Goal: Task Accomplishment & Management: Use online tool/utility

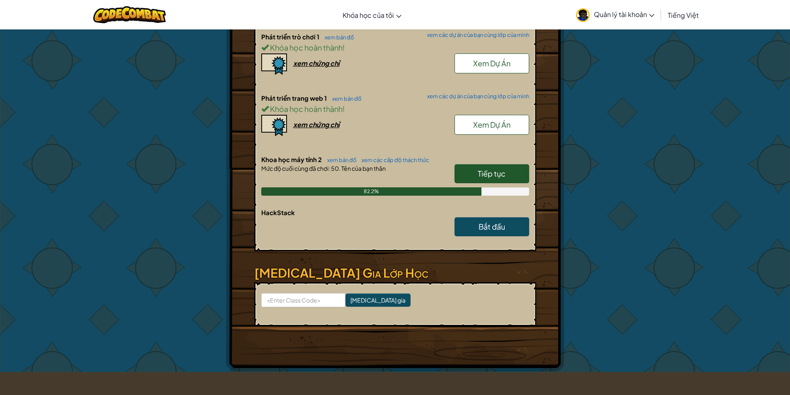
scroll to position [277, 0]
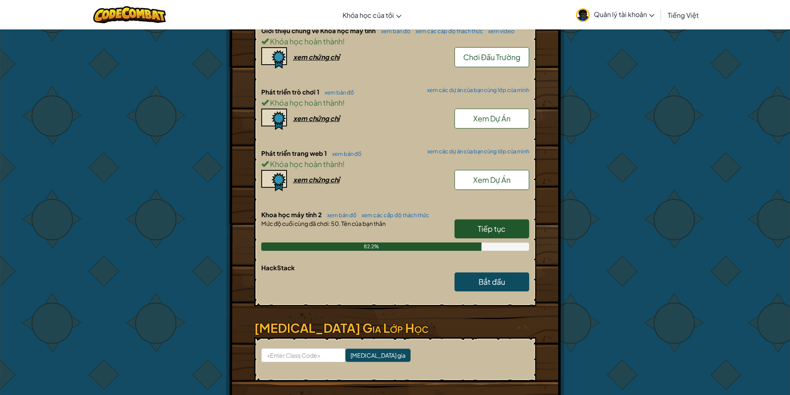
click at [485, 224] on span "Tiếp tục" at bounding box center [492, 229] width 28 height 10
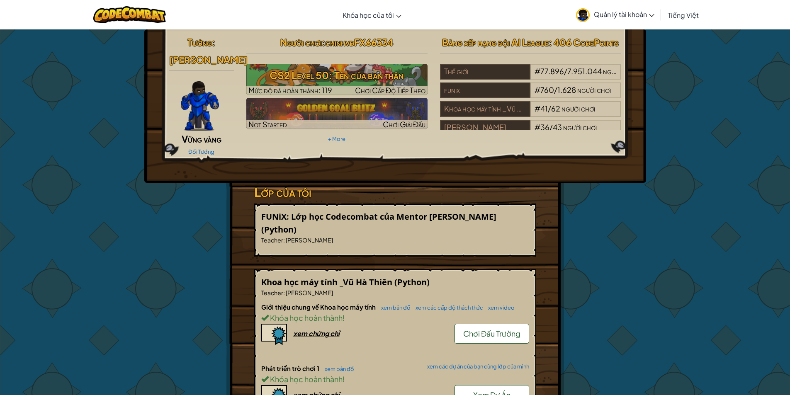
select select "vi"
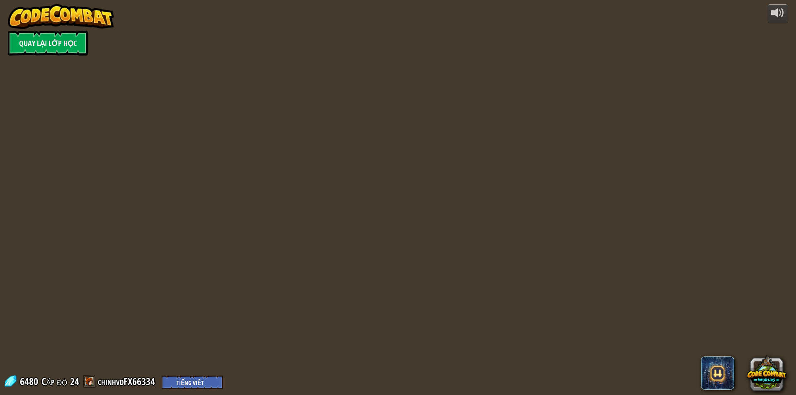
select select "vi"
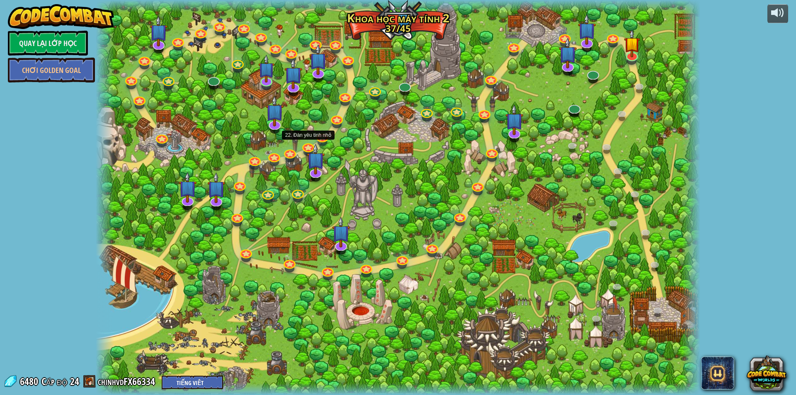
select select "vi"
click at [633, 49] on img at bounding box center [632, 36] width 16 height 37
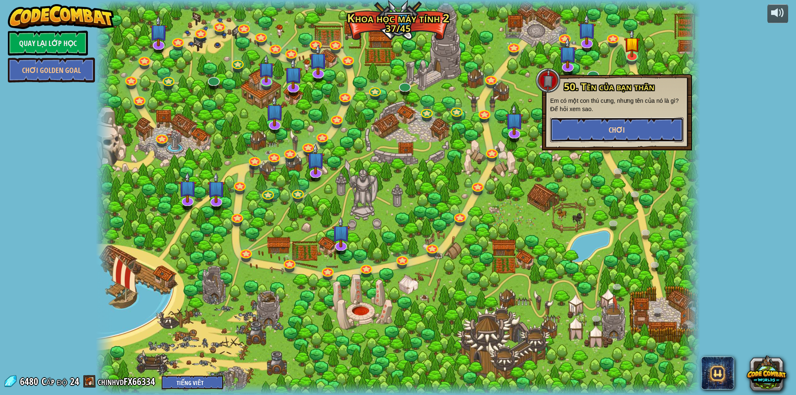
click at [594, 135] on button "Chơi" at bounding box center [616, 129] width 133 height 25
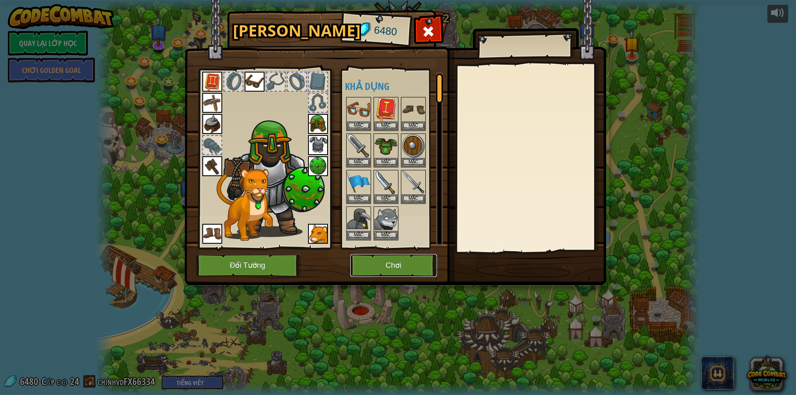
click at [378, 264] on button "Chơi" at bounding box center [393, 265] width 87 height 23
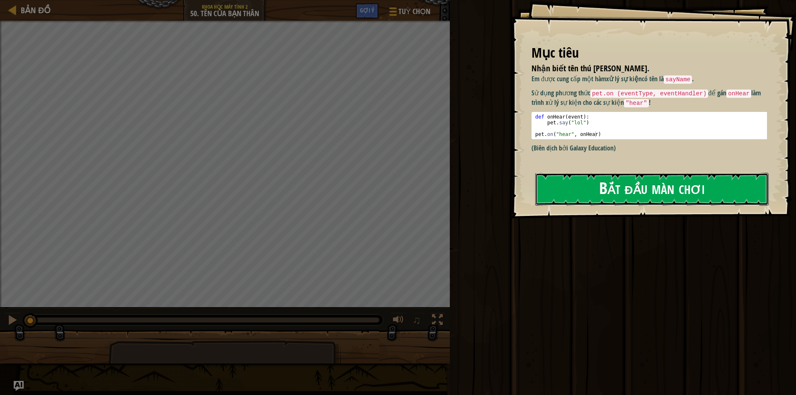
click at [586, 184] on button "Bắt đầu màn chơi" at bounding box center [651, 189] width 233 height 33
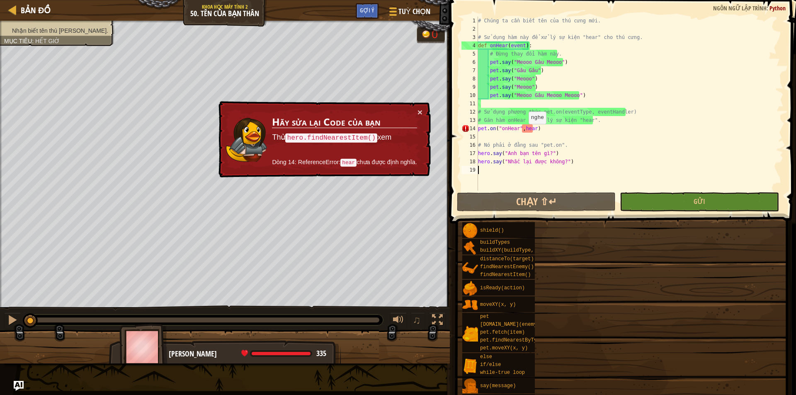
click at [417, 131] on p "Thử hero.findNearestItem() xem" at bounding box center [344, 137] width 145 height 13
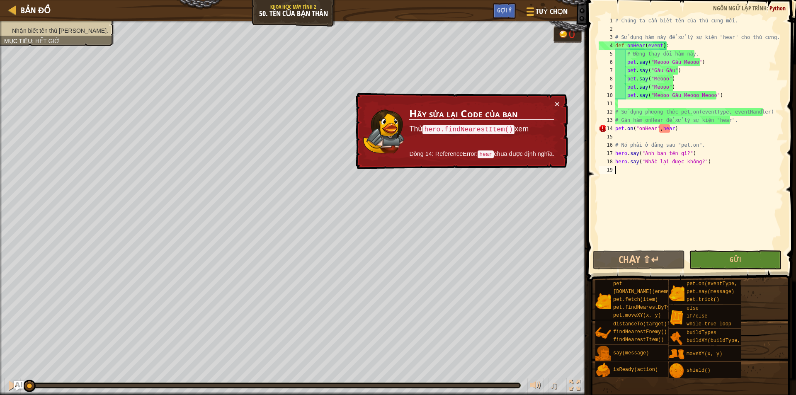
click at [674, 143] on div "# Chúng ta cần biết tên của thú cưng mới. # Sử dụng hàm này để xử lý sự kiện "h…" at bounding box center [699, 141] width 170 height 249
drag, startPoint x: 654, startPoint y: 126, endPoint x: 667, endPoint y: 121, distance: 13.6
click at [656, 125] on div "# Chúng ta cần biết tên của thú cưng mới. # Sử dụng hàm này để xử lý sự kiện "h…" at bounding box center [699, 141] width 170 height 249
drag, startPoint x: 687, startPoint y: 118, endPoint x: 699, endPoint y: 115, distance: 12.4
click at [691, 118] on div "# Chúng ta cần biết tên của thú cưng mới. # Sử dụng hàm này để xử lý sự kiện "h…" at bounding box center [699, 141] width 170 height 249
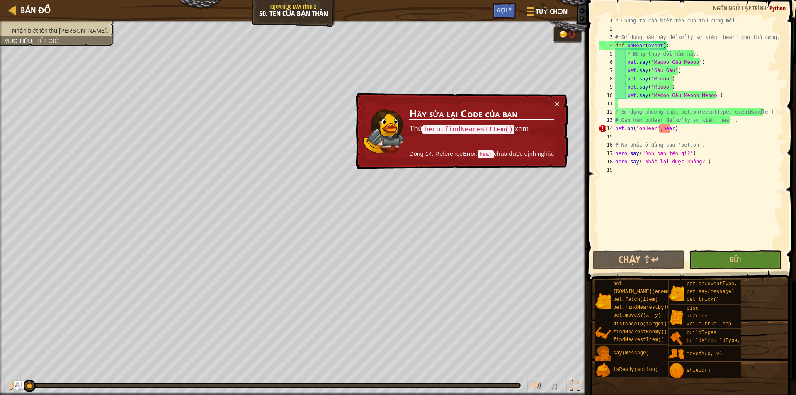
click at [706, 107] on div "# Chúng ta cần biết tên của thú cưng mới. # Sử dụng hàm này để xử lý sự kiện "h…" at bounding box center [699, 141] width 170 height 249
type textarea "# Sử dụng phương thức pet.on(eventType, eventHandler)"
click at [688, 102] on div "# Chúng ta cần biết tên của thú cưng mới. # Sử dụng hàm này để xử lý sự kiện "h…" at bounding box center [699, 133] width 170 height 232
drag, startPoint x: 688, startPoint y: 102, endPoint x: 712, endPoint y: 114, distance: 27.1
click at [691, 108] on div "# Chúng ta cần biết tên của thú cưng mới. # Sử dụng hàm này để xử lý sự kiện "h…" at bounding box center [699, 141] width 170 height 249
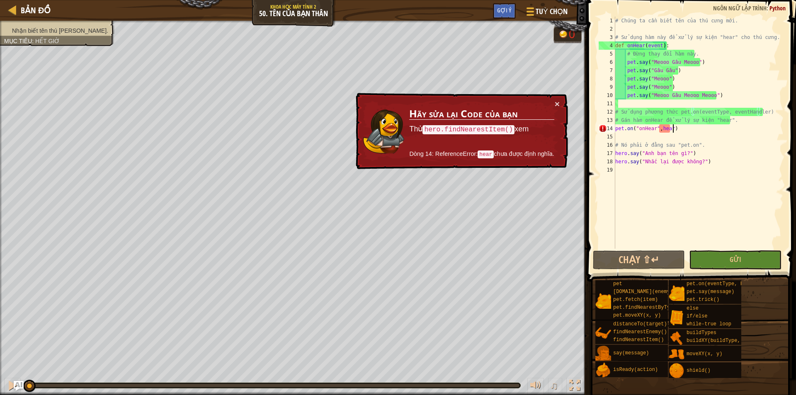
click at [729, 126] on div "# Chúng ta cần biết tên của thú cưng mới. # Sử dụng hàm này để xử lý sự kiện "h…" at bounding box center [699, 141] width 170 height 249
type textarea "pet.on("onHear",hear)"
click at [638, 136] on div "# Chúng ta cần biết tên của thú cưng mới. # Sử dụng hàm này để xử lý sự kiện "h…" at bounding box center [699, 141] width 170 height 249
click at [639, 136] on div "# Chúng ta cần biết tên của thú cưng mới. # Sử dụng hàm này để xử lý sự kiện "h…" at bounding box center [699, 141] width 170 height 249
click at [668, 129] on div "# Chúng ta cần biết tên của thú cưng mới. # Sử dụng hàm này để xử lý sự kiện "h…" at bounding box center [699, 141] width 170 height 249
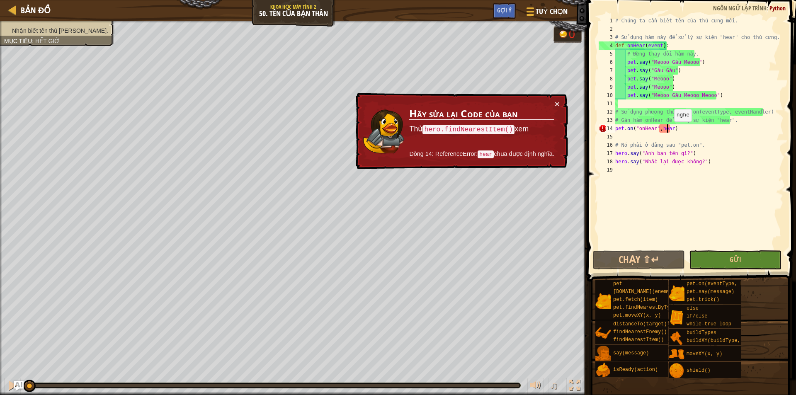
click at [670, 130] on div "# Chúng ta cần biết tên của thú cưng mới. # Sử dụng hàm này để xử lý sự kiện "h…" at bounding box center [699, 141] width 170 height 249
click at [669, 129] on div "# Chúng ta cần biết tên của thú cưng mới. # Sử dụng hàm này để xử lý sự kiện "h…" at bounding box center [699, 141] width 170 height 249
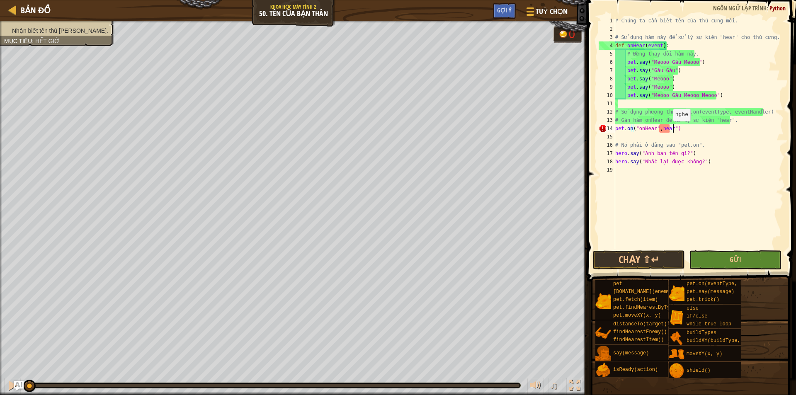
scroll to position [4, 5]
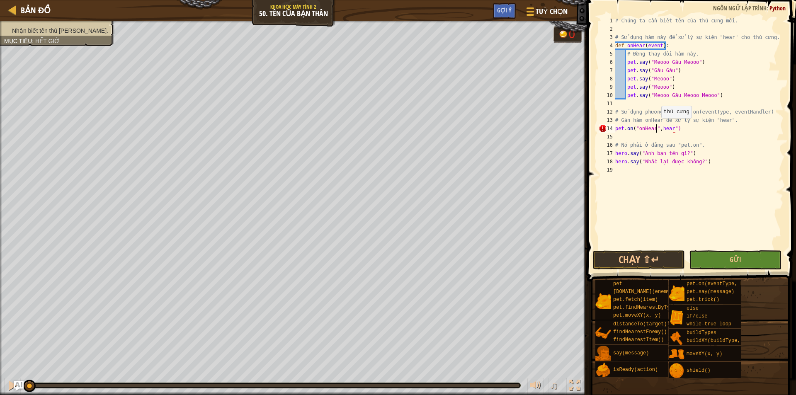
click at [657, 126] on div "# Chúng ta cần biết tên của thú cưng mới. # Sử dụng hàm này để xử lý sự kiện "h…" at bounding box center [699, 141] width 170 height 249
click at [660, 126] on div "# Chúng ta cần biết tên của thú cưng mới. # Sử dụng hàm này để xử lý sự kiện "h…" at bounding box center [699, 133] width 170 height 232
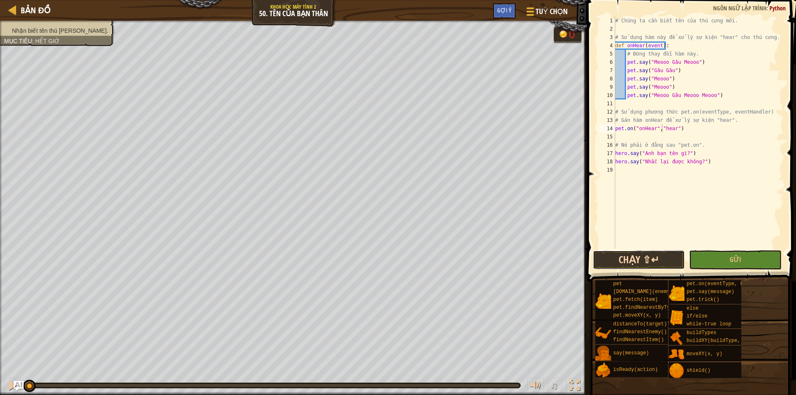
click at [641, 256] on button "Chạy ⇧↵" at bounding box center [639, 259] width 92 height 19
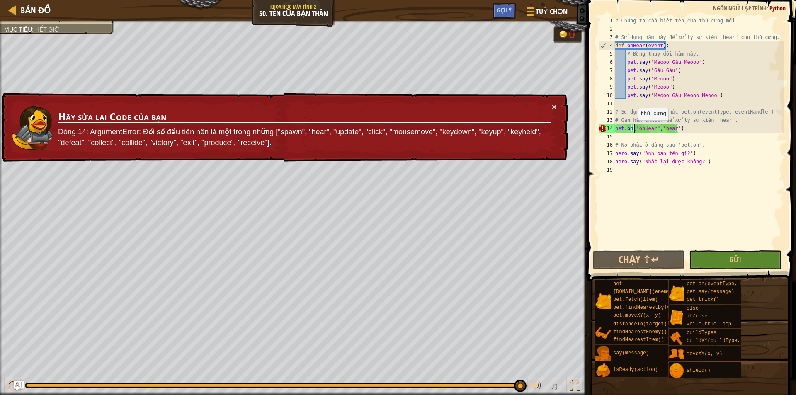
click at [634, 129] on div "# Chúng ta cần biết tên của thú cưng mới. # Sử dụng hàm này để xử lý sự kiện "h…" at bounding box center [699, 141] width 170 height 249
click at [655, 126] on div "# Chúng ta cần biết tên của thú cưng mới. # Sử dụng hàm này để xử lý sự kiện "h…" at bounding box center [699, 141] width 170 height 249
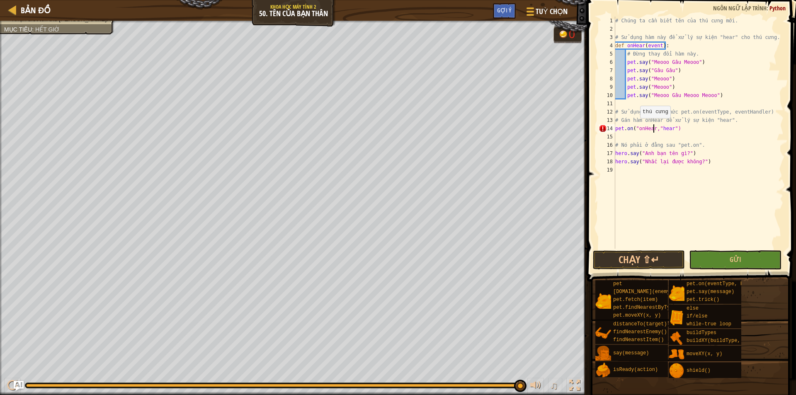
click at [636, 126] on div "# Chúng ta cần biết tên của thú cưng mới. # Sử dụng hàm này để xử lý sự kiện "h…" at bounding box center [699, 141] width 170 height 249
click at [634, 129] on div "# Chúng ta cần biết tên của thú cưng mới. # Sử dụng hàm này để xử lý sự kiện "h…" at bounding box center [699, 141] width 170 height 249
drag, startPoint x: 694, startPoint y: 112, endPoint x: 718, endPoint y: 110, distance: 24.9
click at [718, 110] on div "# Chúng ta cần biết tên của thú cưng mới. # Sử dụng hàm này để xử lý sự kiện "h…" at bounding box center [699, 141] width 170 height 249
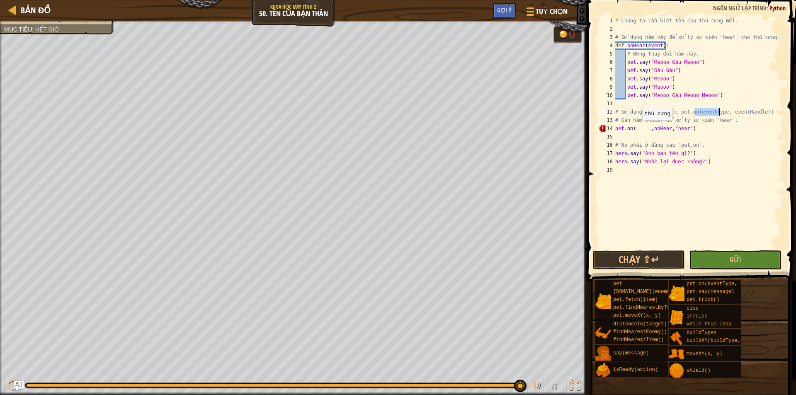
click at [638, 129] on div "# Chúng ta cần biết tên của thú cưng mới. # Sử dụng hàm này để xử lý sự kiện "h…" at bounding box center [699, 141] width 170 height 249
paste textarea "eventType"
click at [670, 130] on div "# Chúng ta cần biết tên của thú cưng mới. # Sử dụng hàm này để xử lý sự kiện "h…" at bounding box center [699, 141] width 170 height 249
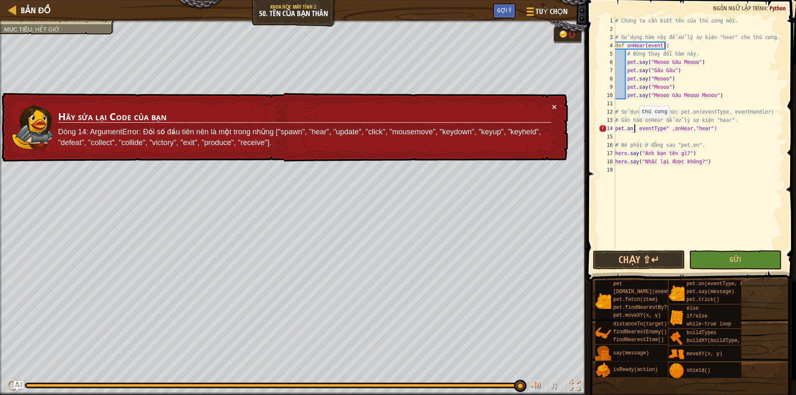
click at [635, 126] on div "# Chúng ta cần biết tên của thú cưng mới. # Sử dụng hàm này để xử lý sự kiện "h…" at bounding box center [699, 141] width 170 height 249
click at [636, 126] on div "# Chúng ta cần biết tên của thú cưng mới. # Sử dụng hàm này để xử lý sự kiện "h…" at bounding box center [699, 141] width 170 height 249
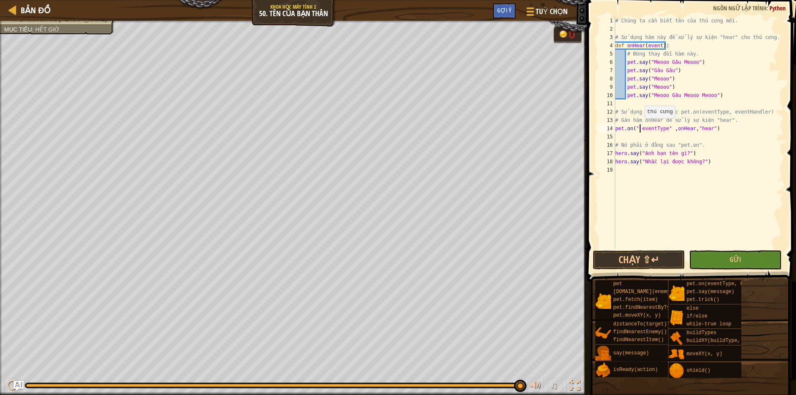
click at [641, 126] on div "# Chúng ta cần biết tên của thú cưng mới. # Sử dụng hàm này để xử lý sự kiện "h…" at bounding box center [699, 141] width 170 height 249
click at [666, 126] on div "# Chúng ta cần biết tên của thú cưng mới. # Sử dụng hàm này để xử lý sự kiện "h…" at bounding box center [699, 141] width 170 height 249
click at [635, 261] on button "Chạy ⇧↵" at bounding box center [639, 259] width 92 height 19
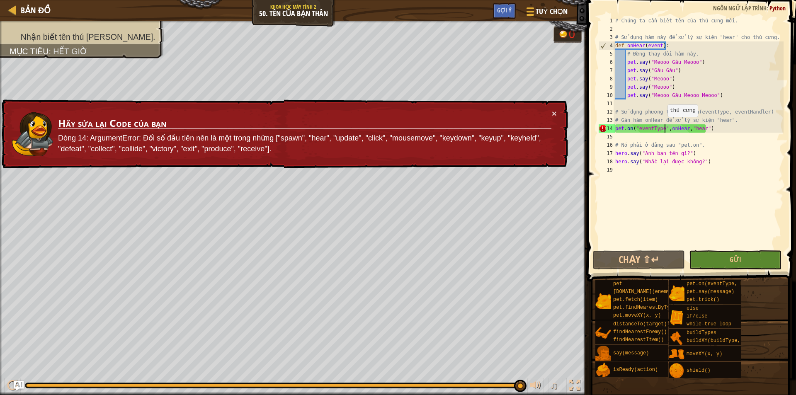
click at [663, 125] on div "# Chúng ta cần biết tên của thú cưng mới. # Sử dụng hàm này để xử lý sự kiện "h…" at bounding box center [699, 141] width 170 height 249
click at [662, 128] on div "# Chúng ta cần biết tên của thú cưng mới. # Sử dụng hàm này để xử lý sự kiện "h…" at bounding box center [699, 141] width 170 height 249
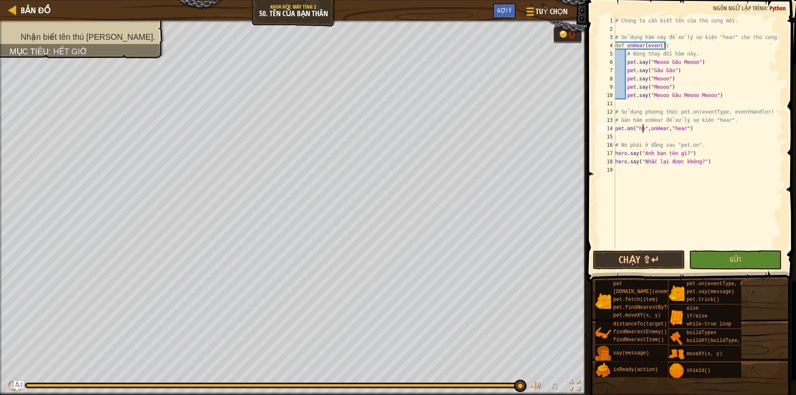
scroll to position [4, 2]
click at [689, 129] on div "# Chúng ta cần biết tên của thú cưng mới. # Sử dụng hàm này để xử lý sự kiện "h…" at bounding box center [699, 141] width 170 height 249
type textarea "pet.on("hear",onHear,)"
click at [655, 257] on button "Chạy ⇧↵" at bounding box center [639, 259] width 92 height 19
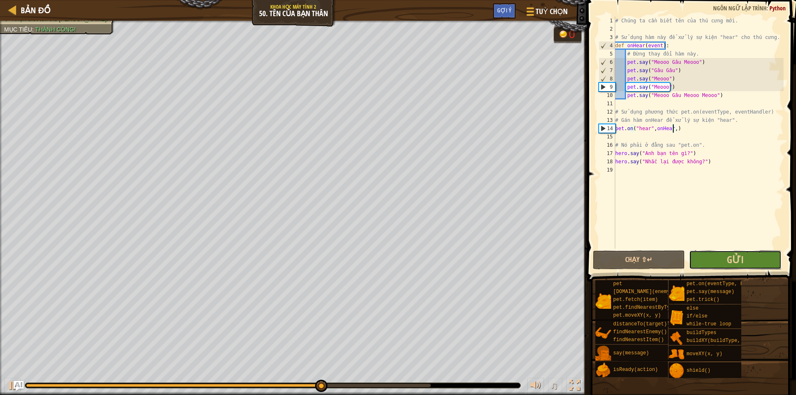
click at [710, 263] on button "Gửi" at bounding box center [735, 259] width 92 height 19
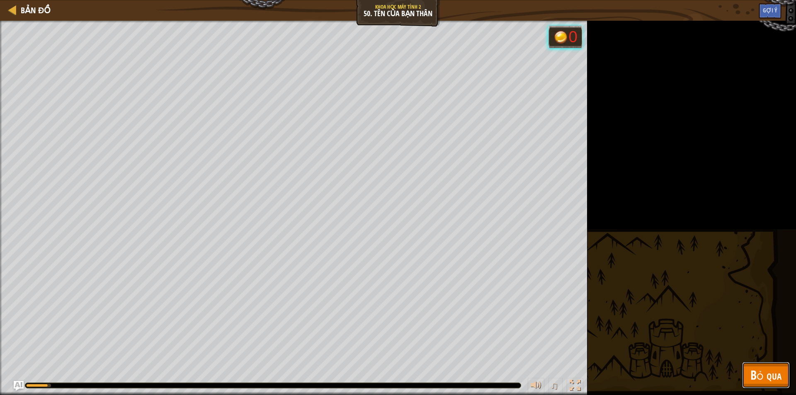
drag, startPoint x: 768, startPoint y: 376, endPoint x: 658, endPoint y: 281, distance: 145.5
click at [768, 375] on span "Bỏ qua" at bounding box center [765, 374] width 31 height 17
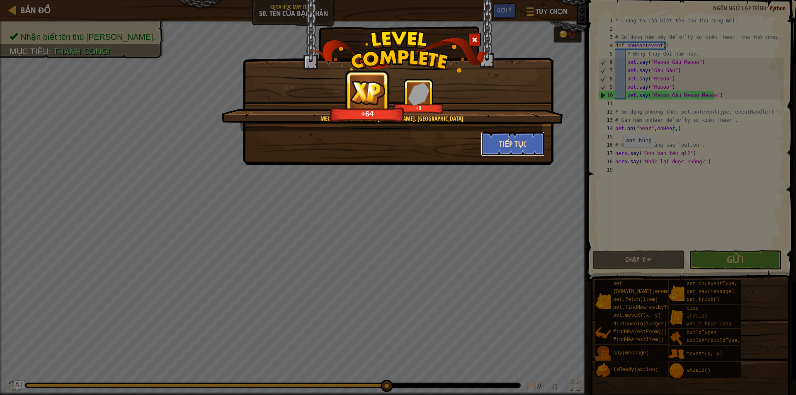
click at [514, 141] on button "Tiếp tục" at bounding box center [513, 143] width 64 height 25
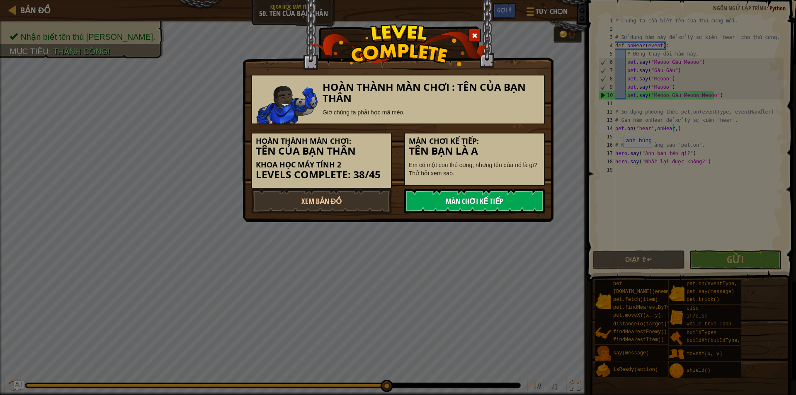
click at [453, 202] on link "Màn chơi kế tiếp" at bounding box center [474, 201] width 141 height 25
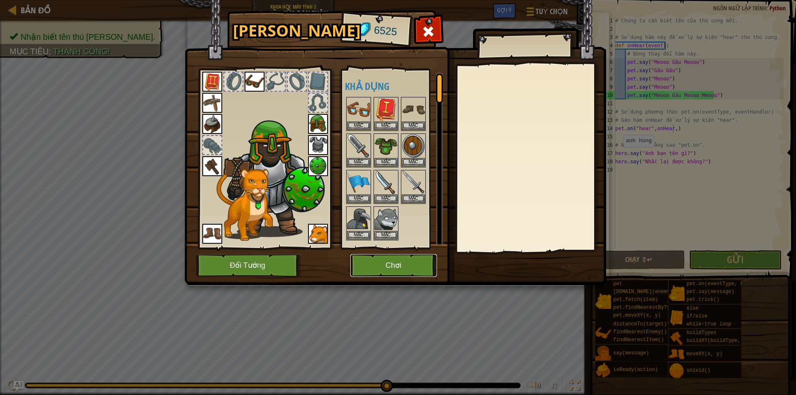
click at [383, 263] on button "Chơi" at bounding box center [393, 265] width 87 height 23
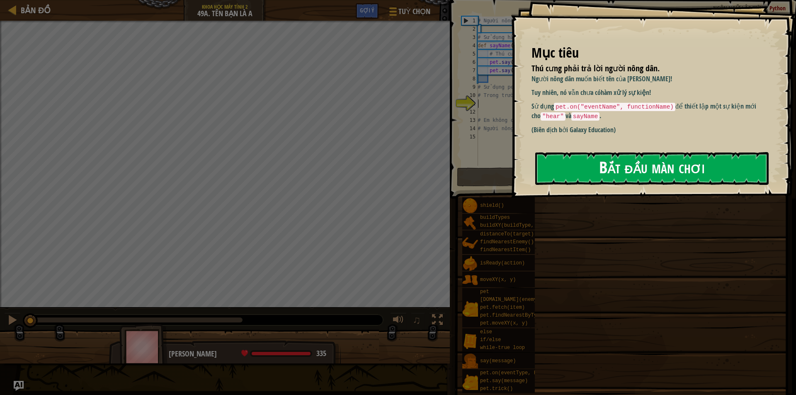
click at [587, 164] on button "Bắt đầu màn chơi" at bounding box center [651, 168] width 233 height 33
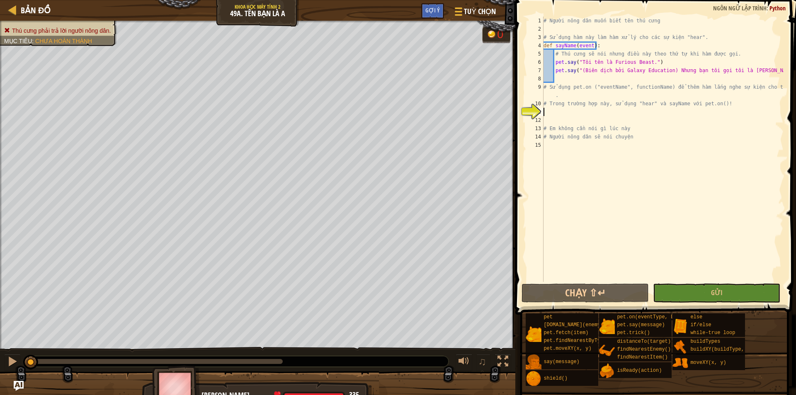
click at [566, 87] on div "# Người nông dân muốn biết tên thú cưng # Sử dụng hàm này làm hàm xử lý cho các…" at bounding box center [663, 158] width 242 height 282
click at [563, 89] on div "# Người nông dân muốn biết tên thú cưng # Sử dụng hàm này làm hàm xử lý cho các…" at bounding box center [663, 158] width 242 height 282
click at [549, 94] on div "# Người nông dân muốn biết tên thú cưng # Sử dụng hàm này làm hàm xử lý cho các…" at bounding box center [663, 158] width 242 height 282
type textarea "."
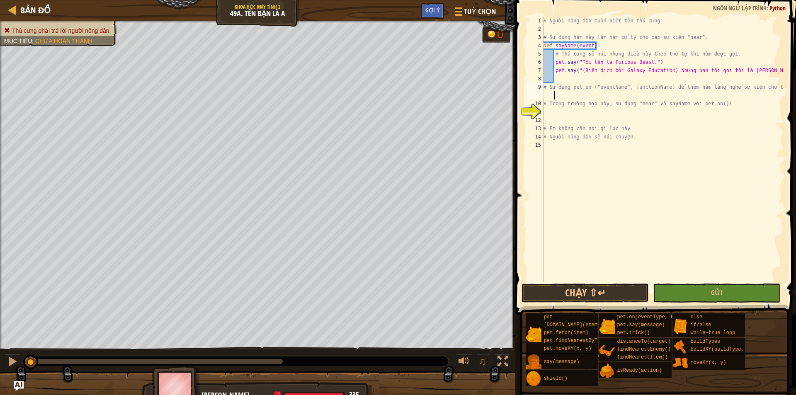
scroll to position [4, 0]
click at [548, 95] on div "# Người nông dân muốn biết tên thú cưng # Sử dụng hàm này làm hàm xử lý cho các…" at bounding box center [663, 158] width 242 height 282
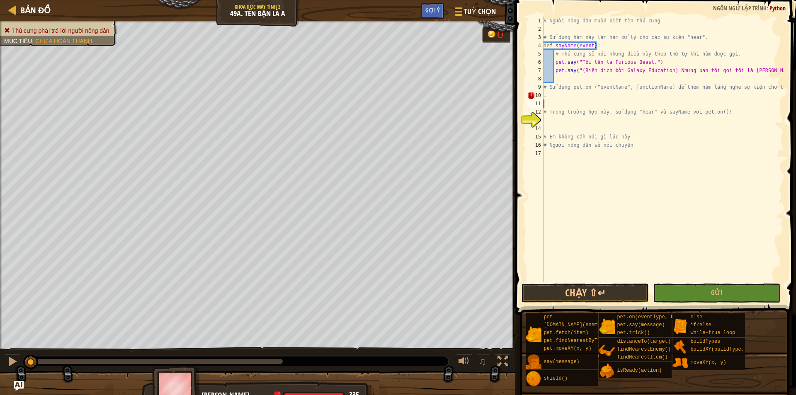
click at [549, 101] on div "# Người nông dân muốn biết tên thú cưng # Sử dụng hàm này làm hàm xử lý cho các…" at bounding box center [663, 158] width 242 height 282
click at [551, 98] on div "# Người nông dân muốn biết tên thú cưng # Sử dụng hàm này làm hàm xử lý cho các…" at bounding box center [663, 158] width 242 height 282
type textarea "."
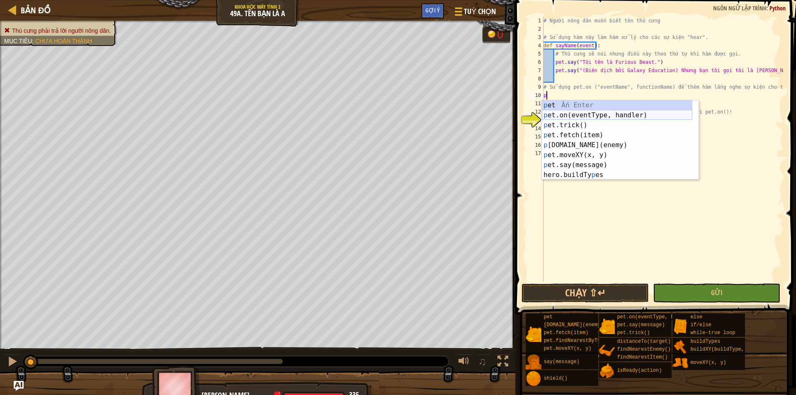
click at [570, 116] on div "p et Ấn Enter p et.on(eventType, handler) Ấn Enter p et.trick() Ấn Enter p et.f…" at bounding box center [617, 149] width 150 height 99
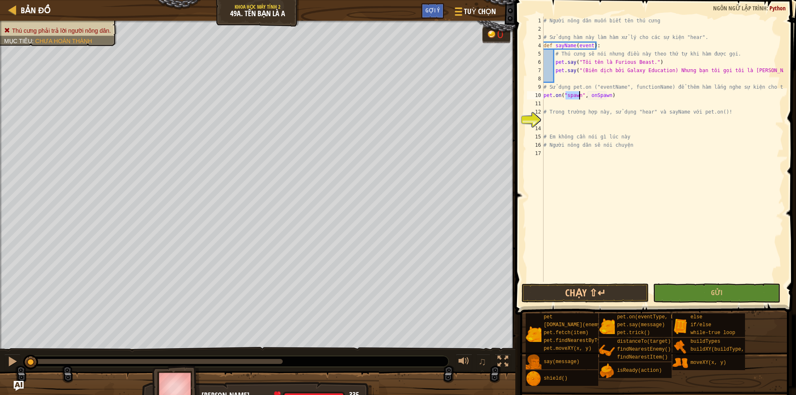
type textarea "pet.on("", onSpawn)"
drag, startPoint x: 626, startPoint y: 131, endPoint x: 631, endPoint y: 127, distance: 6.2
click at [626, 132] on div "# Người nông dân muốn biết tên thú cưng # Sử dụng hàm này làm hàm xử lý cho các…" at bounding box center [663, 158] width 242 height 282
drag, startPoint x: 632, startPoint y: 113, endPoint x: 642, endPoint y: 114, distance: 10.0
click at [642, 114] on div "# Người nông dân muốn biết tên thú cưng # Sử dụng hàm này làm hàm xử lý cho các…" at bounding box center [663, 158] width 242 height 282
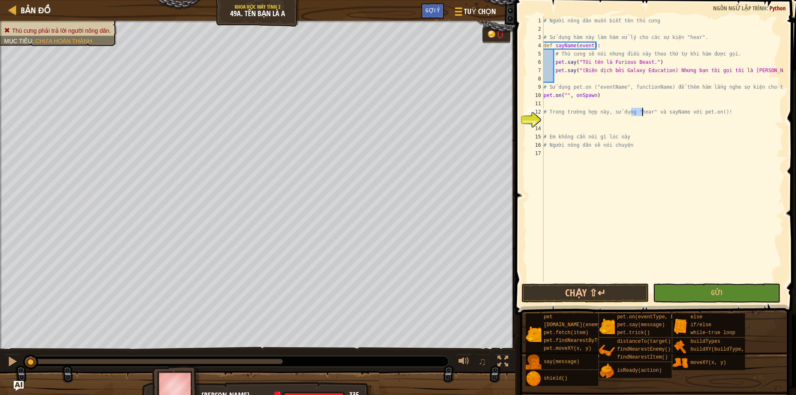
drag, startPoint x: 642, startPoint y: 113, endPoint x: 638, endPoint y: 112, distance: 4.6
click at [641, 113] on div "# Người nông dân muốn biết tên thú cưng # Sử dụng hàm này làm hàm xử lý cho các…" at bounding box center [663, 149] width 242 height 265
drag, startPoint x: 633, startPoint y: 112, endPoint x: 644, endPoint y: 114, distance: 10.7
click at [644, 114] on div "# Người nông dân muốn biết tên thú cưng # Sử dụng hàm này làm hàm xử lý cho các…" at bounding box center [663, 158] width 242 height 282
click at [564, 96] on div "# Người nông dân muốn biết tên thú cưng # Sử dụng hàm này làm hàm xử lý cho các…" at bounding box center [663, 158] width 242 height 282
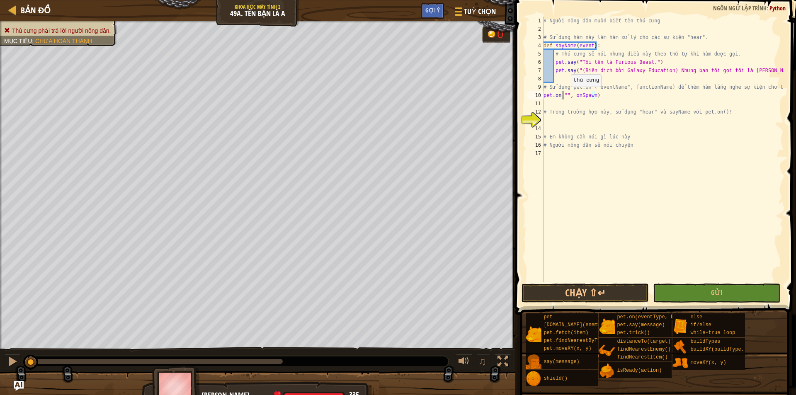
click at [567, 95] on div "# Người nông dân muốn biết tên thú cưng # Sử dụng hàm này làm hàm xử lý cho các…" at bounding box center [663, 158] width 242 height 282
click at [565, 95] on div "# Người nông dân muốn biết tên thú cưng # Sử dụng hàm này làm hàm xử lý cho các…" at bounding box center [663, 158] width 242 height 282
paste textarea "hear"
click at [604, 91] on div "# Người nông dân muốn biết tên thú cưng # Sử dụng hàm này làm hàm xử lý cho các…" at bounding box center [663, 158] width 242 height 282
drag, startPoint x: 658, startPoint y: 113, endPoint x: 676, endPoint y: 115, distance: 18.3
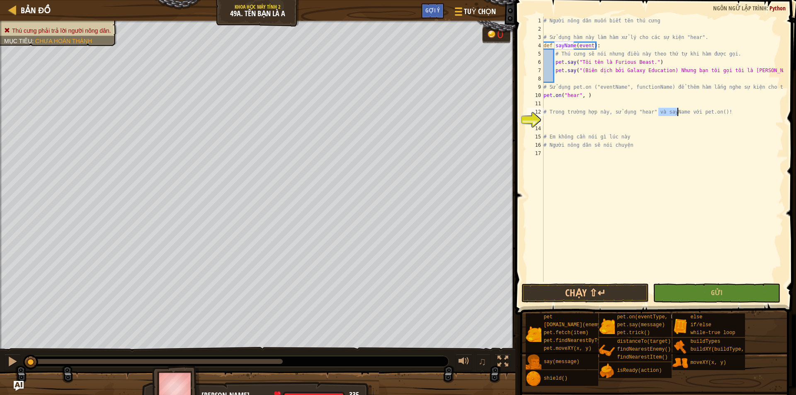
click at [676, 115] on div "# Người nông dân muốn biết tên thú cưng # Sử dụng hàm này làm hàm xử lý cho các…" at bounding box center [663, 158] width 242 height 282
click at [582, 97] on div "# Người nông dân muốn biết tên thú cưng # Sử dụng hàm này làm hàm xử lý cho các…" at bounding box center [663, 158] width 242 height 282
paste textarea "sayName"
click at [604, 108] on div "# Người nông dân muốn biết tên thú cưng # Sử dụng hàm này làm hàm xử lý cho các…" at bounding box center [663, 158] width 242 height 282
type textarea "# Trong trường hợp này, sử dụng "hear" và sayName với pet.on()!"
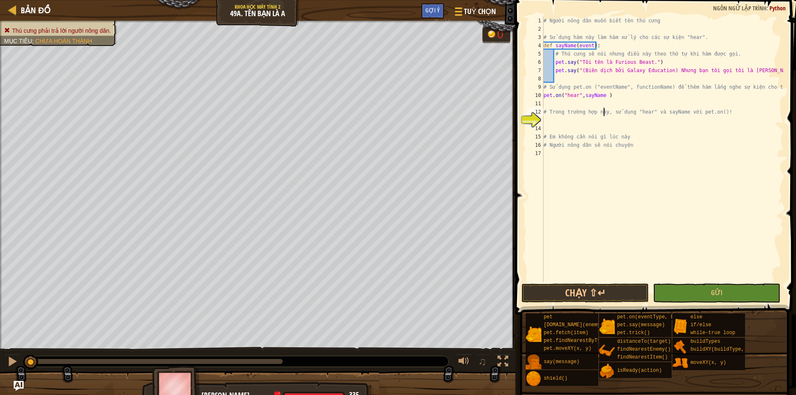
click at [579, 104] on div "# Người nông dân muốn biết tên thú cưng # Sử dụng hàm này làm hàm xử lý cho các…" at bounding box center [663, 158] width 242 height 282
click at [604, 295] on button "Chạy ⇧↵" at bounding box center [585, 293] width 127 height 19
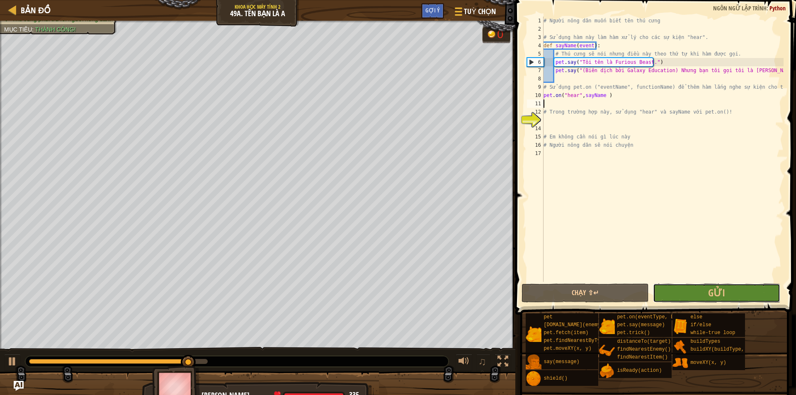
drag, startPoint x: 667, startPoint y: 289, endPoint x: 657, endPoint y: 282, distance: 12.9
click at [666, 288] on button "Gửi" at bounding box center [716, 293] width 127 height 19
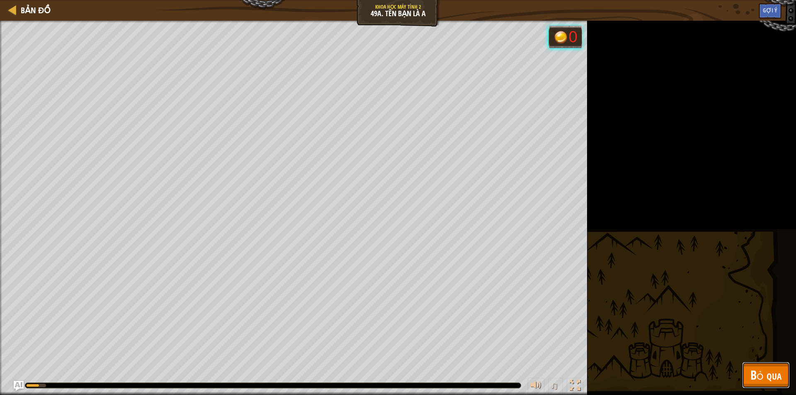
click at [775, 372] on span "Bỏ qua" at bounding box center [765, 374] width 31 height 17
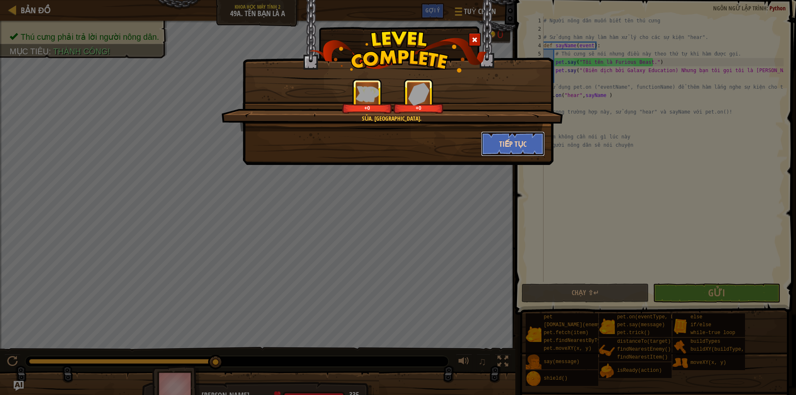
click at [489, 136] on button "Tiếp tục" at bounding box center [513, 143] width 64 height 25
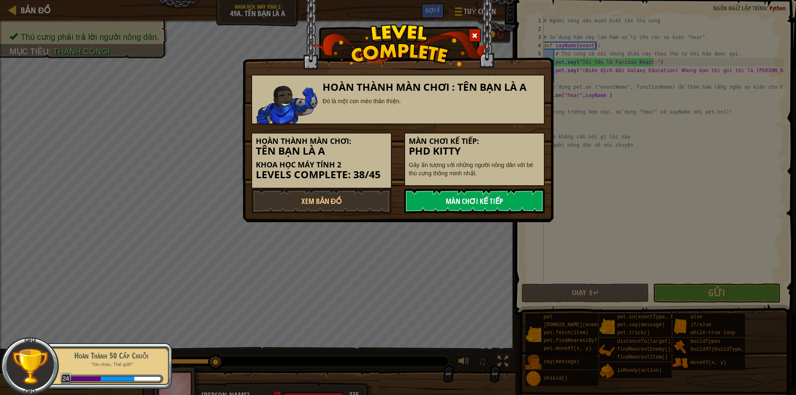
click at [462, 193] on link "Màn chơi kế tiếp" at bounding box center [474, 201] width 141 height 25
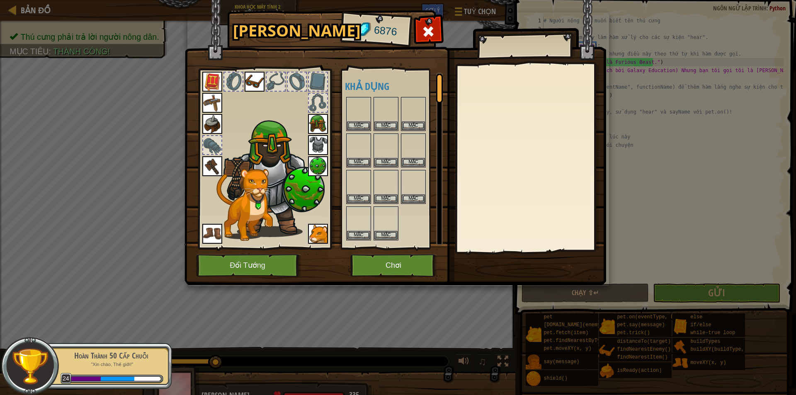
click at [462, 1] on body "Bản đồ Khoa học máy tính 2 49a. Tên bạn là A Tuỳ chọn Xong Gợi ý 1 הההההההההההה…" at bounding box center [398, 0] width 796 height 1
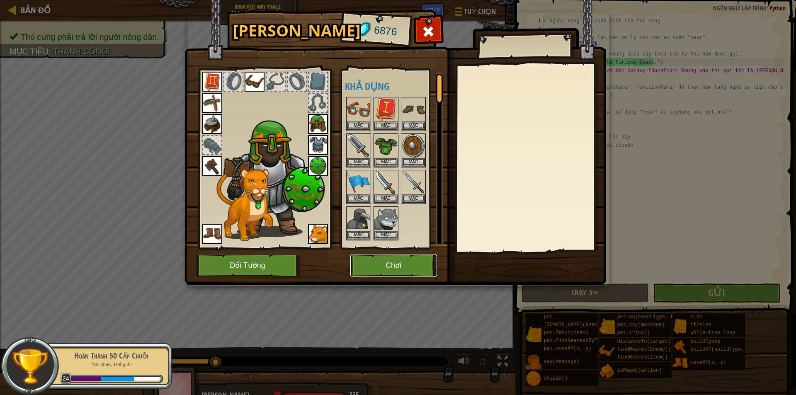
click at [380, 262] on button "Chơi" at bounding box center [393, 265] width 87 height 23
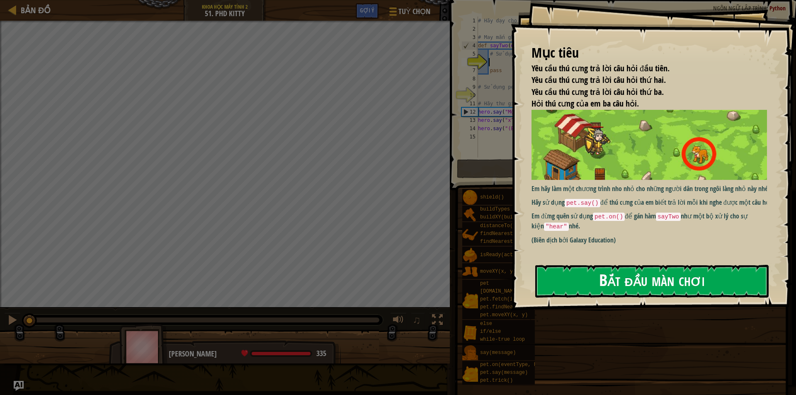
click at [617, 274] on button "Bắt đầu màn chơi" at bounding box center [651, 281] width 233 height 33
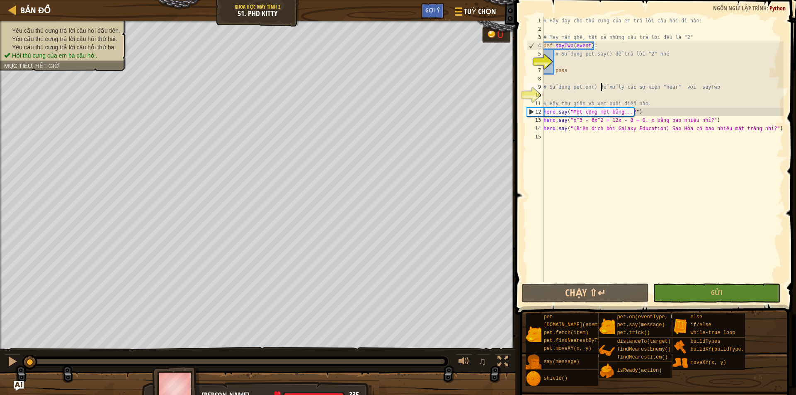
click at [602, 91] on div "# Hãy dạy cho thú cưng của em trả lời câu hỏi đi nào! # May mắn ghê, tất cả nhữ…" at bounding box center [663, 158] width 242 height 282
type textarea "# Sử dụng pet.on() để xử lý các sự kiện "hear" với sayTwo"
click at [566, 62] on div "# Hãy dạy cho thú cưng của em trả lời câu hỏi đi nào! # May mắn ghê, tất cả nhữ…" at bounding box center [663, 158] width 242 height 282
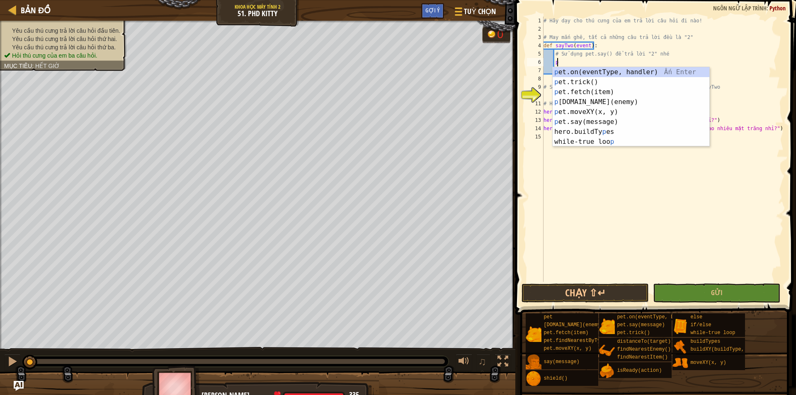
scroll to position [4, 1]
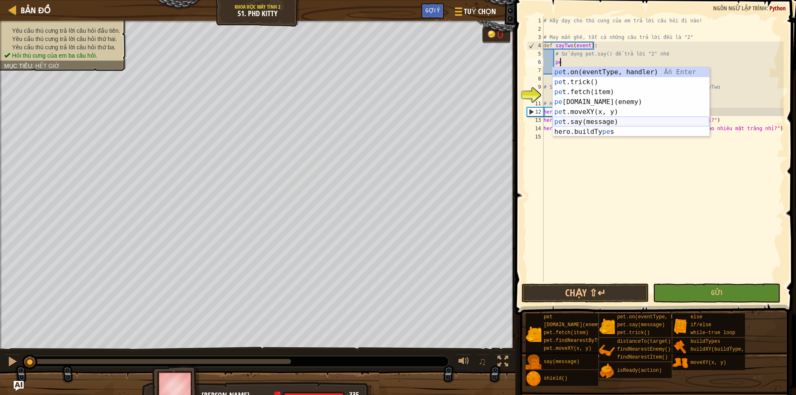
click at [582, 123] on div "pe t.on(eventType, handler) Ấn Enter pe t.trick() Ấn Enter pe t.fetch(item) Ấn …" at bounding box center [631, 112] width 157 height 90
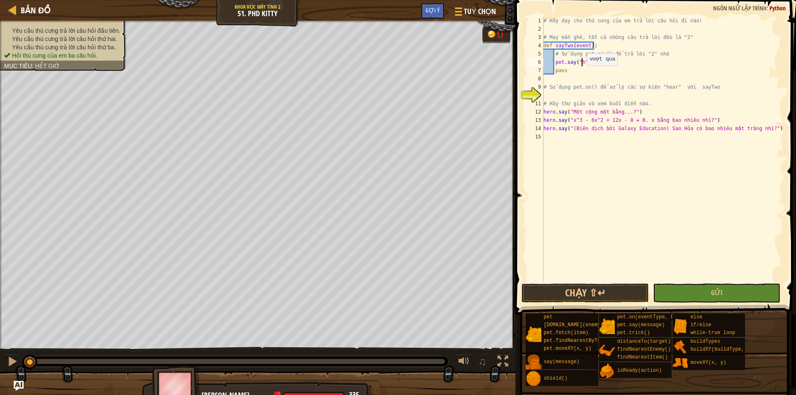
scroll to position [4, 3]
type textarea "pet.say("2")"
click at [552, 96] on div "# Hãy dạy cho thú cưng của em trả lời câu hỏi đi nào! # May mắn ghê, tất cả nhữ…" at bounding box center [663, 158] width 242 height 282
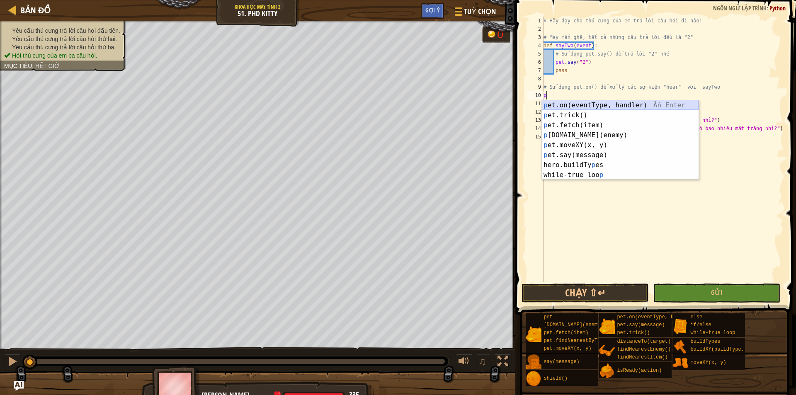
click at [570, 109] on div "p et.on(eventType, handler) Ấn Enter p et.trick() Ấn Enter p et.fetch(item) Ấn …" at bounding box center [620, 149] width 157 height 99
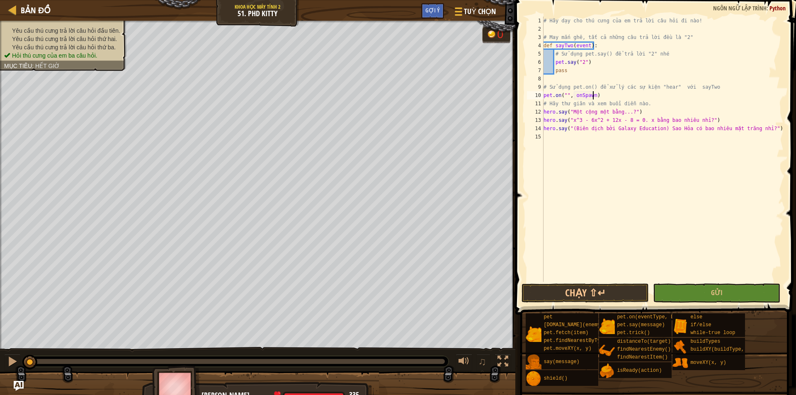
click at [592, 97] on div "# Hãy dạy cho thú cưng của em trả lời câu hỏi đi nào! # May mắn ghê, tất cả nhữ…" at bounding box center [663, 158] width 242 height 282
drag, startPoint x: 654, startPoint y: 88, endPoint x: 670, endPoint y: 89, distance: 16.2
click at [670, 89] on div "# Hãy dạy cho thú cưng của em trả lời câu hỏi đi nào! # May mắn ghê, tất cả nhữ…" at bounding box center [663, 158] width 242 height 282
click at [568, 92] on div "# Hãy dạy cho thú cưng của em trả lời câu hỏi đi nào! # May mắn ghê, tất cả nhữ…" at bounding box center [663, 158] width 242 height 282
click at [584, 95] on div "# Hãy dạy cho thú cưng của em trả lời câu hỏi đi nào! # May mắn ghê, tất cả nhữ…" at bounding box center [663, 158] width 242 height 282
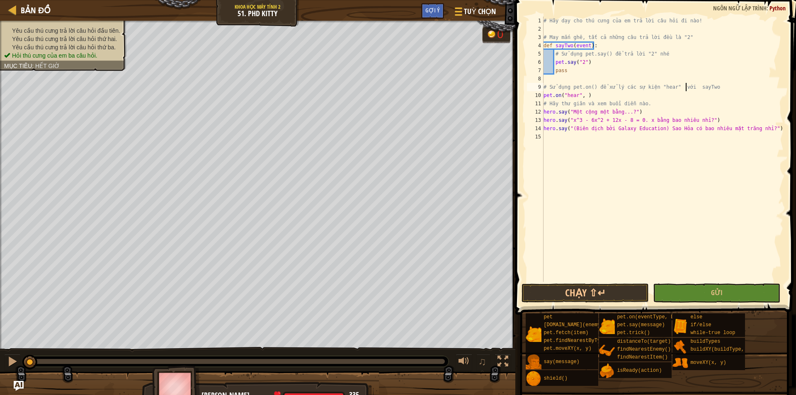
drag, startPoint x: 686, startPoint y: 87, endPoint x: 712, endPoint y: 87, distance: 26.1
click at [712, 87] on div "# Hãy dạy cho thú cưng của em trả lời câu hỏi đi nào! # May mắn ghê, tất cả nhữ…" at bounding box center [663, 158] width 242 height 282
click at [582, 91] on div "# Hãy dạy cho thú cưng của em trả lời câu hỏi đi nào! # May mắn ghê, tất cả nhữ…" at bounding box center [663, 158] width 242 height 282
type textarea "pet.on("hear", [PERSON_NAME] )"
click at [599, 297] on button "Chạy ⇧↵" at bounding box center [585, 293] width 127 height 19
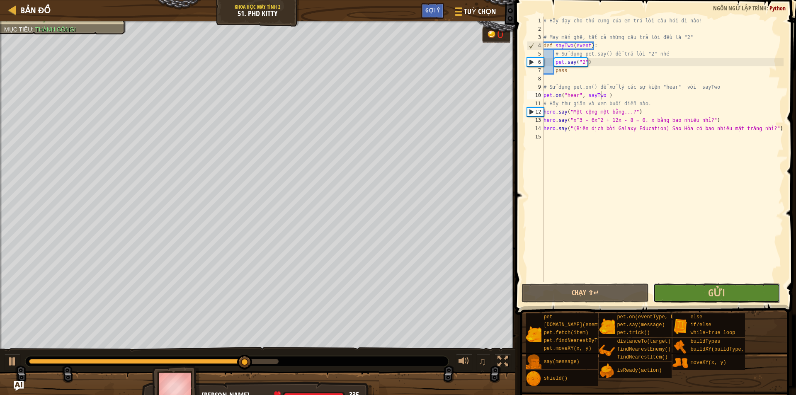
click at [684, 290] on button "Gửi" at bounding box center [716, 293] width 127 height 19
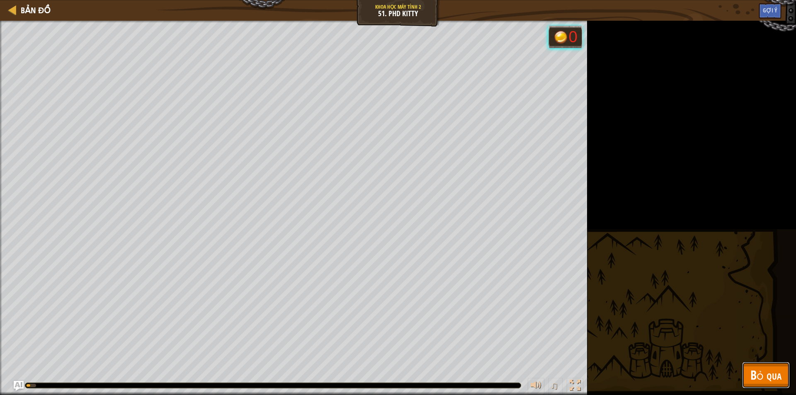
click at [772, 368] on span "Bỏ qua" at bounding box center [765, 374] width 31 height 17
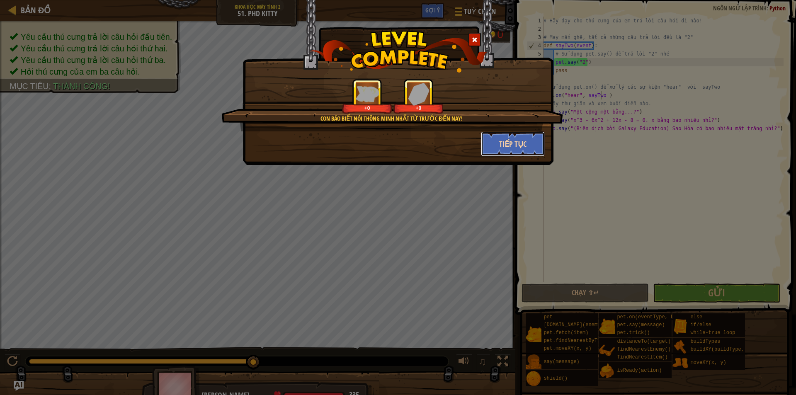
click at [521, 148] on button "Tiếp tục" at bounding box center [513, 143] width 64 height 25
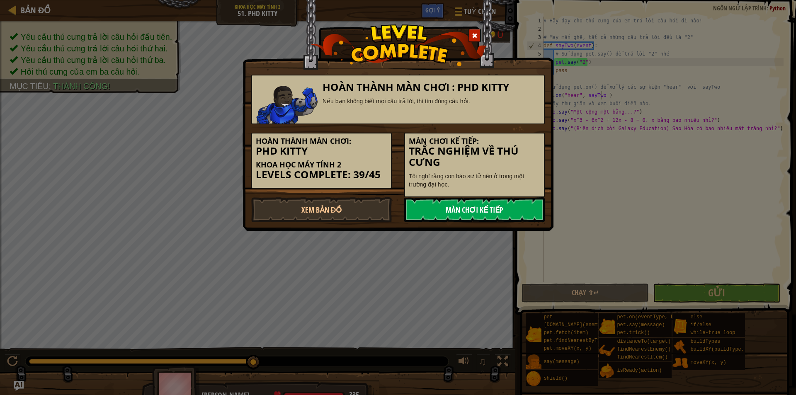
click at [446, 205] on link "Màn chơi kế tiếp" at bounding box center [474, 209] width 141 height 25
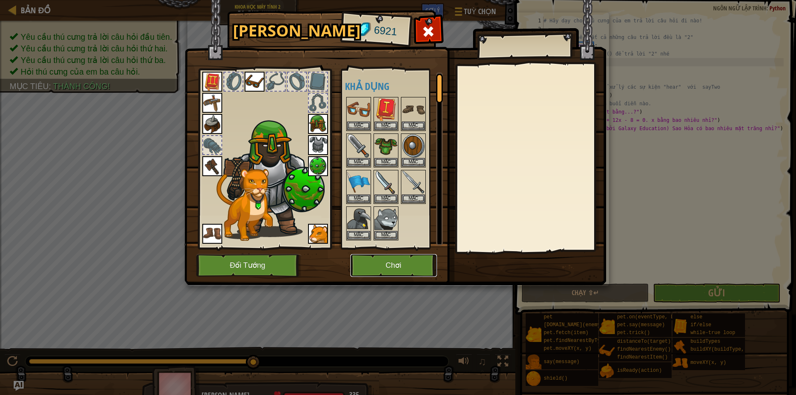
click at [386, 271] on button "Chơi" at bounding box center [393, 265] width 87 height 23
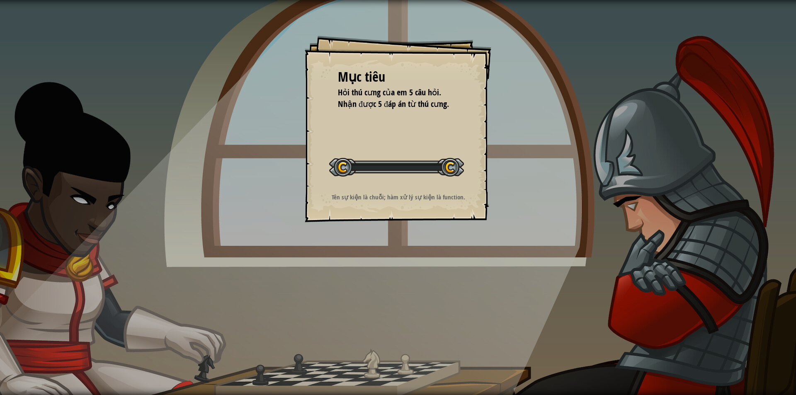
click at [385, 270] on div "Mục tiêu Hỏi thú cưng của em 5 câu hỏi. Nhận được 5 đáp án từ thú cưng. Bắt đầu…" at bounding box center [398, 197] width 796 height 395
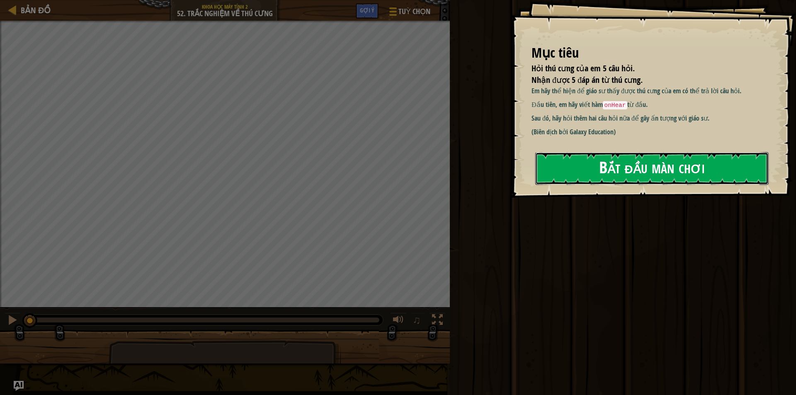
click at [625, 182] on button "Bắt đầu màn chơi" at bounding box center [651, 168] width 233 height 33
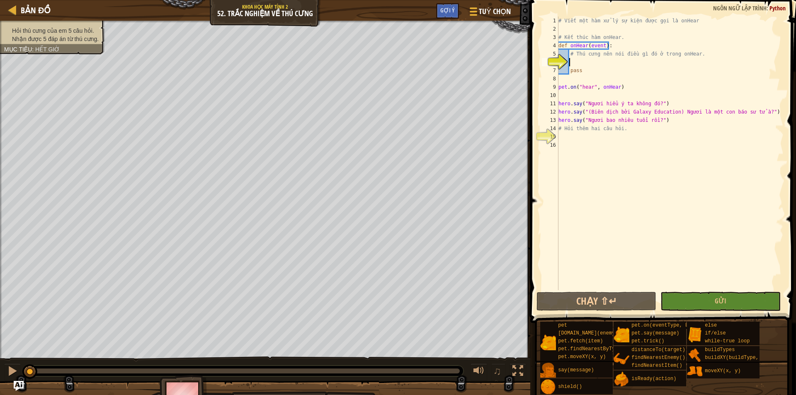
click at [587, 61] on div "# Viết một hàm xử lý sự kiện được gọi là onHear # Kết thúc hàm onHear. def onHe…" at bounding box center [670, 162] width 227 height 290
click at [572, 136] on div "# Viết một hàm xử lý sự kiện được gọi là onHear # Kết thúc hàm onHear. def onHe…" at bounding box center [670, 162] width 227 height 290
click at [581, 61] on div "# Viết một hàm xử lý sự kiện được gọi là onHear # Kết thúc hàm onHear. def onHe…" at bounding box center [670, 162] width 227 height 290
click at [559, 135] on div "# Viết một hàm xử lý sự kiện được gọi là onHear # Kết thúc hàm onHear. def onHe…" at bounding box center [670, 162] width 227 height 290
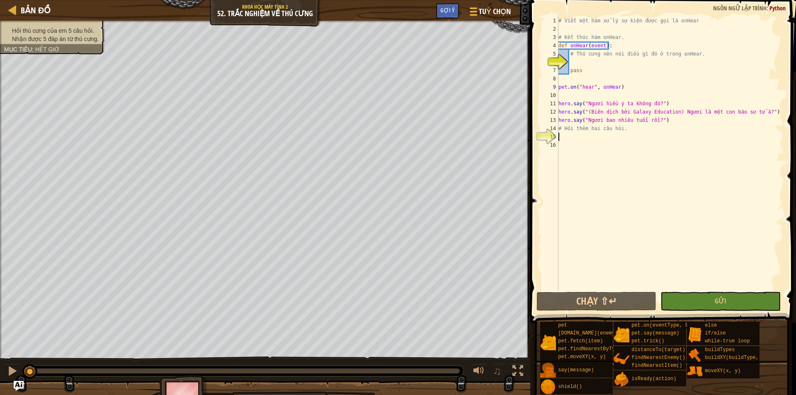
click at [571, 140] on div "# Viết một hàm xử lý sự kiện được gọi là onHear # Kết thúc hàm onHear. def onHe…" at bounding box center [670, 162] width 227 height 290
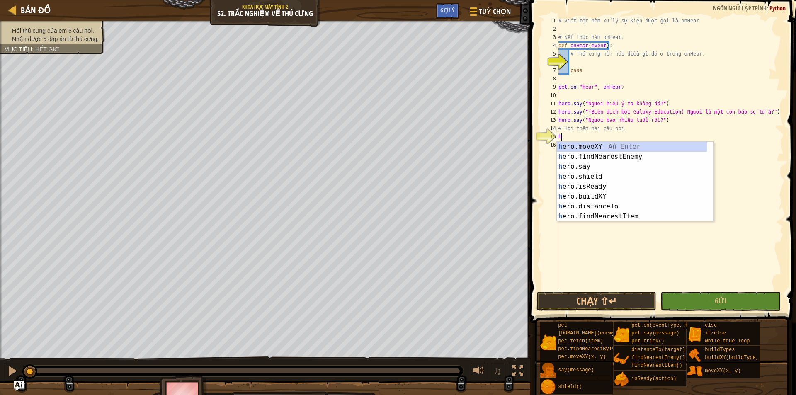
scroll to position [4, 0]
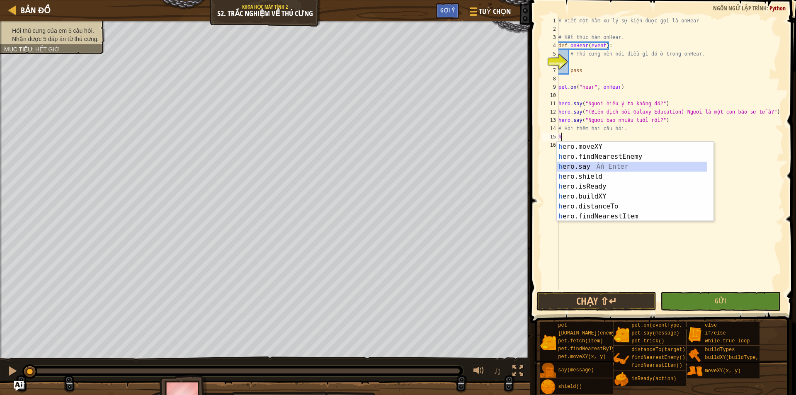
click at [587, 167] on div "h ero.moveXY Ấn Enter h ero.findNearestEnemy Ấn Enter h ero.say Ấn Enter h ero.…" at bounding box center [632, 191] width 150 height 99
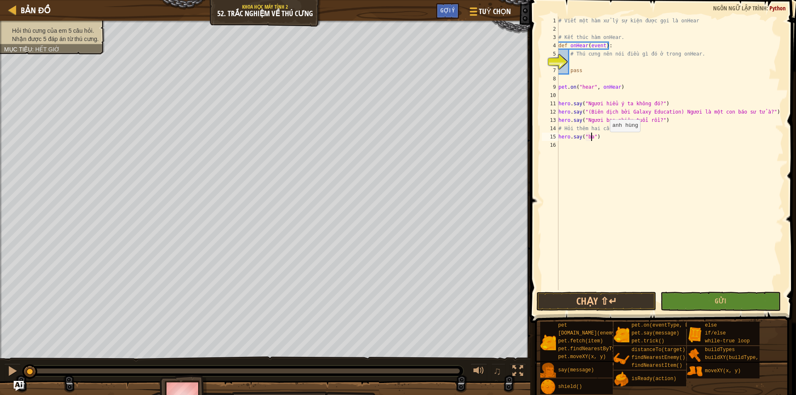
scroll to position [4, 2]
click at [585, 136] on div "# Viết một hàm xử lý sự kiện được gọi là onHear # Kết thúc hàm onHear. def onHe…" at bounding box center [670, 162] width 227 height 290
type textarea "hero.say("ngươi bao nhiêu tuổi rồi")"
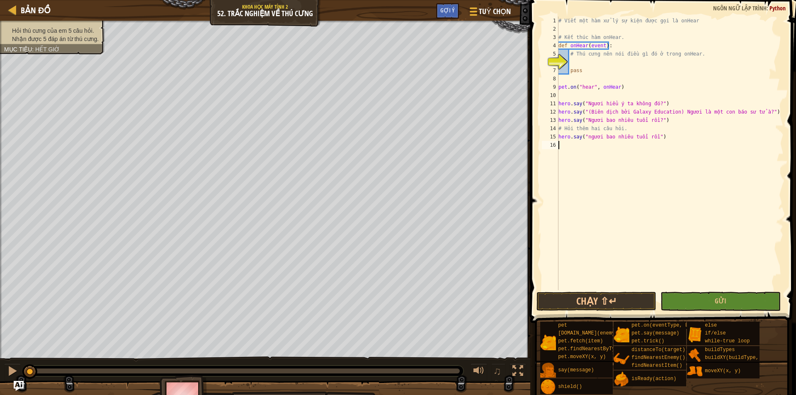
click at [563, 142] on div "# Viết một hàm xử lý sự kiện được gọi là onHear # Kết thúc hàm onHear. def onHe…" at bounding box center [670, 162] width 227 height 290
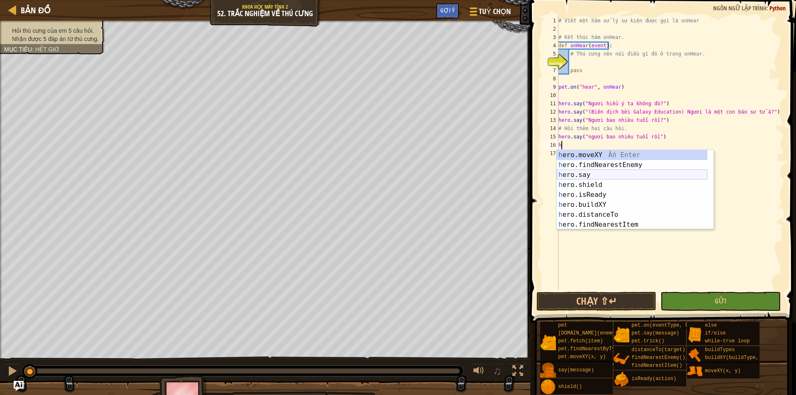
click at [582, 171] on div "h ero.moveXY Ấn Enter h ero.findNearestEnemy Ấn Enter h ero.say Ấn Enter h ero.…" at bounding box center [632, 199] width 150 height 99
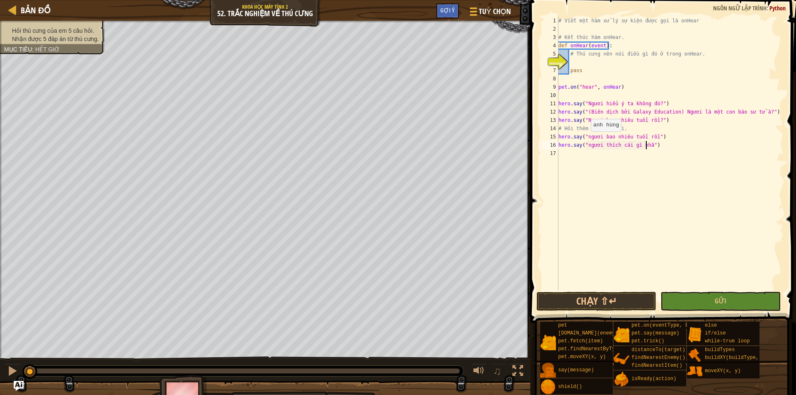
scroll to position [4, 7]
click at [651, 136] on div "# Viết một hàm xử lý sự kiện được gọi là onHear # Kết thúc hàm onHear. def onHe…" at bounding box center [670, 162] width 227 height 290
click at [649, 145] on div "# Viết một hàm xử lý sự kiện được gọi là onHear # Kết thúc hàm onHear. def onHe…" at bounding box center [670, 162] width 227 height 290
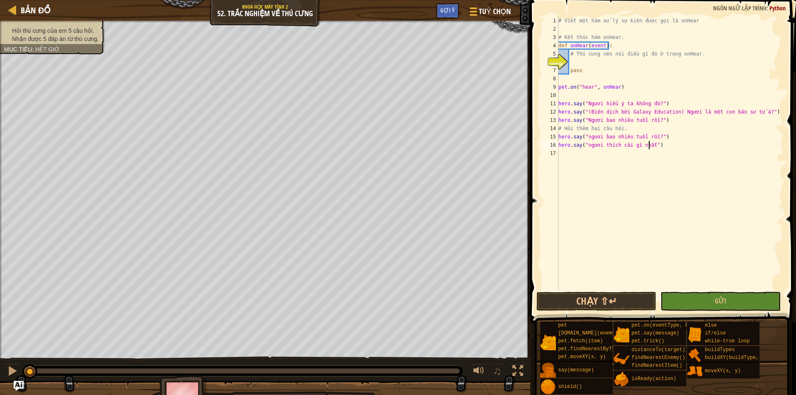
type textarea "hero.say("ngươi thích cái gì nhất?")"
click at [584, 61] on div "# Viết một hàm xử lý sự kiện được gọi là onHear # Kết thúc hàm onHear. def onHe…" at bounding box center [670, 162] width 227 height 290
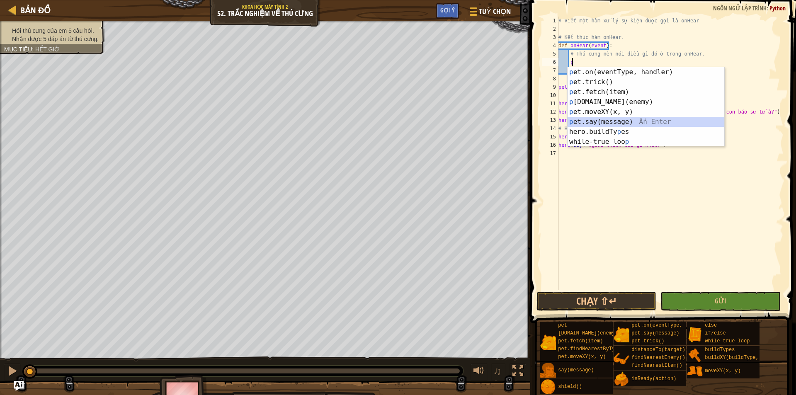
click at [615, 120] on div "p et.on(eventType, handler) Ấn Enter p et.trick() Ấn Enter p et.fetch(item) Ấn …" at bounding box center [646, 116] width 157 height 99
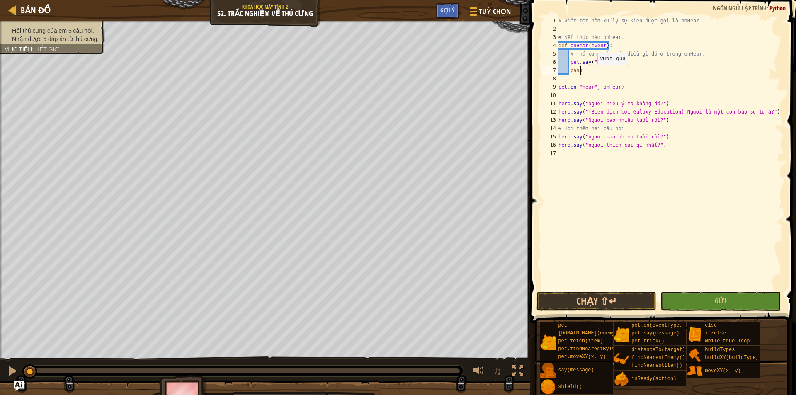
drag, startPoint x: 599, startPoint y: 70, endPoint x: 585, endPoint y: 78, distance: 15.8
click at [585, 78] on div "# Viết một hàm xử lý sự kiện được gọi là onHear # Kết thúc hàm onHear. def onHe…" at bounding box center [670, 162] width 227 height 290
click at [604, 71] on div "# Viết một hàm xử lý sự kiện được gọi là onHear # Kết thúc hàm onHear. def onHe…" at bounding box center [670, 154] width 227 height 274
click at [594, 60] on div "# Viết một hàm xử lý sự kiện được gọi là onHear # Kết thúc hàm onHear. def onHe…" at bounding box center [670, 162] width 227 height 290
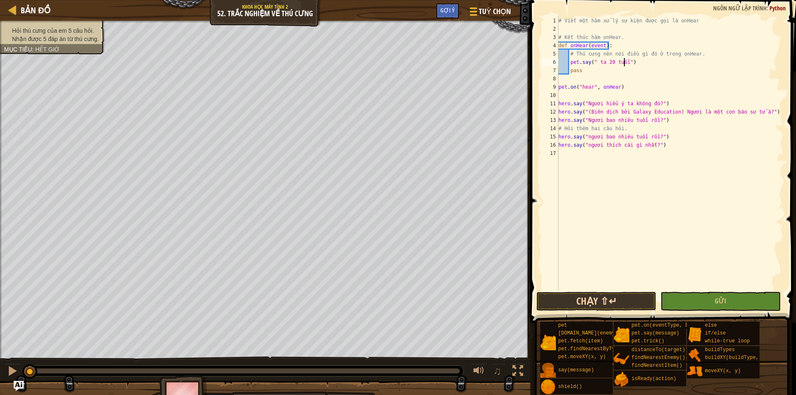
type textarea "pet.say(" ta 20 tuổi")"
click at [634, 308] on button "Chạy ⇧↵" at bounding box center [596, 301] width 120 height 19
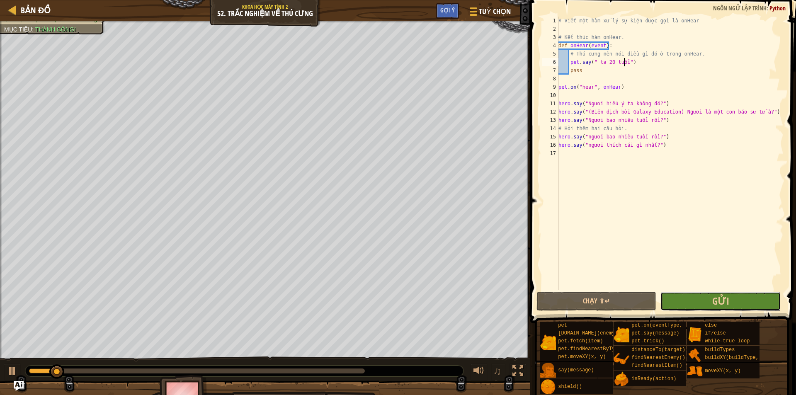
click at [695, 299] on button "Gửi" at bounding box center [720, 301] width 120 height 19
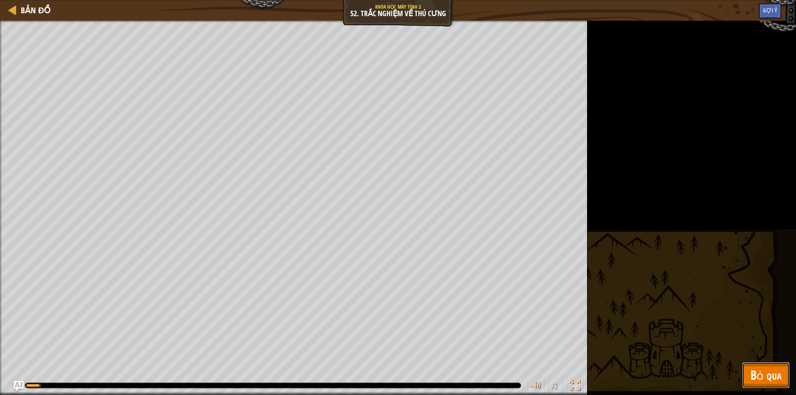
click at [764, 371] on span "Bỏ qua" at bounding box center [765, 374] width 31 height 17
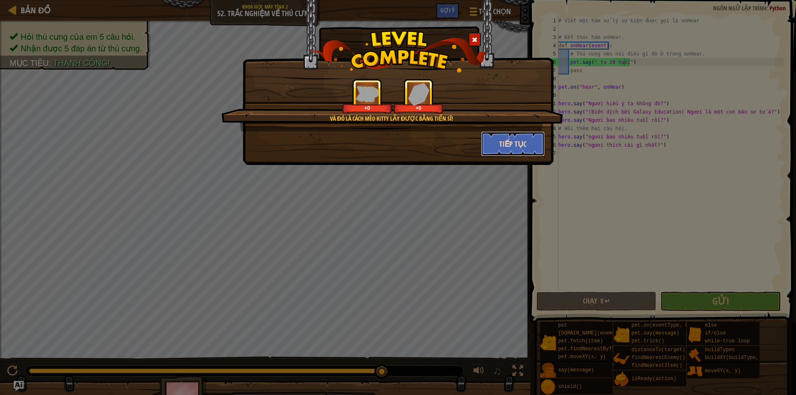
click at [491, 150] on button "Tiếp tục" at bounding box center [513, 143] width 64 height 25
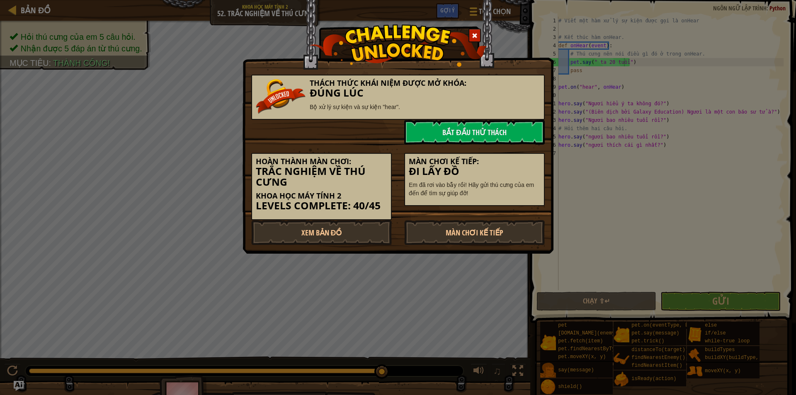
click at [473, 245] on div "Thách Thức [PERSON_NAME] Được Mở Khóa: Đúng lúc Bộ xử lý sự kiện và sự kiện "he…" at bounding box center [398, 155] width 294 height 179
click at [482, 233] on link "Màn chơi kế tiếp" at bounding box center [474, 232] width 141 height 25
drag, startPoint x: 482, startPoint y: 233, endPoint x: 460, endPoint y: 220, distance: 25.1
click at [481, 233] on link "Màn chơi kế tiếp" at bounding box center [474, 232] width 141 height 25
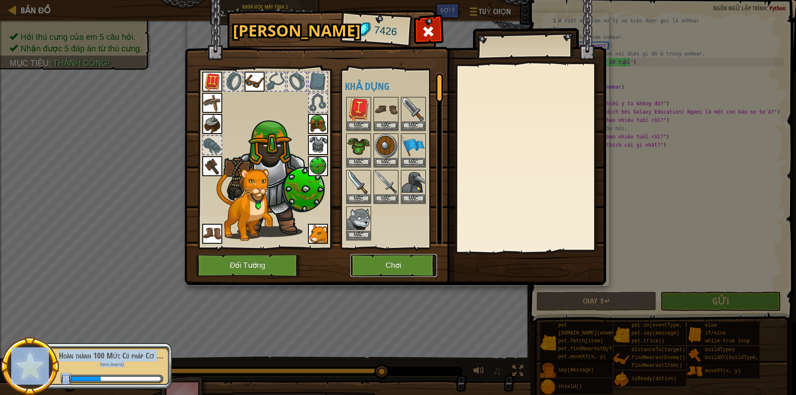
click at [395, 271] on button "Chơi" at bounding box center [393, 265] width 87 height 23
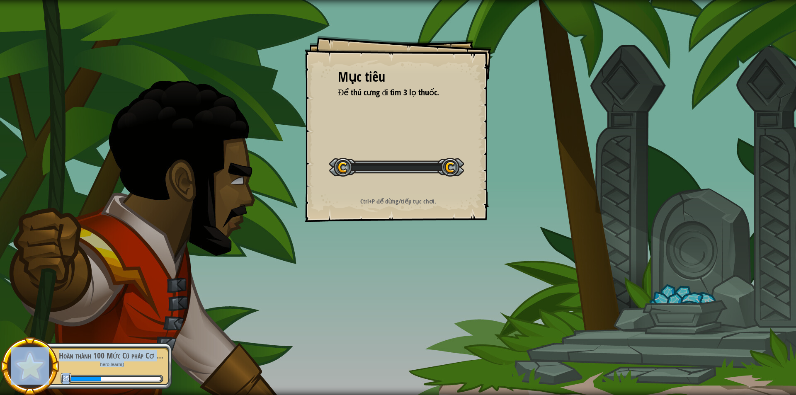
click at [399, 270] on div "Mục tiêu Để thú cưng đi tìm 3 lọ thuốc. Bắt đầu màn chơi Không kết nối được với…" at bounding box center [398, 197] width 796 height 395
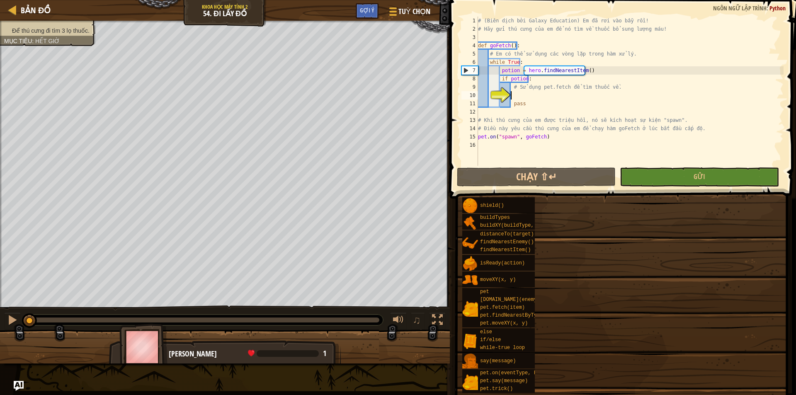
drag, startPoint x: 579, startPoint y: 191, endPoint x: 591, endPoint y: 217, distance: 28.6
click at [590, 223] on div "Mục tiêu Để thú cưng đi tìm 3 lọ thuốc. Thú cưng của em biết cách đi tìm vật ph…" at bounding box center [398, 197] width 796 height 395
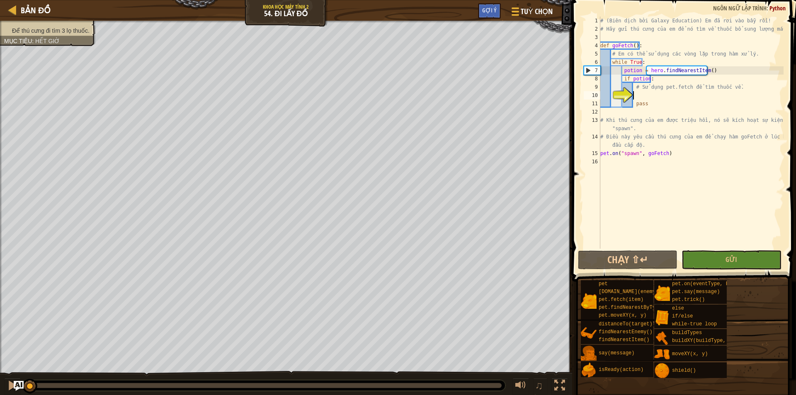
click at [639, 90] on div "# (Biên dịch bởi Galaxy Education) Em đã rơi vào bẫy rồi! # Hãy gửi thú cưng củ…" at bounding box center [691, 141] width 185 height 249
type textarea "# Sử dụng pet.fetch để tìm thuốc về."
click at [638, 96] on div "# (Biên dịch bởi Galaxy Education) Em đã rơi vào bẫy rồi! # Hãy gửi thú cưng củ…" at bounding box center [691, 141] width 185 height 249
drag, startPoint x: 660, startPoint y: 89, endPoint x: 685, endPoint y: 89, distance: 24.5
click at [685, 89] on div "# (Biên dịch bởi Galaxy Education) Em đã rơi vào bẫy rồi! # Hãy gửi thú cưng củ…" at bounding box center [691, 141] width 185 height 249
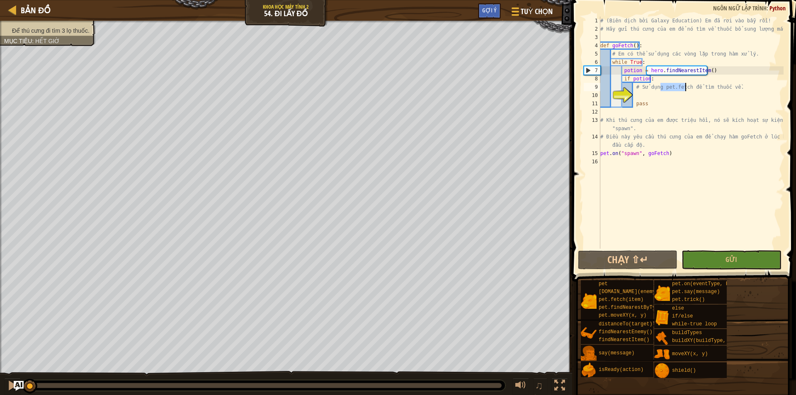
type textarea "# Sử dụng pet.fetch để tìm thuốc về."
click at [637, 95] on div "# (Biên dịch bởi Galaxy Education) Em đã rơi vào bẫy rồi! # Hãy gửi thú cưng củ…" at bounding box center [691, 141] width 185 height 249
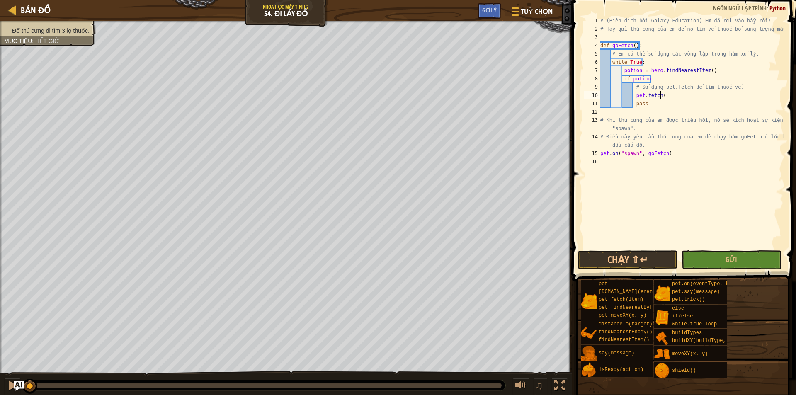
scroll to position [4, 5]
drag, startPoint x: 621, startPoint y: 73, endPoint x: 640, endPoint y: 71, distance: 18.7
click at [640, 71] on div "# (Biên dịch bởi Galaxy Education) Em đã rơi vào bẫy rồi! # Hãy gửi thú cưng củ…" at bounding box center [691, 141] width 185 height 249
click at [662, 95] on div "# (Biên dịch bởi Galaxy Education) Em đã rơi vào bẫy rồi! # Hãy gửi thú cưng củ…" at bounding box center [691, 141] width 185 height 249
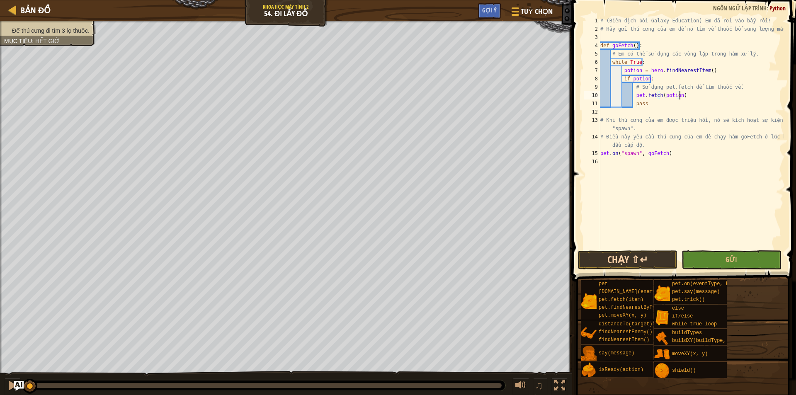
type textarea "pet.fetch(potion)"
click at [632, 261] on button "Chạy ⇧↵" at bounding box center [627, 259] width 99 height 19
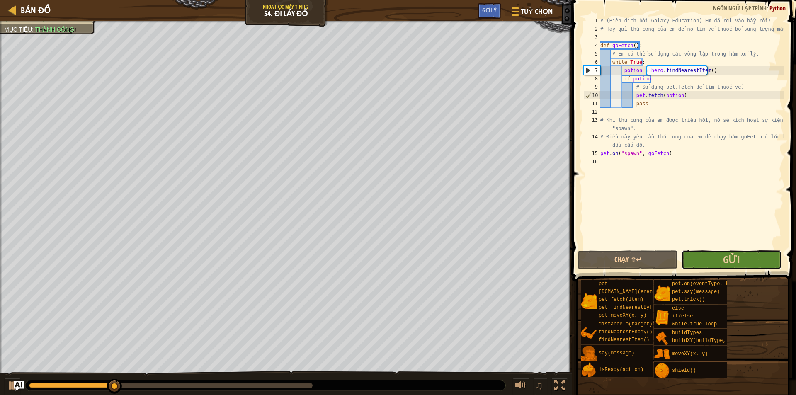
click at [709, 262] on button "Gửi" at bounding box center [731, 259] width 99 height 19
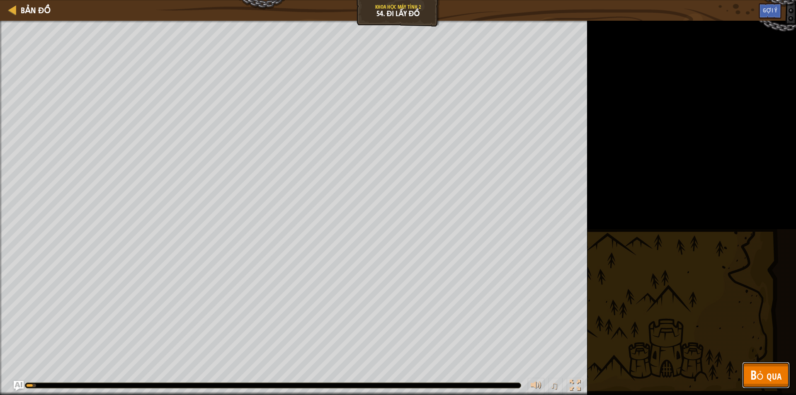
click at [770, 379] on span "Bỏ qua" at bounding box center [765, 374] width 31 height 17
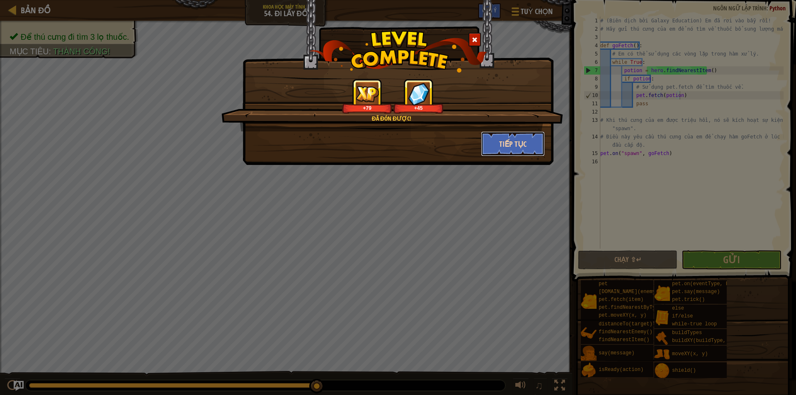
click at [507, 145] on button "Tiếp tục" at bounding box center [513, 143] width 64 height 25
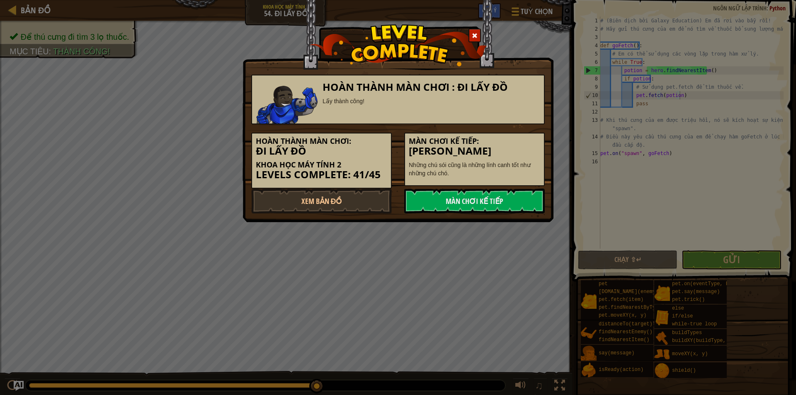
drag, startPoint x: 526, startPoint y: 175, endPoint x: 527, endPoint y: 185, distance: 10.9
click at [526, 178] on div "Màn chơi kế tiếp: [PERSON_NAME] Những chú sói cũng là những lính canh tốt như n…" at bounding box center [474, 159] width 141 height 53
click at [519, 194] on link "Màn chơi kế tiếp" at bounding box center [474, 201] width 141 height 25
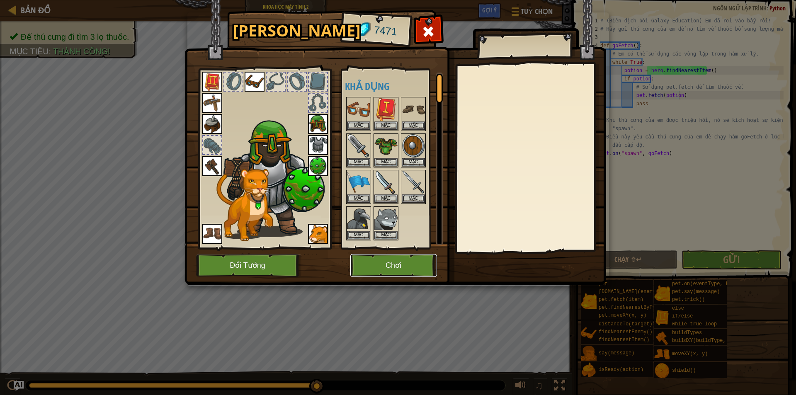
drag, startPoint x: 394, startPoint y: 261, endPoint x: 390, endPoint y: 258, distance: 4.5
click at [390, 258] on button "Chơi" at bounding box center [393, 265] width 87 height 23
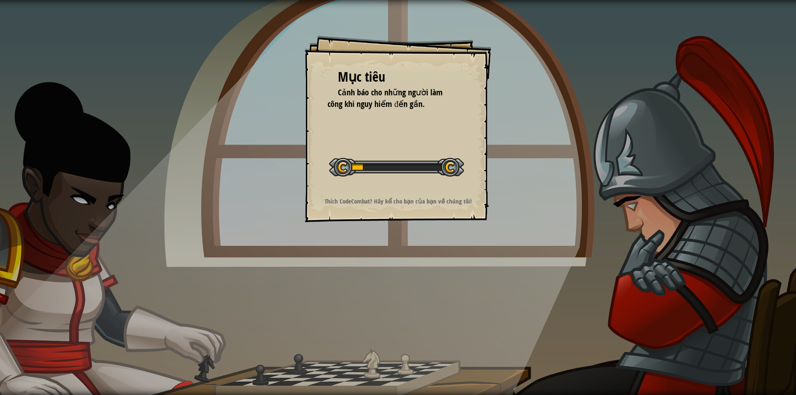
drag, startPoint x: 390, startPoint y: 258, endPoint x: 488, endPoint y: 207, distance: 110.3
click at [401, 252] on div "Mục tiêu Cảnh báo cho những người làm công khi nguy hiểm đến gần. Bắt đầu màn c…" at bounding box center [398, 197] width 796 height 395
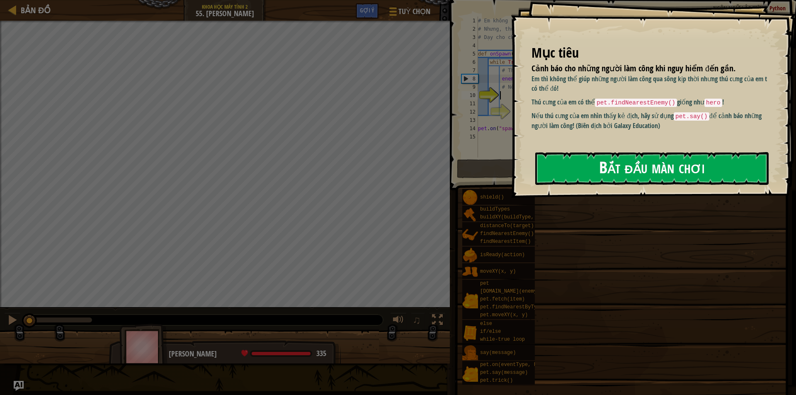
click at [658, 174] on button "Bắt đầu màn chơi" at bounding box center [651, 168] width 233 height 33
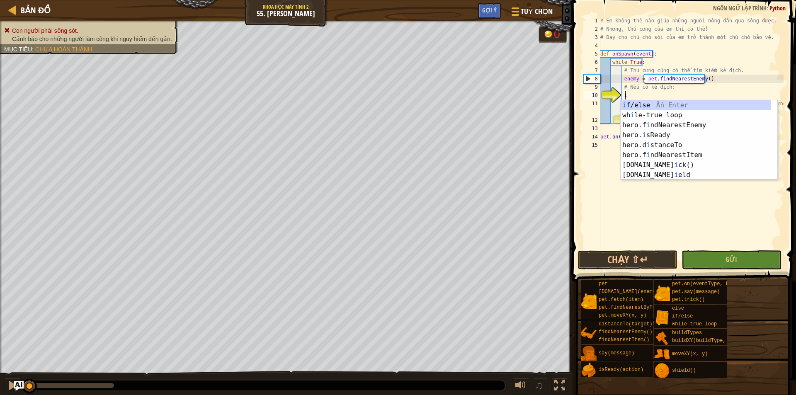
type textarea "i"
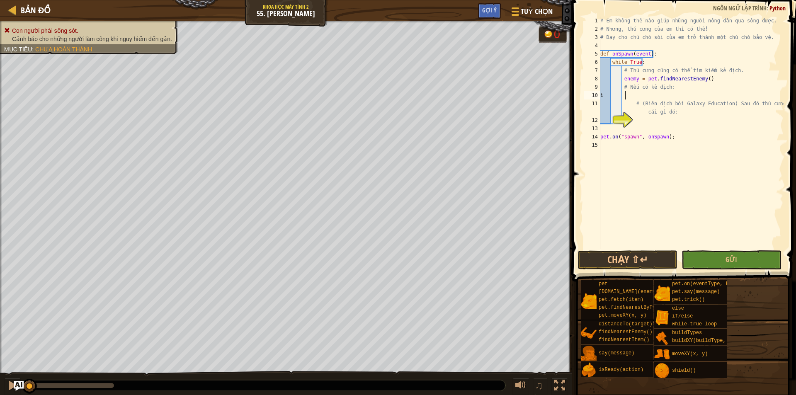
type textarea "ì"
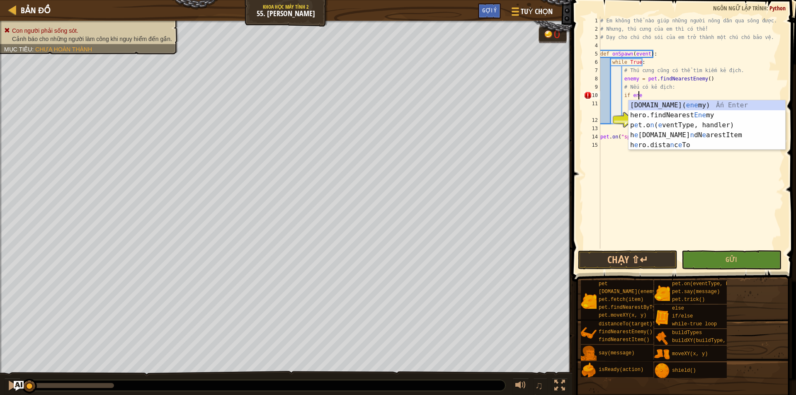
scroll to position [4, 3]
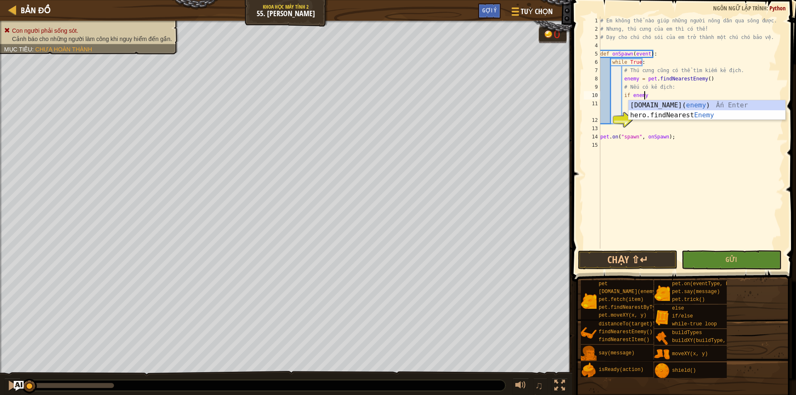
type textarea "if enemy:"
click at [600, 117] on div "12" at bounding box center [592, 120] width 17 height 8
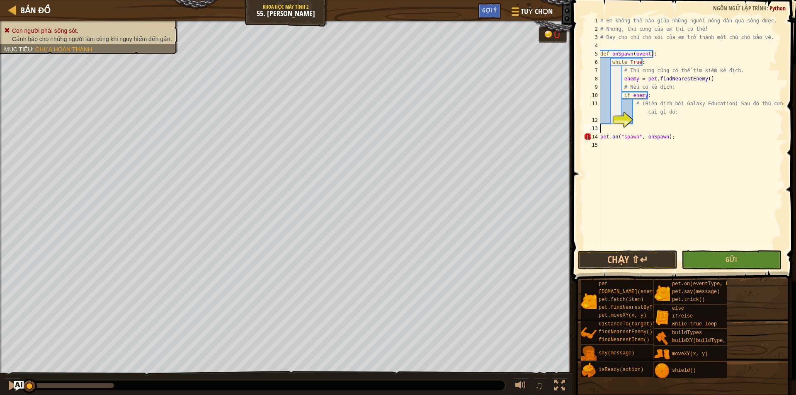
scroll to position [4, 0]
click at [643, 121] on div "# Em không thể nào giúp những người nông dân qua sông được. # Nhưng, thú cưng c…" at bounding box center [691, 141] width 185 height 249
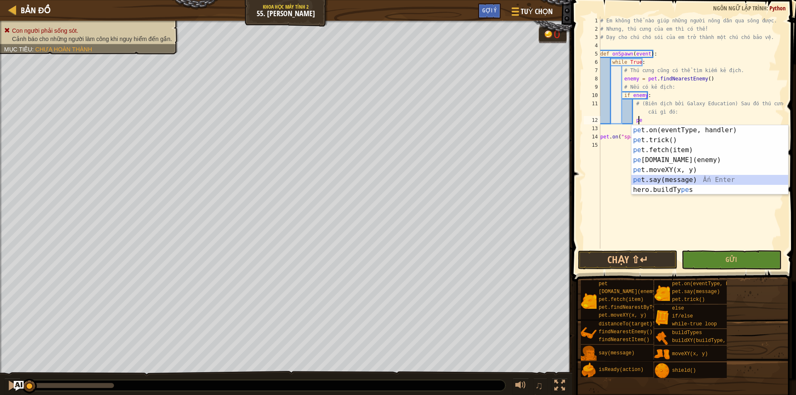
click at [662, 179] on div "pe t.on(eventType, handler) Ấn Enter pe t.trick() Ấn Enter pe t.fetch(item) Ấn …" at bounding box center [709, 170] width 157 height 90
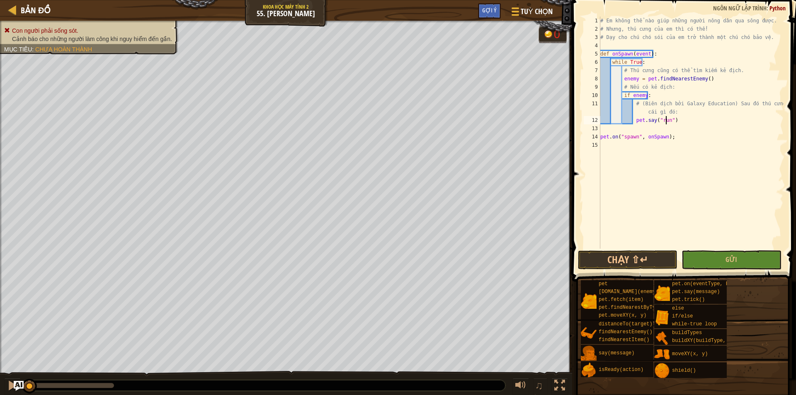
scroll to position [4, 5]
type textarea "pet.say("run")"
click at [654, 257] on button "Chạy ⇧↵" at bounding box center [627, 259] width 99 height 19
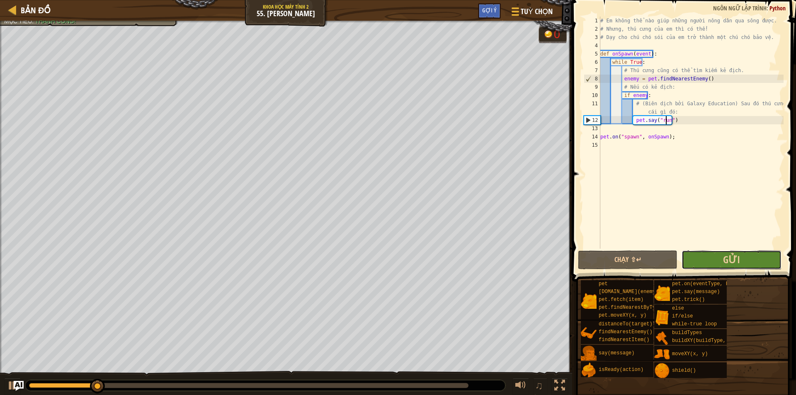
click at [726, 266] on button "Gửi" at bounding box center [731, 259] width 99 height 19
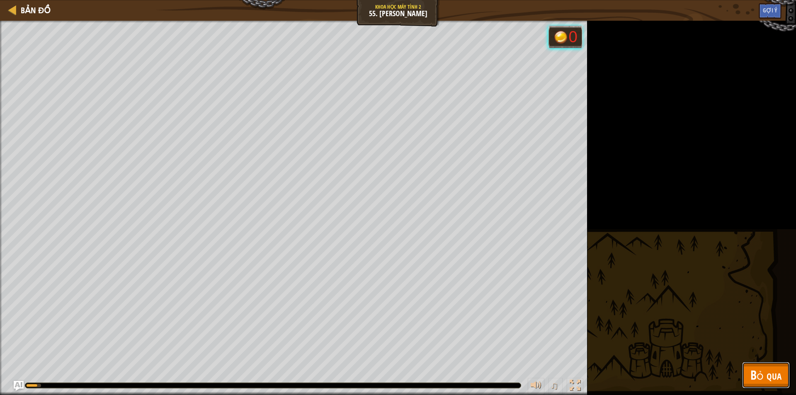
click at [767, 376] on span "Bỏ qua" at bounding box center [765, 374] width 31 height 17
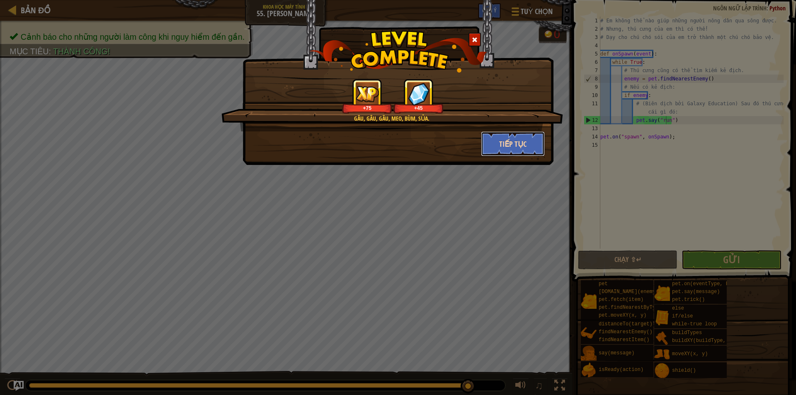
click at [516, 151] on button "Tiếp tục" at bounding box center [513, 143] width 64 height 25
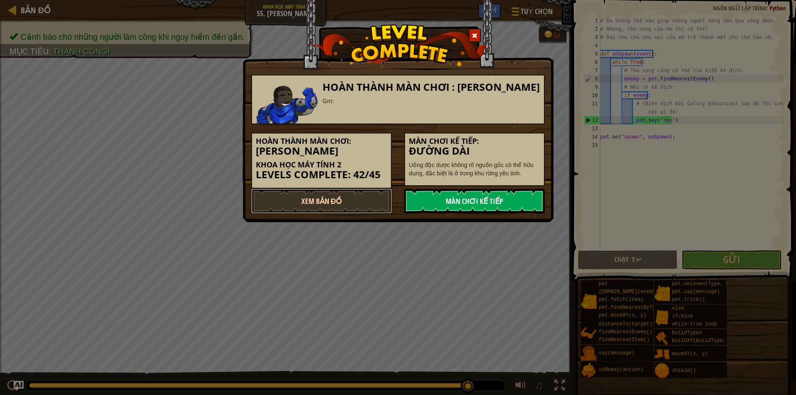
click at [348, 199] on link "Xem Bản Đồ" at bounding box center [321, 201] width 141 height 25
select select "vi"
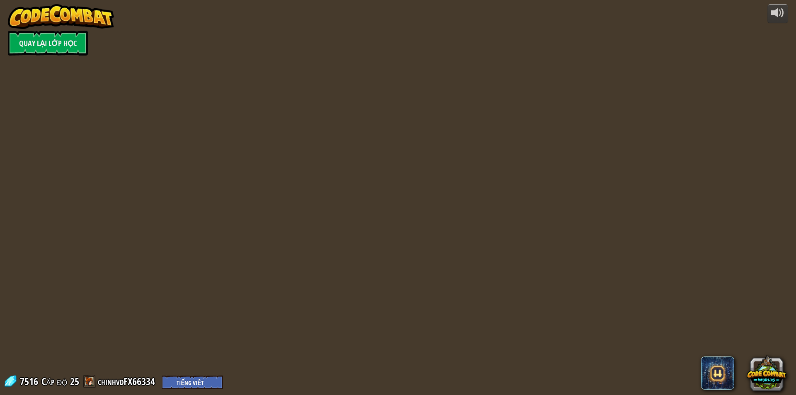
select select "vi"
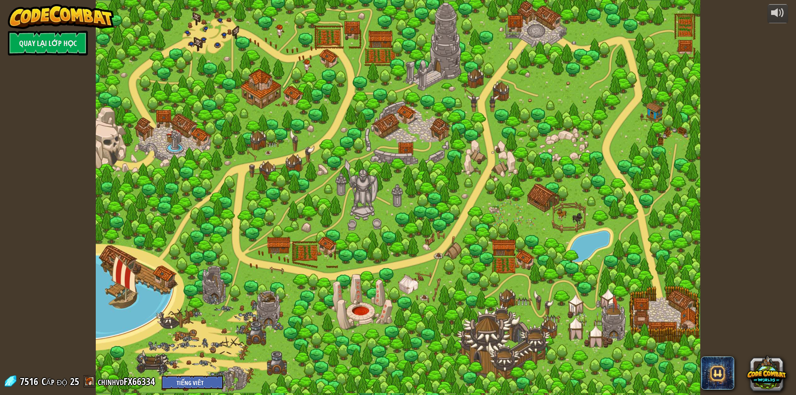
select select "vi"
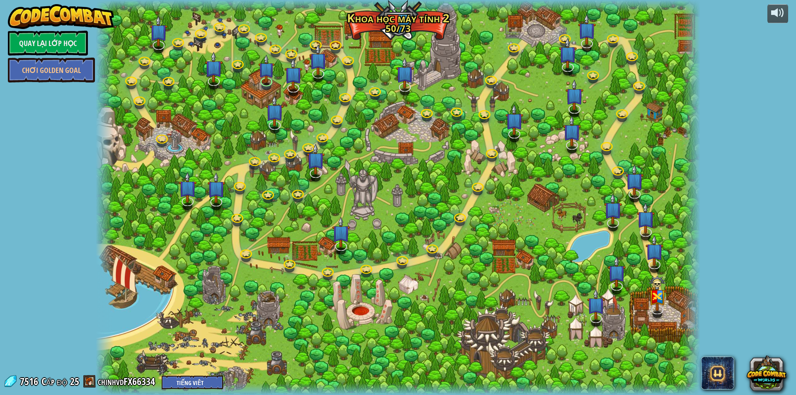
select select "vi"
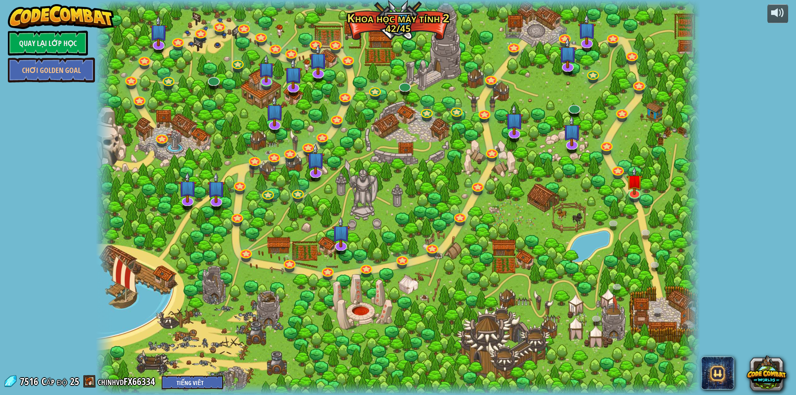
select select "vi"
click at [633, 190] on img at bounding box center [634, 174] width 16 height 37
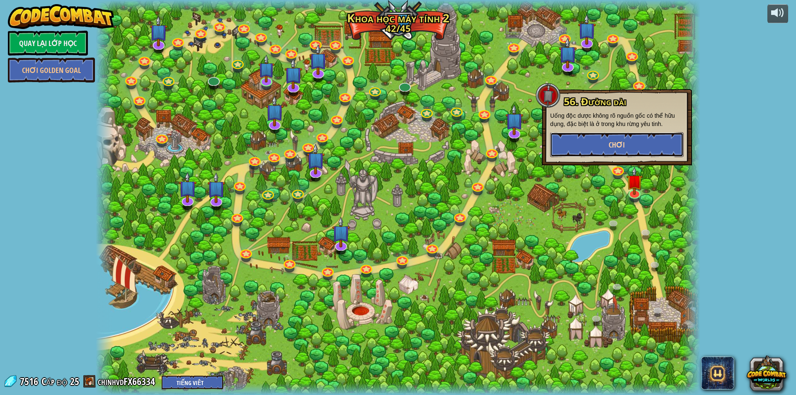
click at [599, 146] on button "Chơi" at bounding box center [616, 144] width 133 height 25
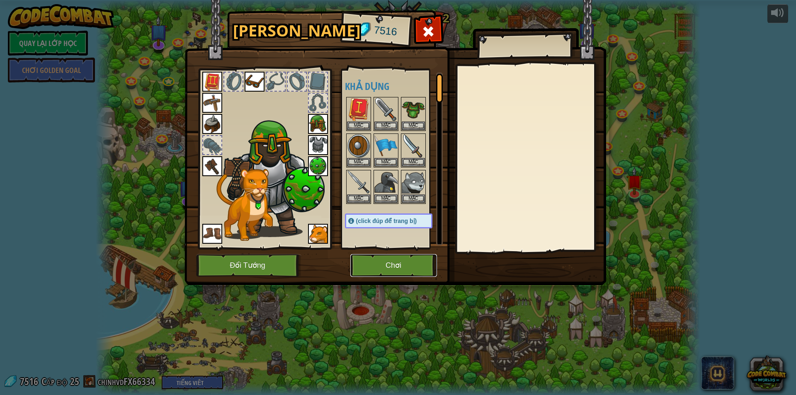
click at [417, 268] on button "Chơi" at bounding box center [393, 265] width 87 height 23
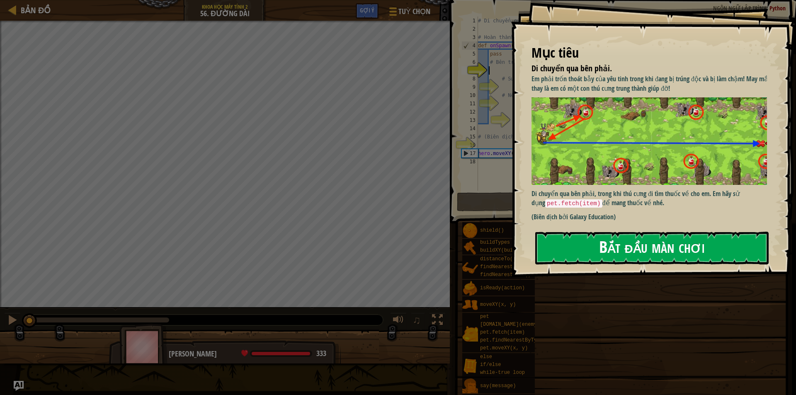
click at [672, 245] on button "Bắt đầu màn chơi" at bounding box center [651, 248] width 233 height 33
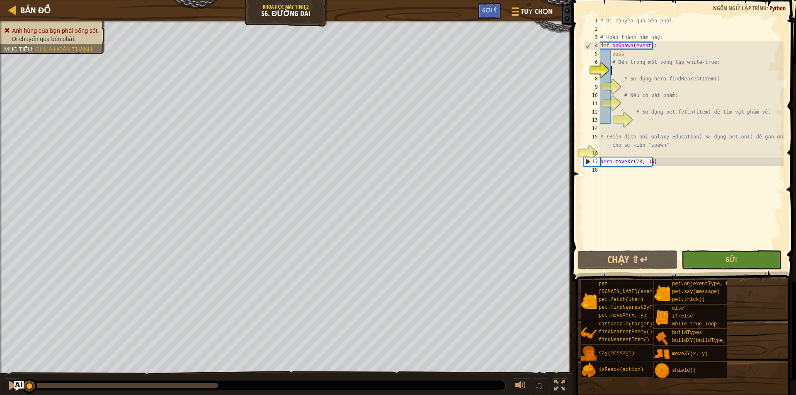
type textarea "ư"
type textarea "w"
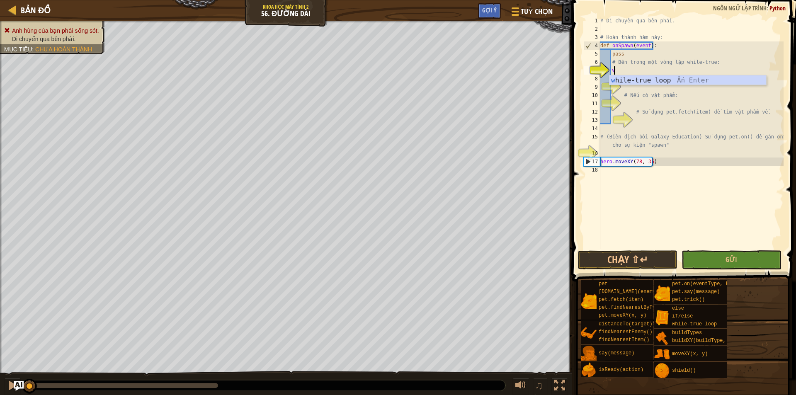
scroll to position [4, 0]
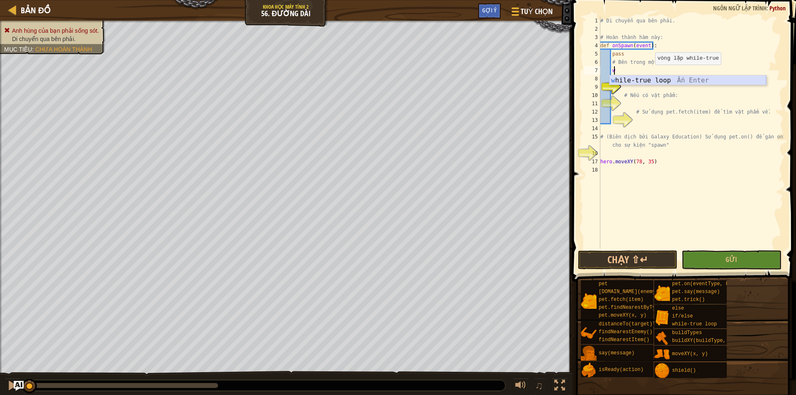
click at [635, 80] on div "w hile-true loop Ấn Enter" at bounding box center [687, 90] width 157 height 30
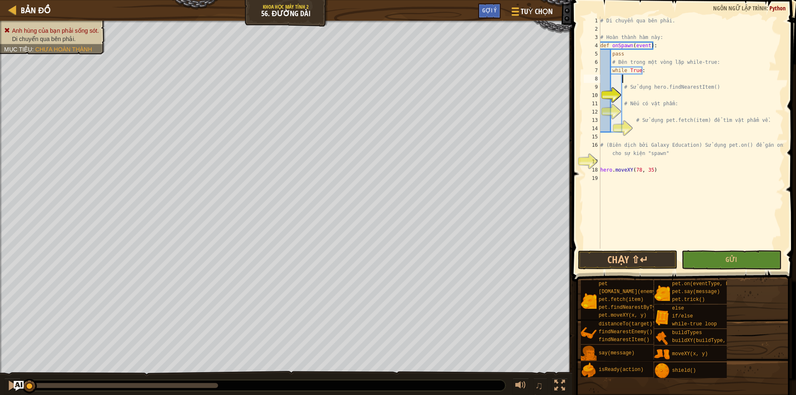
click at [631, 78] on div "# Di chuyển qua bên phải. # Hoàn thành hàm này: def onSpawn ( event ) : pass # …" at bounding box center [691, 141] width 185 height 249
click at [636, 80] on div "# Di chuyển qua bên phải. # Hoàn thành hàm này: def onSpawn ( event ) : pass # …" at bounding box center [691, 141] width 185 height 249
click at [628, 95] on div "# Di chuyển qua bên phải. # Hoàn thành hàm này: def onSpawn ( event ) : pass # …" at bounding box center [691, 141] width 185 height 249
type textarea "h"
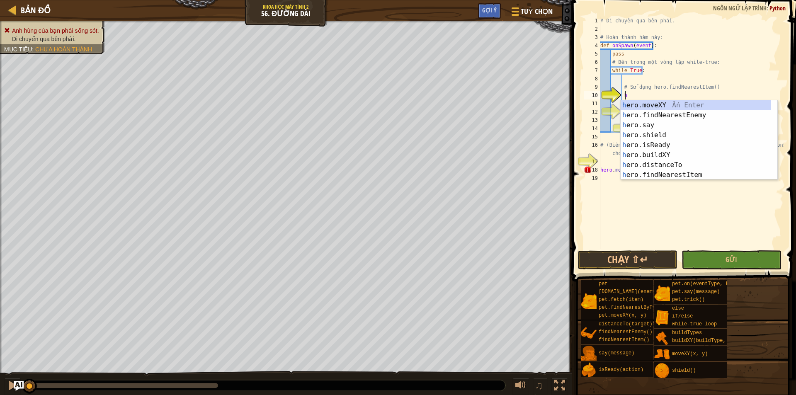
scroll to position [4, 1]
click at [643, 112] on div "h ero.moveXY Ấn Enter h ero.findNearestEnemy Ấn Enter h ero.say Ấn Enter h ero.…" at bounding box center [696, 149] width 150 height 99
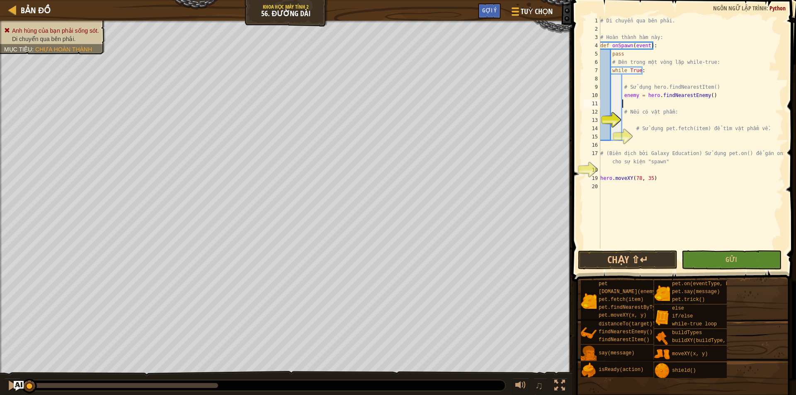
click at [631, 119] on div "# Di chuyển qua bên phải. # Hoàn thành hàm này: def onSpawn ( event ) : pass # …" at bounding box center [691, 141] width 185 height 249
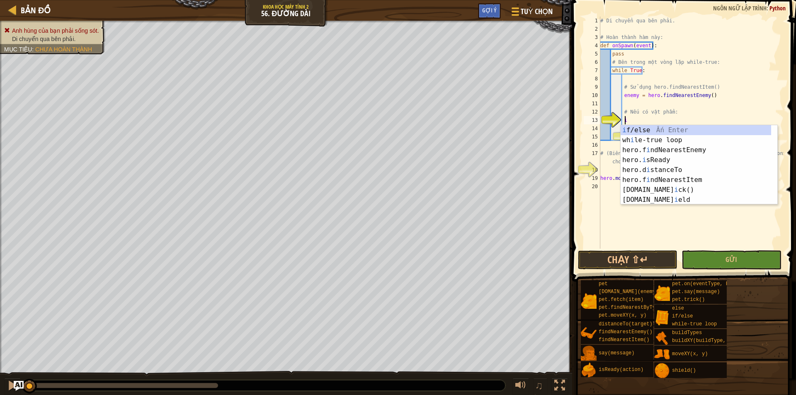
type textarea "i"
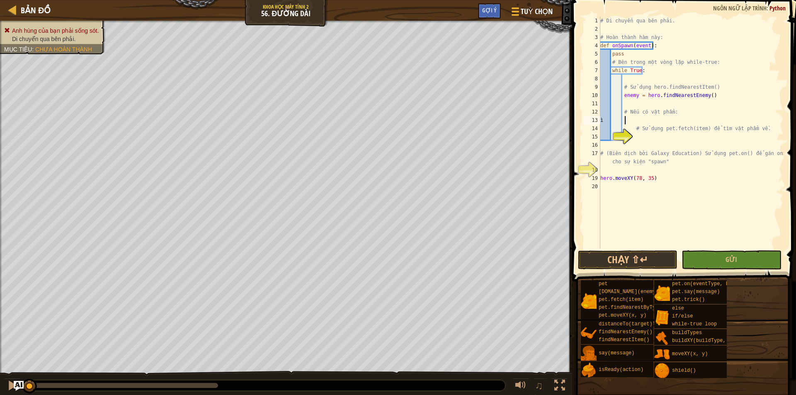
type textarea "ì"
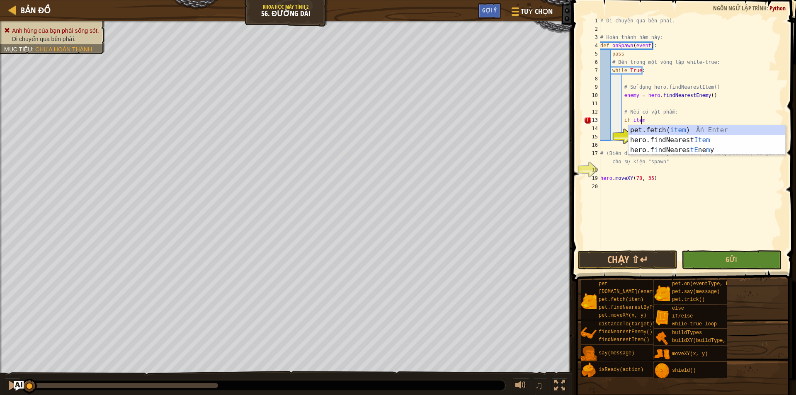
scroll to position [4, 3]
type textarea "if item:"
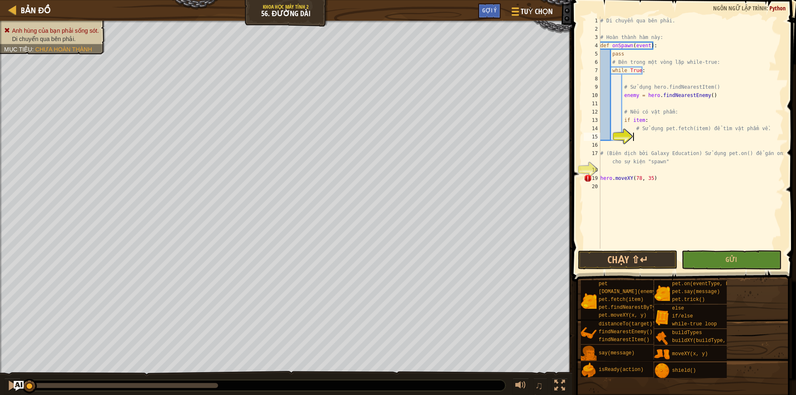
click at [642, 139] on div "# Di chuyển qua bên phải. # Hoàn thành hàm này: def onSpawn ( event ) : pass # …" at bounding box center [691, 141] width 185 height 249
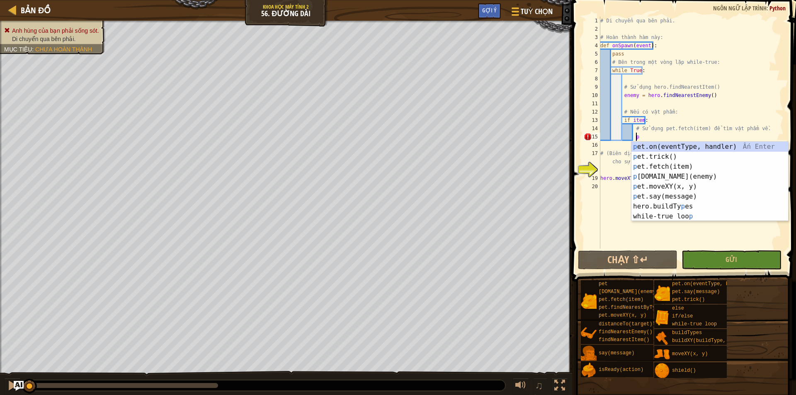
scroll to position [4, 2]
type textarea "p"
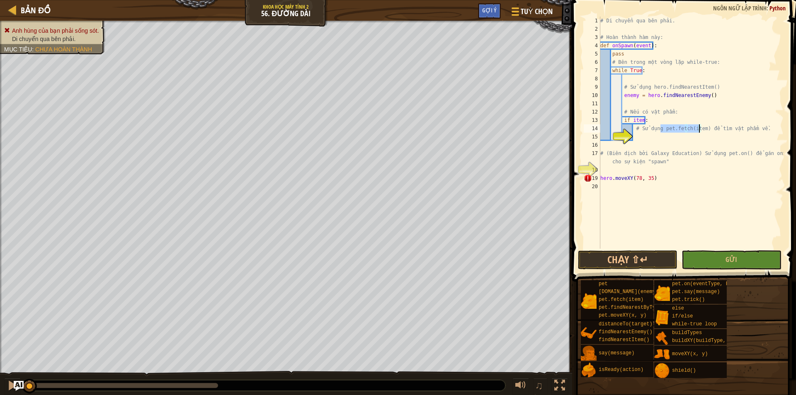
drag, startPoint x: 660, startPoint y: 129, endPoint x: 700, endPoint y: 130, distance: 39.4
click at [700, 130] on div "# Di chuyển qua bên phải. # Hoàn thành hàm này: def onSpawn ( event ) : pass # …" at bounding box center [691, 141] width 185 height 249
type textarea "# Sử dụng pet.fetch(item) để tìm vật phẩm về."
click at [648, 138] on div "# Di chuyển qua bên phải. # Hoàn thành hàm này: def onSpawn ( event ) : pass # …" at bounding box center [691, 141] width 185 height 249
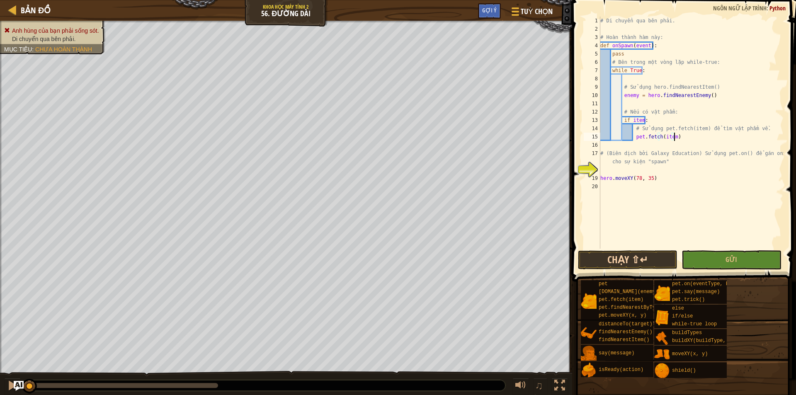
type textarea "pet.fetch(item)"
drag, startPoint x: 631, startPoint y: 257, endPoint x: 639, endPoint y: 250, distance: 11.2
click at [630, 257] on button "Chạy ⇧↵" at bounding box center [627, 259] width 99 height 19
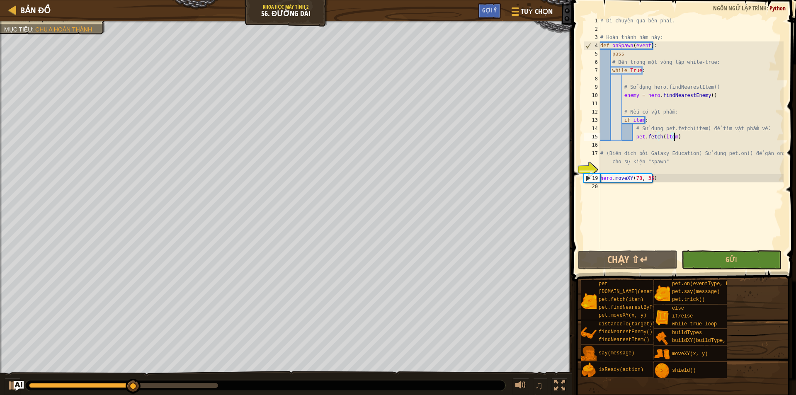
click at [649, 103] on div "# Di chuyển qua bên phải. # Hoàn thành hàm này: def onSpawn ( event ) : pass # …" at bounding box center [691, 141] width 185 height 249
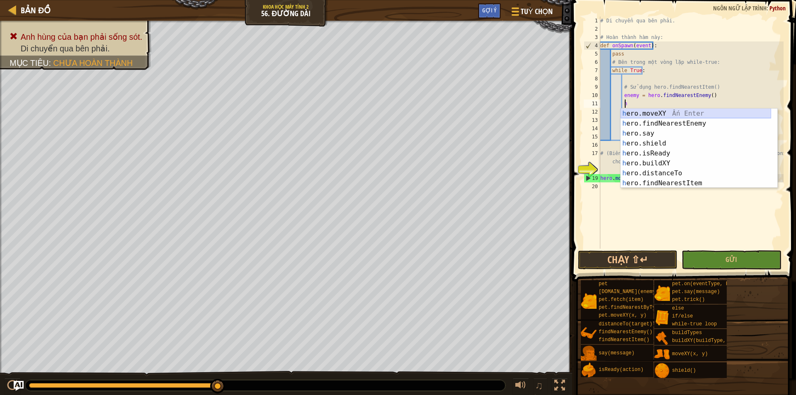
click at [661, 114] on div "h ero.moveXY Ấn Enter h ero.findNearestEnemy Ấn Enter h ero.say Ấn Enter h ero.…" at bounding box center [696, 158] width 150 height 99
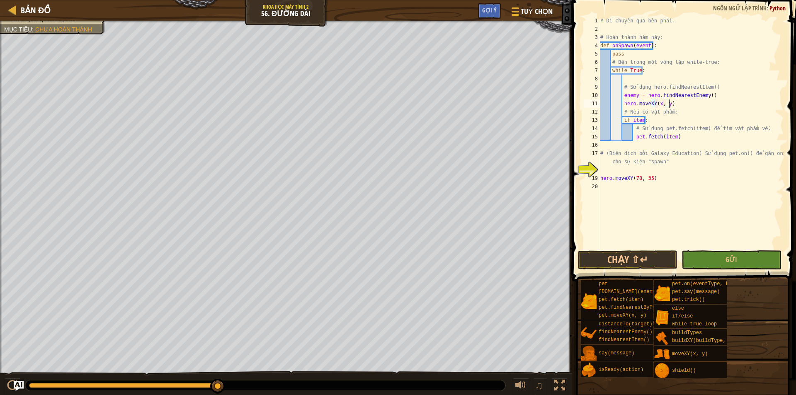
click at [669, 104] on div "# Di chuyển qua bên phải. # Hoàn thành hàm này: def onSpawn ( event ) : pass # …" at bounding box center [691, 141] width 185 height 249
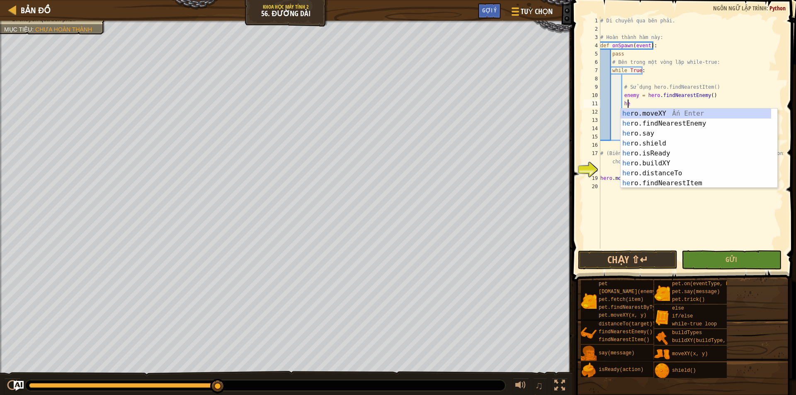
type textarea "h"
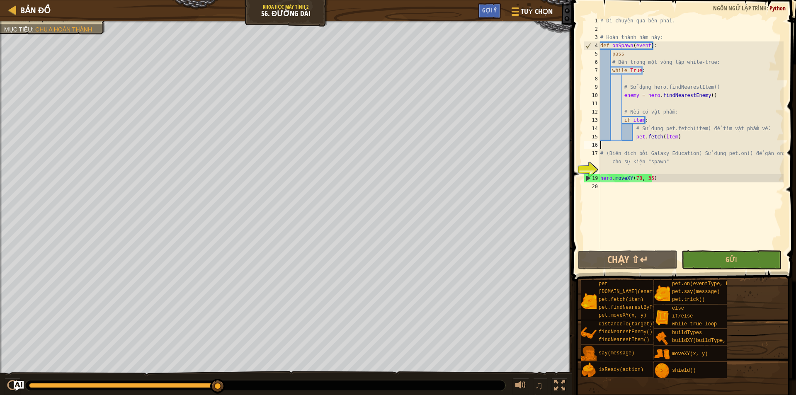
drag, startPoint x: 623, startPoint y: 145, endPoint x: 682, endPoint y: 141, distance: 59.0
click at [623, 145] on div "# Di chuyển qua bên phải. # Hoàn thành hàm này: def onSpawn ( event ) : pass # …" at bounding box center [691, 141] width 185 height 249
click at [681, 147] on div "# Di chuyển qua bên phải. # Hoàn thành hàm này: def onSpawn ( event ) : pass # …" at bounding box center [691, 141] width 185 height 249
click at [680, 148] on div "# Di chuyển qua bên phải. # Hoàn thành hàm này: def onSpawn ( event ) : pass # …" at bounding box center [691, 141] width 185 height 249
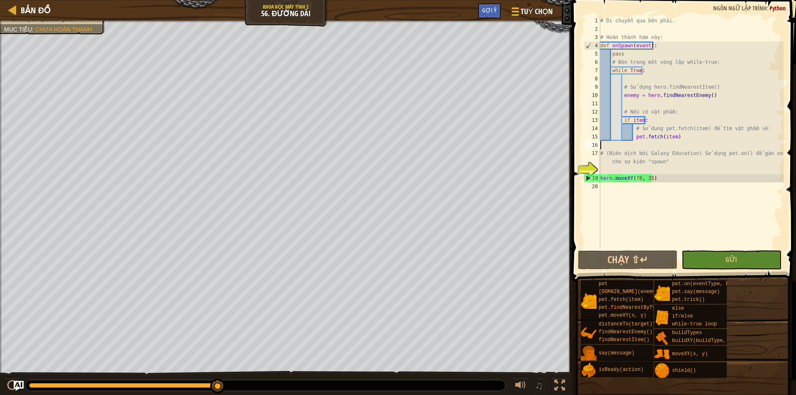
click at [680, 148] on div "# Di chuyển qua bên phải. # Hoàn thành hàm này: def onSpawn ( event ) : pass # …" at bounding box center [691, 141] width 185 height 249
click at [609, 145] on div "# Di chuyển qua bên phải. # Hoàn thành hàm này: def onSpawn ( event ) : pass # …" at bounding box center [691, 141] width 185 height 249
drag, startPoint x: 625, startPoint y: 148, endPoint x: 628, endPoint y: 152, distance: 5.4
click at [628, 151] on div "# Di chuyển qua bên phải. # Hoàn thành hàm này: def onSpawn ( event ) : pass # …" at bounding box center [691, 141] width 185 height 249
drag, startPoint x: 604, startPoint y: 165, endPoint x: 596, endPoint y: 169, distance: 9.1
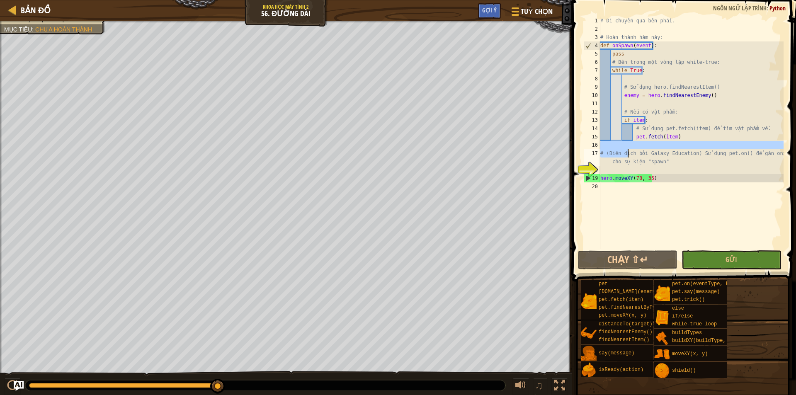
click at [596, 170] on div "# (Biên dịch bởi Galaxy Education) Sử dụng pet.on() để gán onSpawn cho sự kiện …" at bounding box center [682, 133] width 201 height 232
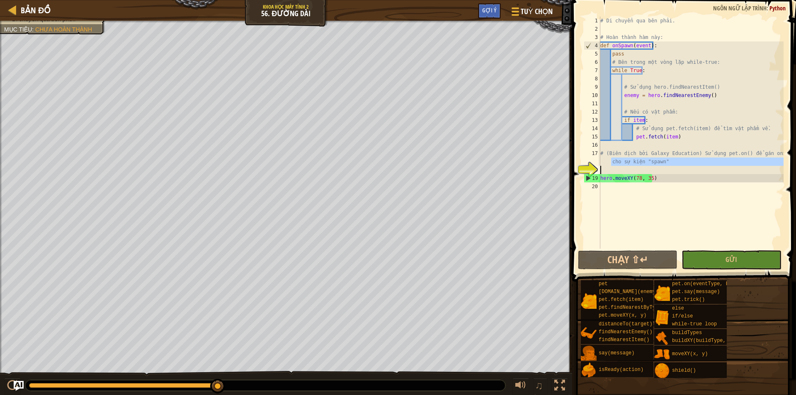
drag, startPoint x: 596, startPoint y: 169, endPoint x: 634, endPoint y: 173, distance: 38.4
click at [597, 172] on div "18" at bounding box center [592, 170] width 17 height 8
type textarea "hero.moveXY(78, 35)"
click at [627, 165] on div "# Di chuyển qua bên phải. # Hoàn thành hàm này: def onSpawn ( event ) : pass # …" at bounding box center [691, 141] width 185 height 249
type textarea "# (Biên dịch bởi Galaxy Education) Sử dụng pet.on() để gán onSpawn cho sự kiện …"
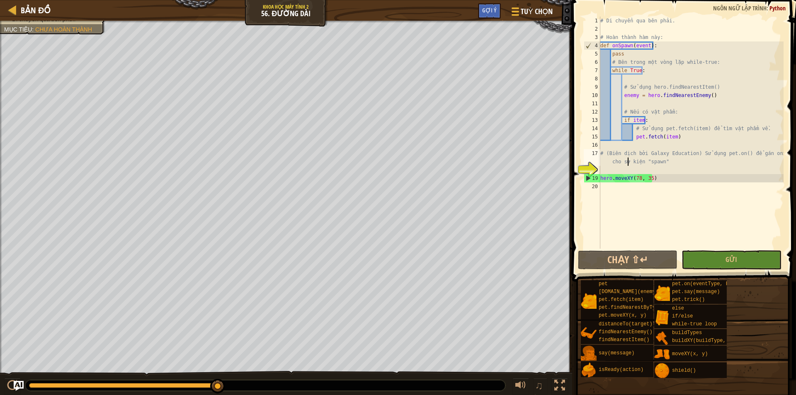
click at [614, 192] on div "# Di chuyển qua bên phải. # Hoàn thành hàm này: def onSpawn ( event ) : pass # …" at bounding box center [691, 141] width 185 height 249
click at [622, 168] on div "# Di chuyển qua bên phải. # Hoàn thành hàm này: def onSpawn ( event ) : pass # …" at bounding box center [691, 141] width 185 height 249
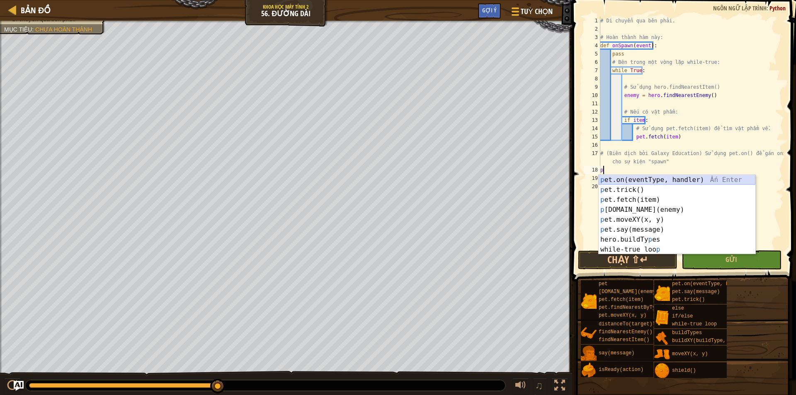
click at [629, 180] on div "p et.on(eventType, handler) Ấn Enter p et.trick() Ấn Enter p et.fetch(item) Ấn …" at bounding box center [677, 224] width 157 height 99
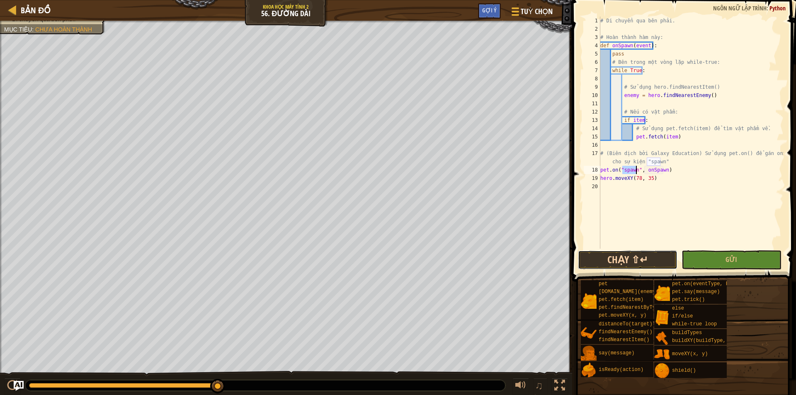
click at [643, 259] on button "Chạy ⇧↵" at bounding box center [627, 259] width 99 height 19
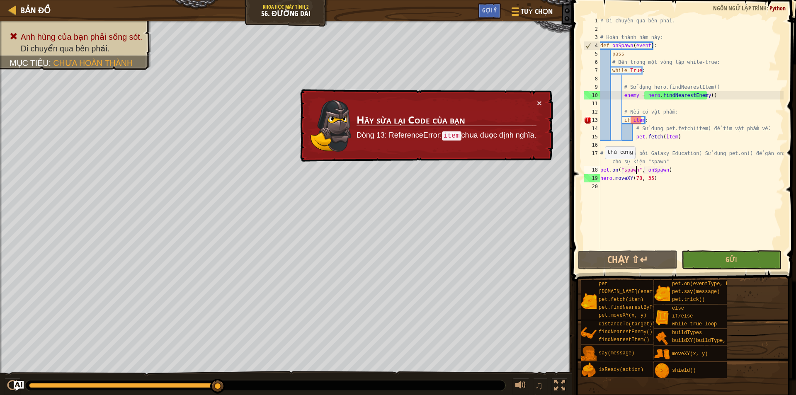
click at [573, 136] on span at bounding box center [685, 129] width 230 height 306
drag, startPoint x: 655, startPoint y: 129, endPoint x: 665, endPoint y: 138, distance: 13.0
click at [665, 138] on div "# Di chuyển qua bên phải. # Hoàn thành hàm này: def onSpawn ( event ) : pass # …" at bounding box center [691, 141] width 185 height 249
type textarea "# Sử dụng pet.fetch(item) để tìm vật phẩm về. pet.fetch(item)"
click at [667, 144] on div "# Di chuyển qua bên phải. # Hoàn thành hàm này: def onSpawn ( event ) : pass # …" at bounding box center [691, 141] width 185 height 249
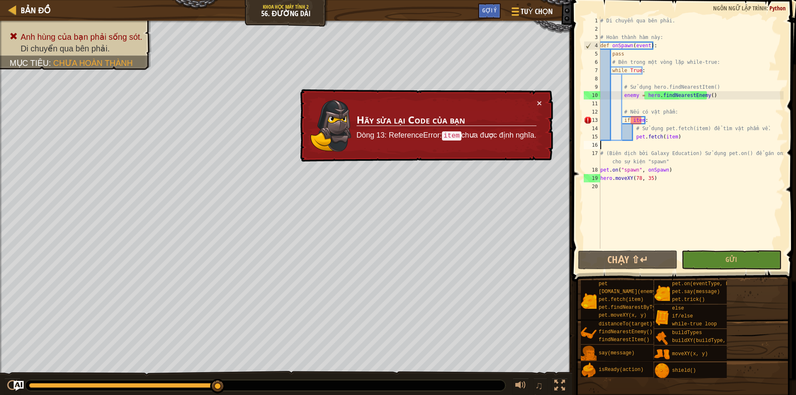
click at [667, 144] on div "# Di chuyển qua bên phải. # Hoàn thành hàm này: def onSpawn ( event ) : pass # …" at bounding box center [691, 141] width 185 height 249
click at [638, 96] on div "# Di chuyển qua bên phải. # Hoàn thành hàm này: def onSpawn ( event ) : pass # …" at bounding box center [691, 141] width 185 height 249
click at [652, 108] on div "# Di chuyển qua bên phải. # Hoàn thành hàm này: def onSpawn ( event ) : pass # …" at bounding box center [691, 141] width 185 height 249
click at [649, 98] on div "# Di chuyển qua bên phải. # Hoàn thành hàm này: def onSpawn ( event ) : pass # …" at bounding box center [691, 141] width 185 height 249
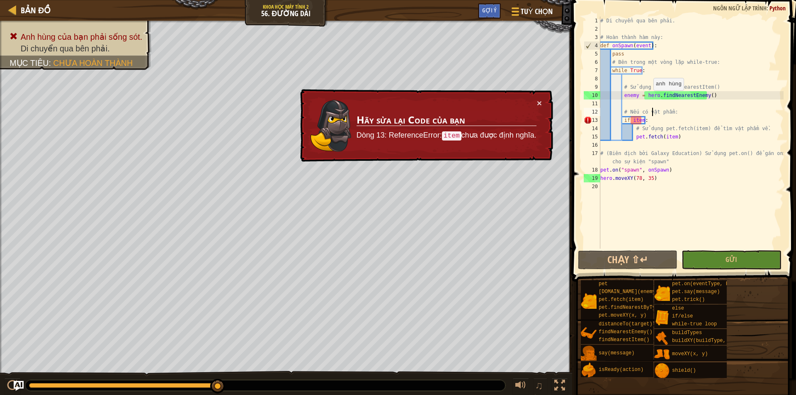
type textarea "enemy = hero.findNearestEnemy()"
click at [642, 107] on div "# Di chuyển qua bên phải. # Hoàn thành hàm này: def onSpawn ( event ) : pass # …" at bounding box center [691, 141] width 185 height 249
click at [649, 121] on div "# Di chuyển qua bên phải. # Hoàn thành hàm này: def onSpawn ( event ) : pass # …" at bounding box center [691, 141] width 185 height 249
type textarea "if item:"
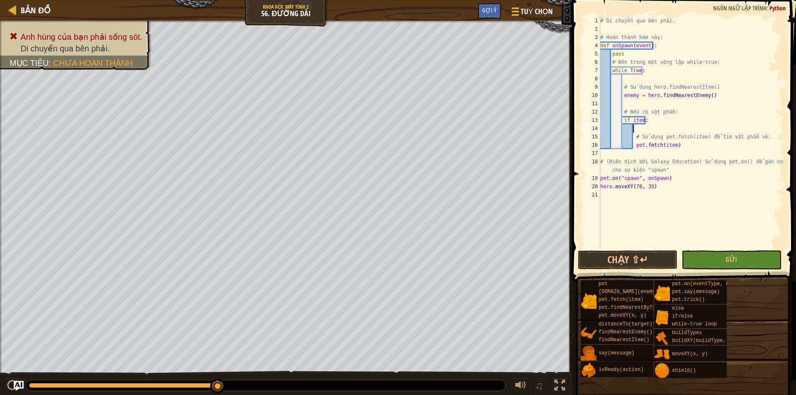
click at [645, 103] on div "# Di chuyển qua bên phải. # Hoàn thành hàm này: def onSpawn ( event ) : pass # …" at bounding box center [691, 141] width 185 height 249
click at [614, 258] on button "Chạy ⇧↵" at bounding box center [627, 259] width 99 height 19
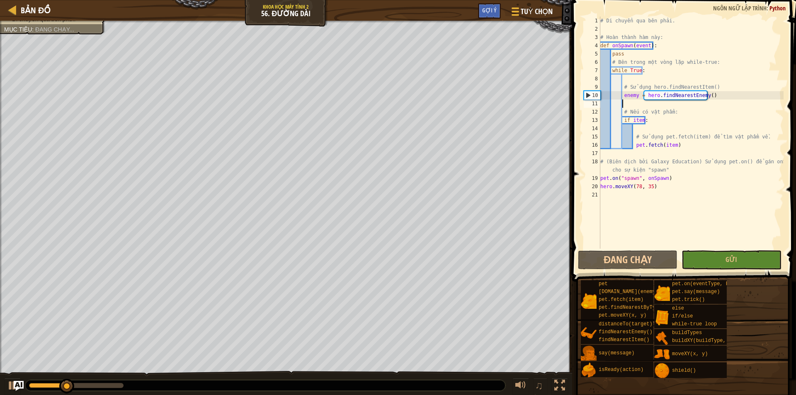
click at [631, 100] on div "# Di chuyển qua bên phải. # Hoàn thành hàm này: def onSpawn ( event ) : pass # …" at bounding box center [691, 141] width 185 height 249
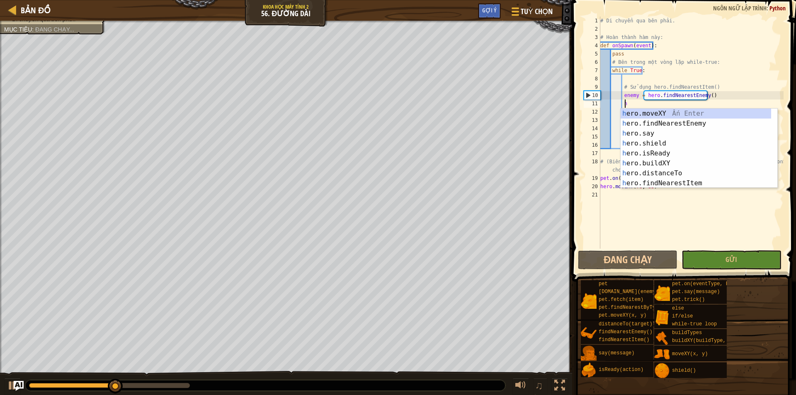
scroll to position [4, 1]
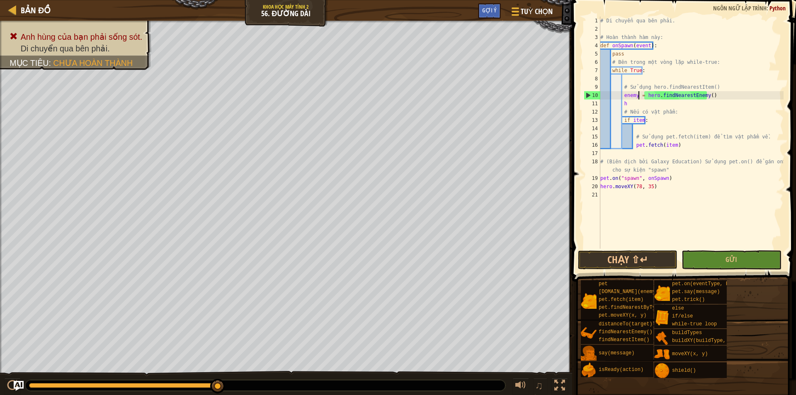
click at [639, 95] on div "# Di chuyển qua bên phải. # Hoàn thành hàm này: def onSpawn ( event ) : pass # …" at bounding box center [691, 141] width 185 height 249
click at [629, 103] on div "# Di chuyển qua bên phải. # Hoàn thành hàm này: def onSpawn ( event ) : pass # …" at bounding box center [691, 141] width 185 height 249
type textarea "h"
type textarea "·"
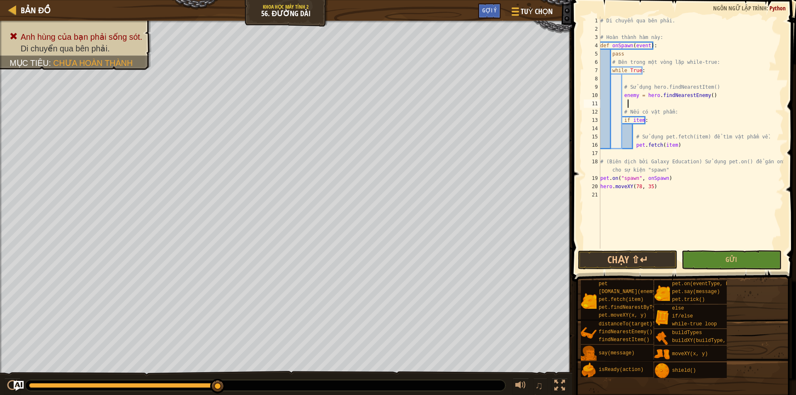
scroll to position [4, 2]
type textarea "·"
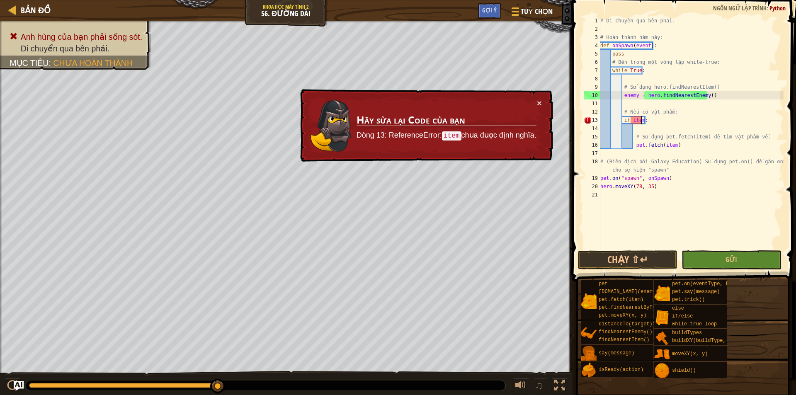
click at [640, 120] on div "# Di chuyển qua bên phải. # Hoàn thành hàm này: def onSpawn ( event ) : pass # …" at bounding box center [691, 141] width 185 height 249
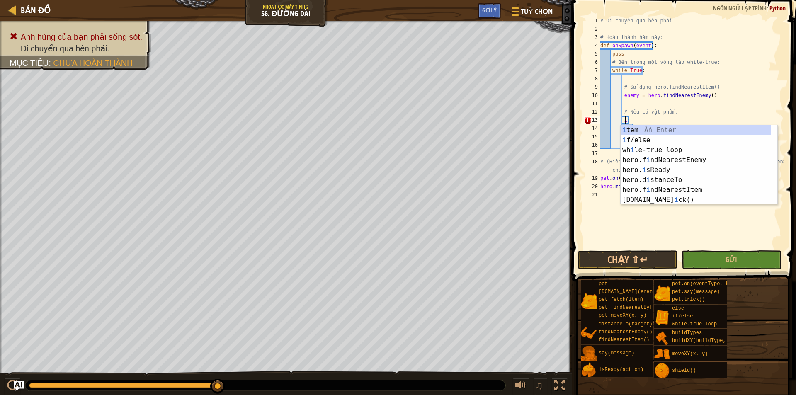
scroll to position [4, 2]
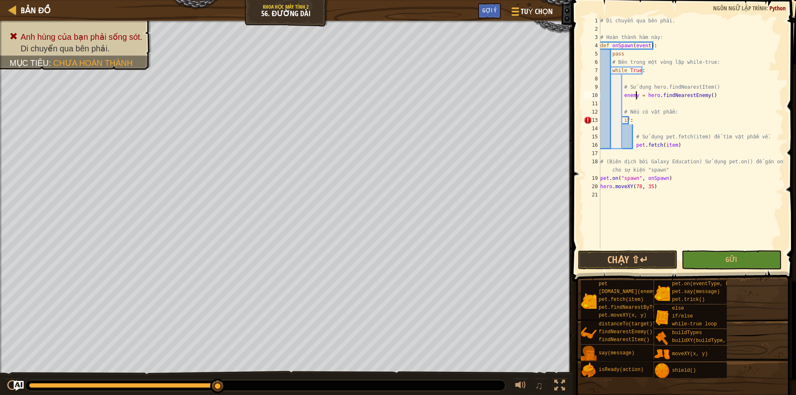
click at [636, 96] on div "# Di chuyển qua bên phải. # Hoàn thành hàm này: def onSpawn ( event ) : pass # …" at bounding box center [691, 141] width 185 height 249
click at [627, 124] on div "# Di chuyển qua bên phải. # Hoàn thành hàm này: def onSpawn ( event ) : pass # …" at bounding box center [691, 141] width 185 height 249
click at [624, 120] on div "# Di chuyển qua bên phải. # Hoàn thành hàm này: def onSpawn ( event ) : pass # …" at bounding box center [691, 141] width 185 height 249
type textarea "if item:"
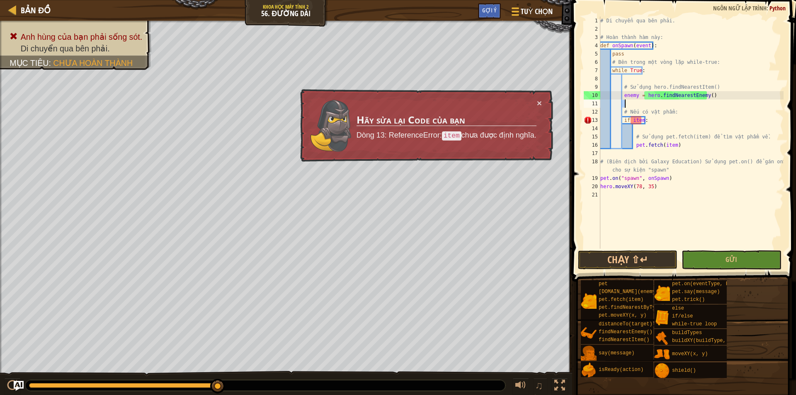
scroll to position [4, 2]
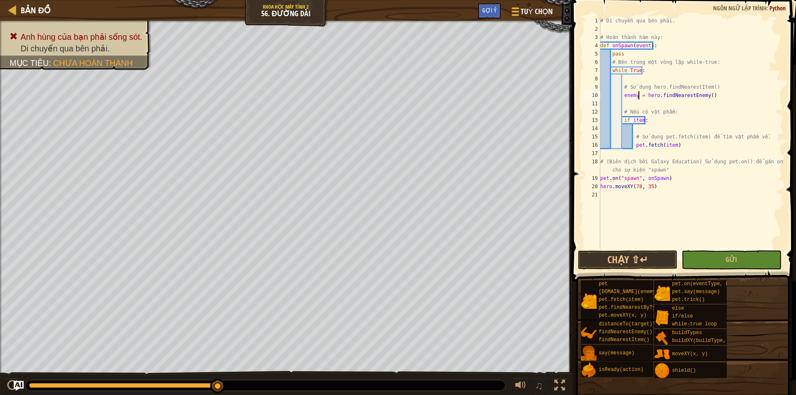
click at [638, 92] on div "# Di chuyển qua bên phải. # Hoàn thành hàm này: def onSpawn ( event ) : pass # …" at bounding box center [691, 141] width 185 height 249
click at [636, 97] on div "# Di chuyển qua bên phải. # Hoàn thành hàm này: def onSpawn ( event ) : pass # …" at bounding box center [691, 141] width 185 height 249
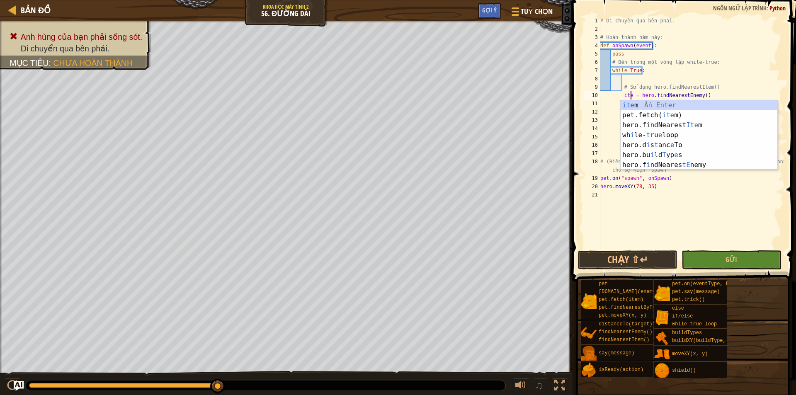
scroll to position [4, 2]
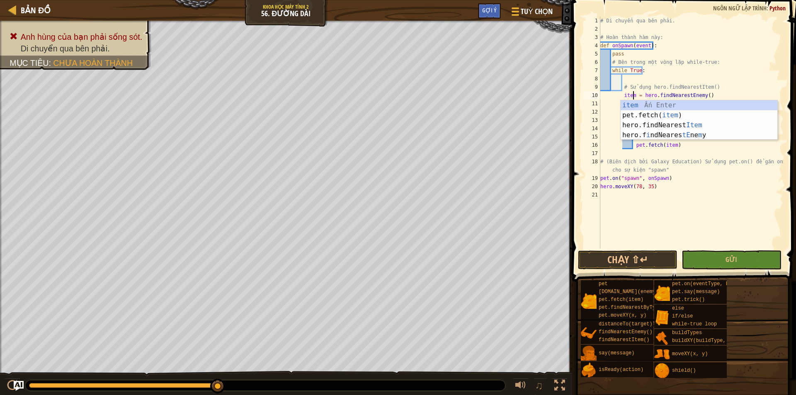
click at [704, 188] on div "# Di chuyển qua bên phải. # Hoàn thành hàm này: def onSpawn ( event ) : pass # …" at bounding box center [691, 141] width 185 height 249
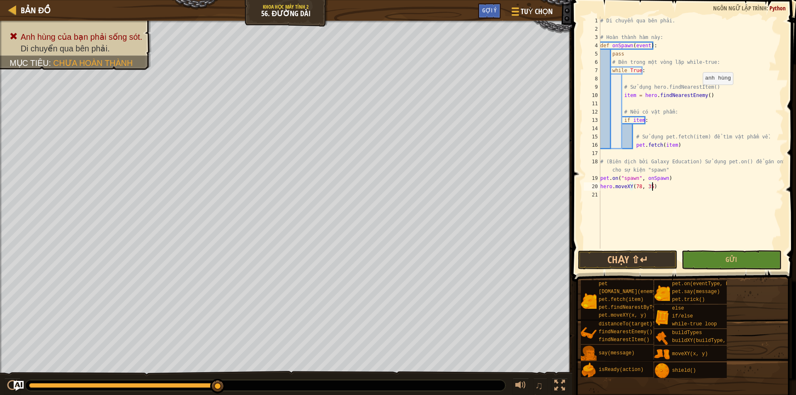
click at [699, 93] on div "# Di chuyển qua bên phải. # Hoàn thành hàm này: def onSpawn ( event ) : pass # …" at bounding box center [691, 141] width 185 height 249
type textarea "item = hero.findNearestItem()"
click at [621, 256] on button "Chạy ⇧↵" at bounding box center [627, 259] width 99 height 19
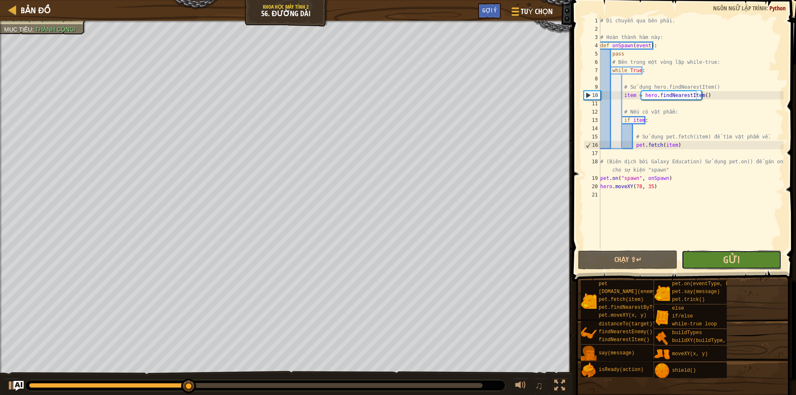
click at [722, 257] on button "Gửi" at bounding box center [731, 259] width 99 height 19
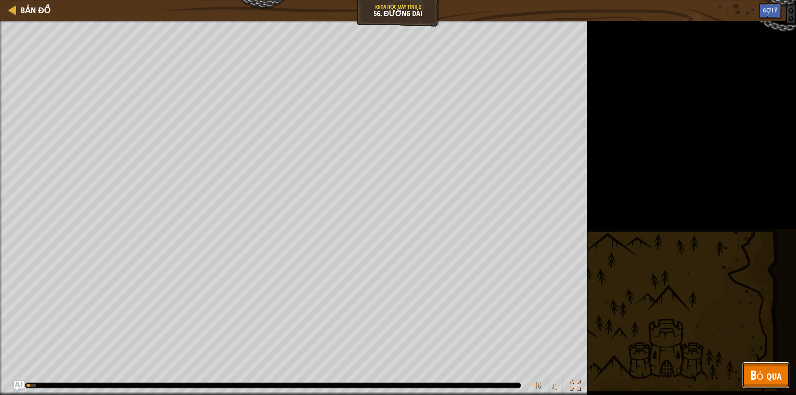
click at [763, 382] on span "Bỏ qua" at bounding box center [765, 374] width 31 height 17
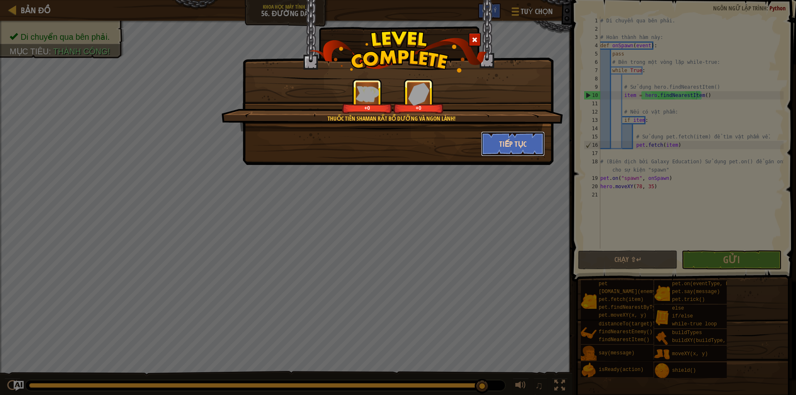
click at [519, 145] on button "Tiếp tục" at bounding box center [513, 143] width 64 height 25
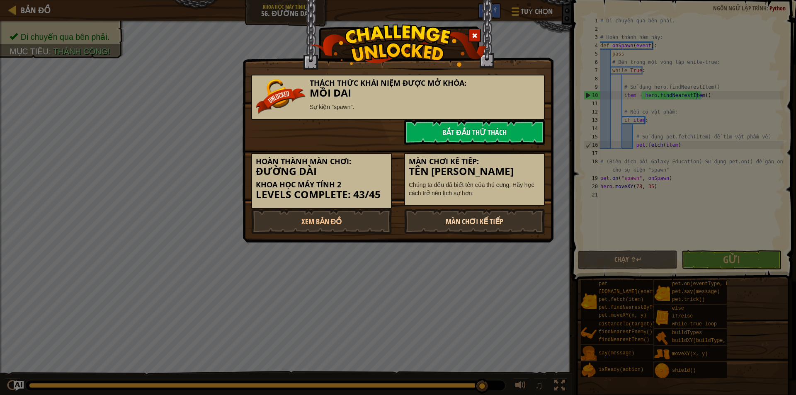
click at [470, 227] on link "Màn chơi kế tiếp" at bounding box center [474, 221] width 141 height 25
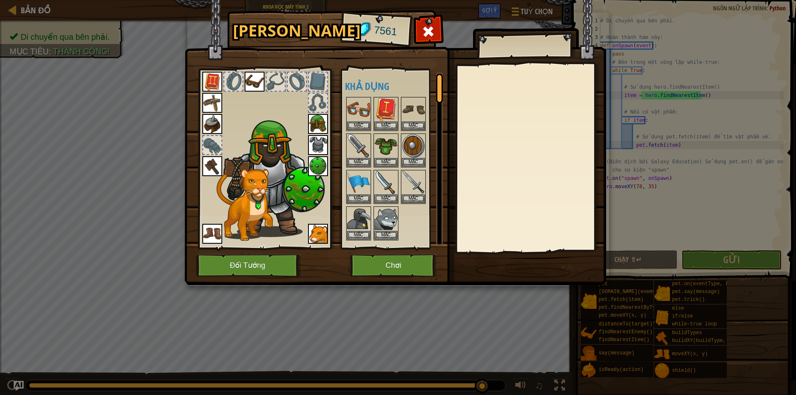
click at [398, 255] on div "Hành Trang 7561 Khả dụng [PERSON_NAME] (click đúp để trang bị) Bị khóa Mặc Cởi …" at bounding box center [398, 149] width 422 height 274
click at [397, 255] on button "Chơi" at bounding box center [393, 265] width 87 height 23
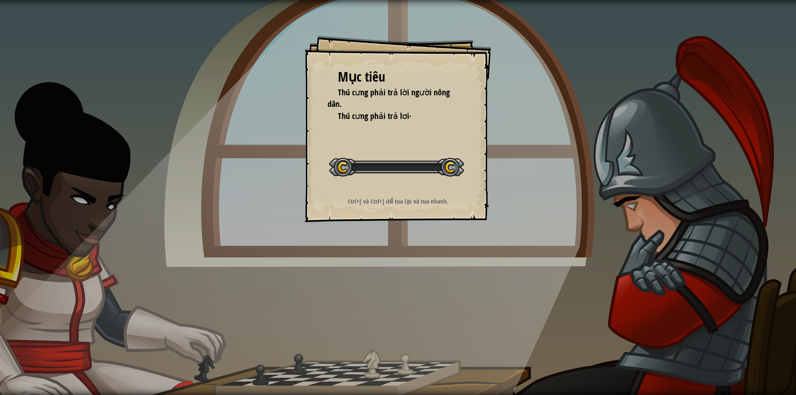
click at [392, 260] on div "Mục tiêu Thú cưng phải trả lời người nông dân. Thú cưng phải trả lơi· Bắt đầu m…" at bounding box center [398, 197] width 796 height 395
click at [387, 260] on div "Mục tiêu Thú cưng phải trả lời người nông dân. Thú cưng phải trả lơi· Bắt đầu m…" at bounding box center [398, 197] width 796 height 395
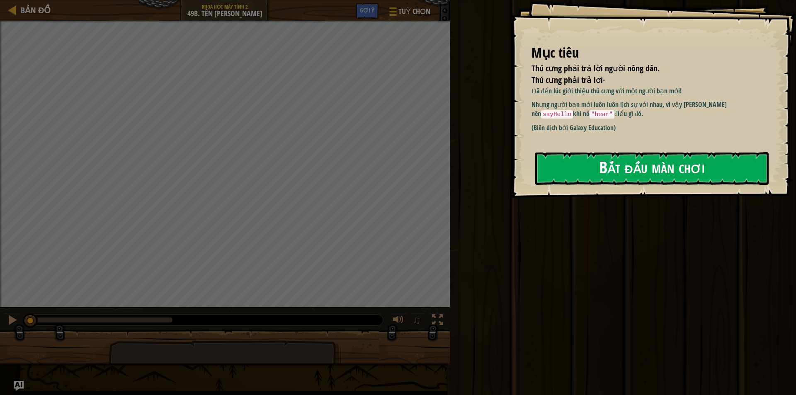
drag, startPoint x: 591, startPoint y: 164, endPoint x: 590, endPoint y: 170, distance: 6.3
click at [591, 165] on button "Bắt đầu màn chơi" at bounding box center [651, 168] width 233 height 33
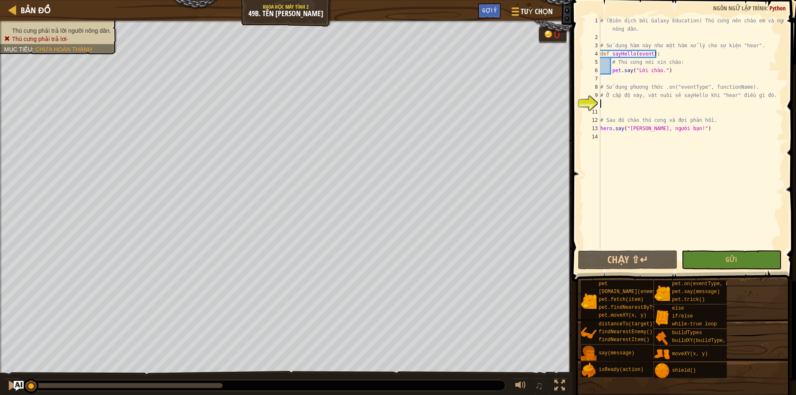
scroll to position [4, 0]
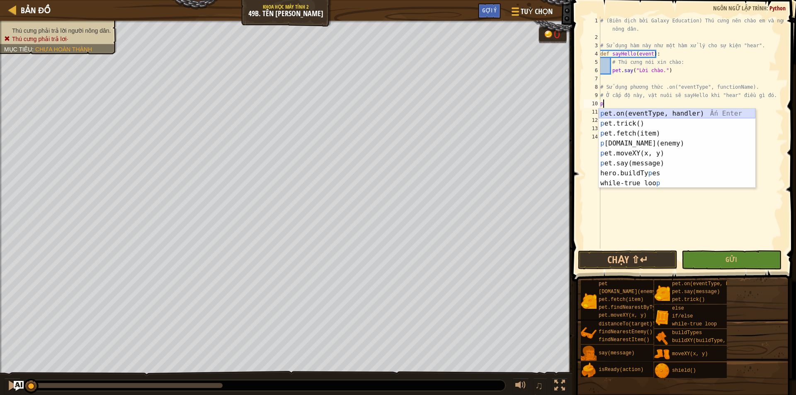
click at [633, 110] on div "p et.on(eventType, handler) Ấn Enter p et.trick() Ấn Enter p et.fetch(item) Ấn …" at bounding box center [677, 158] width 157 height 99
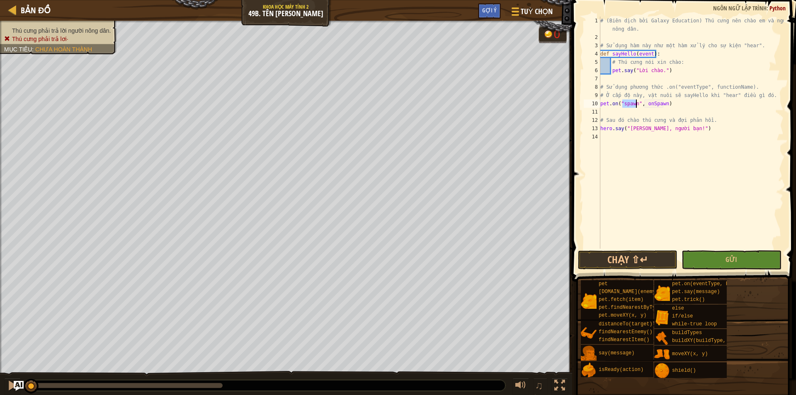
click at [664, 102] on div "# (Biên dịch bởi Galaxy Education) Thú cưng nên chào em và người nông dân. # Sử…" at bounding box center [691, 145] width 185 height 257
click at [636, 104] on div "# (Biên dịch bởi Galaxy Education) Thú cưng nên chào em và người nông dân. # Sử…" at bounding box center [691, 145] width 185 height 257
click at [639, 104] on div "# (Biên dịch bởi Galaxy Education) Thú cưng nên chào em và người nông dân. # Sử…" at bounding box center [691, 145] width 185 height 257
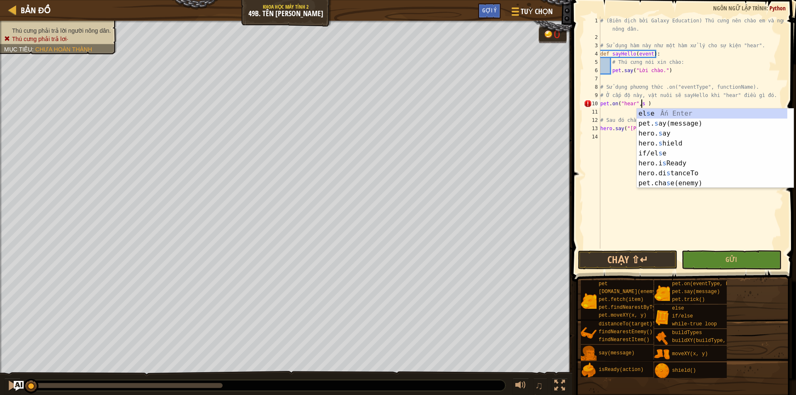
scroll to position [4, 3]
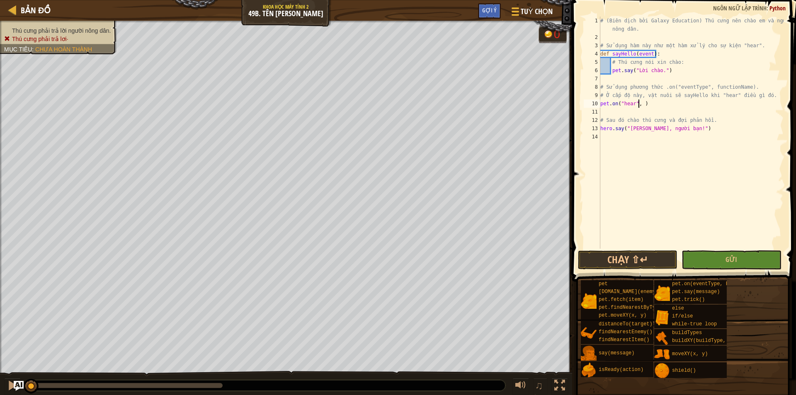
click at [650, 101] on div "# (Biên dịch bởi Galaxy Education) Thú cưng nên chào em và người nông dân. # Sử…" at bounding box center [691, 145] width 185 height 257
click at [644, 102] on div "# (Biên dịch bởi Galaxy Education) Thú cưng nên chào em và người nông dân. # Sử…" at bounding box center [691, 145] width 185 height 257
click at [652, 101] on div "# (Biên dịch bởi Galaxy Education) Thú cưng nên chào em và người nông dân. # Sử…" at bounding box center [691, 145] width 185 height 257
type textarea "pet.on("
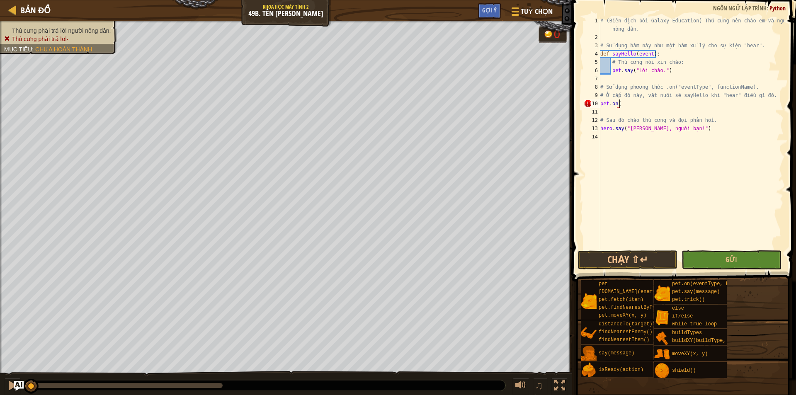
click at [606, 138] on div "# (Biên dịch bởi Galaxy Education) Thú cưng nên chào em và người nông dân. # Sử…" at bounding box center [691, 145] width 185 height 257
click at [621, 104] on div "# (Biên dịch bởi Galaxy Education) Thú cưng nên chào em và người nông dân. # Sử…" at bounding box center [691, 145] width 185 height 257
click at [633, 260] on button "Chạy ⇧↵" at bounding box center [627, 259] width 99 height 19
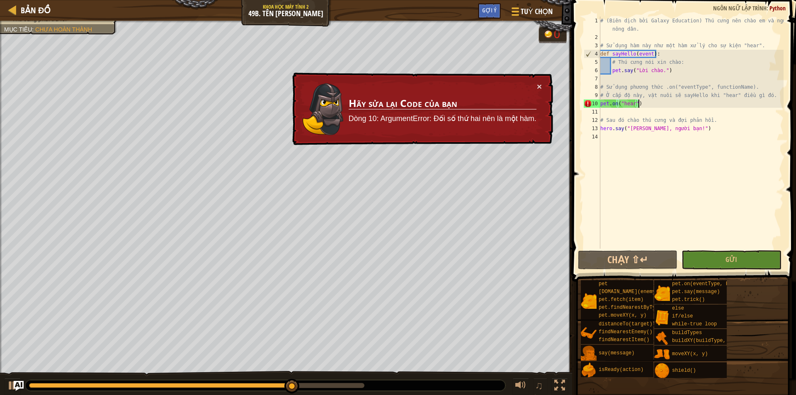
click at [645, 107] on div "# (Biên dịch bởi Galaxy Education) Thú cưng nên chào em và người nông dân. # Sử…" at bounding box center [691, 145] width 185 height 257
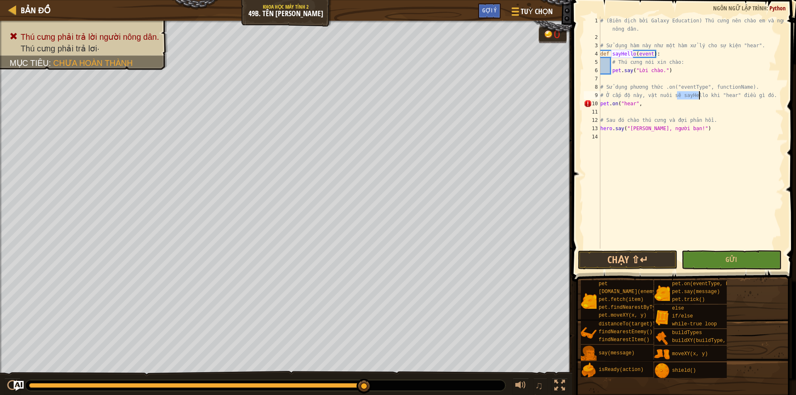
drag, startPoint x: 676, startPoint y: 96, endPoint x: 699, endPoint y: 92, distance: 23.5
click at [699, 92] on div "# (Biên dịch bởi Galaxy Education) Thú cưng nên chào em và người nông dân. # Sử…" at bounding box center [691, 145] width 185 height 257
paste textarea "sayHello"
click at [645, 106] on div "# (Biên dịch bởi Galaxy Education) Thú cưng nên chào em và người nông dân. # Sử…" at bounding box center [691, 145] width 185 height 257
paste textarea "sayHello"
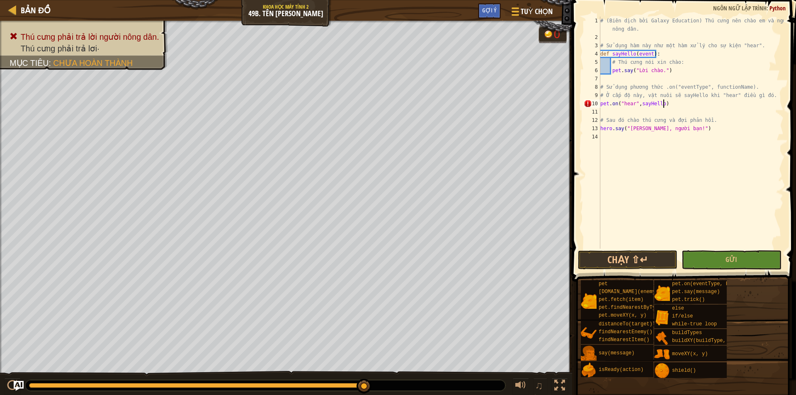
scroll to position [4, 5]
type textarea "pet.on("hear",[PERSON_NAME])"
click at [629, 262] on button "Chạy ⇧↵" at bounding box center [627, 259] width 99 height 19
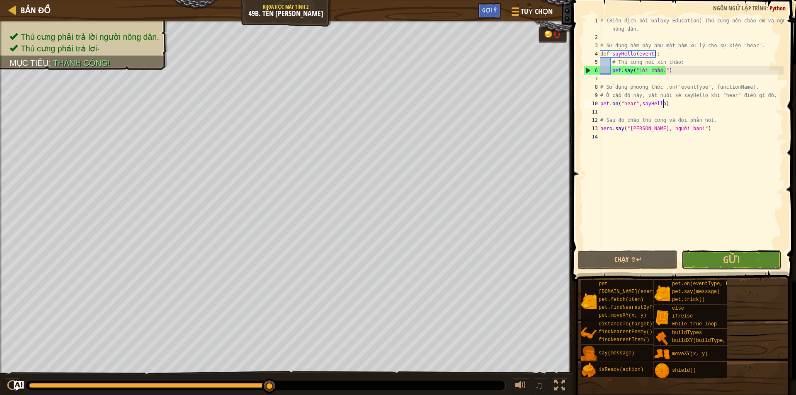
drag, startPoint x: 695, startPoint y: 264, endPoint x: 645, endPoint y: 281, distance: 52.7
click at [695, 264] on button "Gửi" at bounding box center [731, 259] width 99 height 19
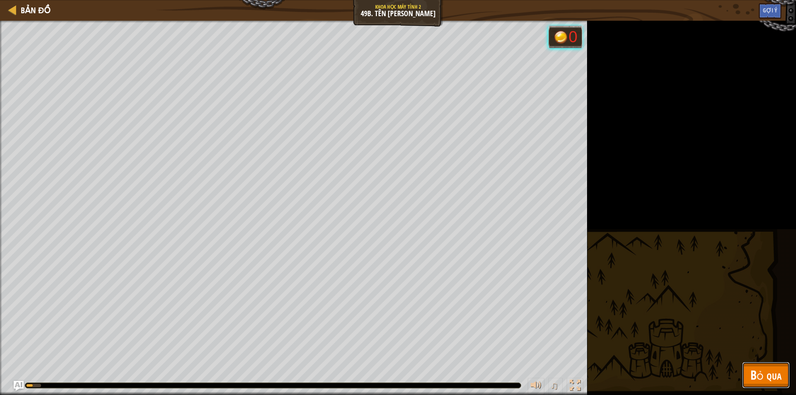
click at [767, 381] on span "Bỏ qua" at bounding box center [765, 374] width 31 height 17
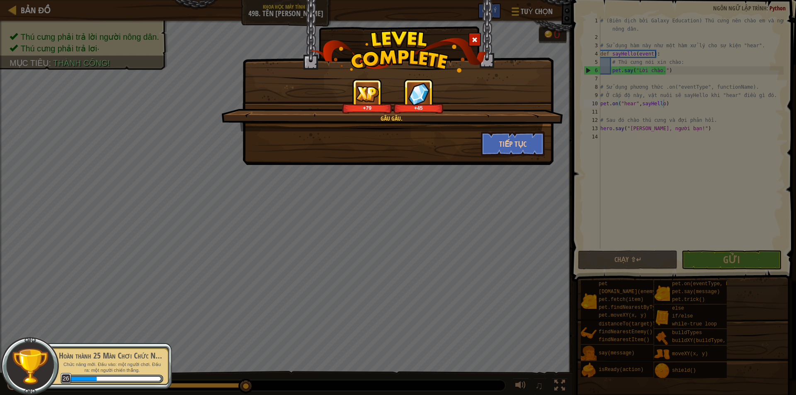
click at [650, 121] on div "Gâu gâu. +79 +45 Tiếp tục" at bounding box center [398, 197] width 796 height 395
click at [195, 141] on div "Gâu gâu. +79 +45 Tiếp tục" at bounding box center [398, 197] width 796 height 395
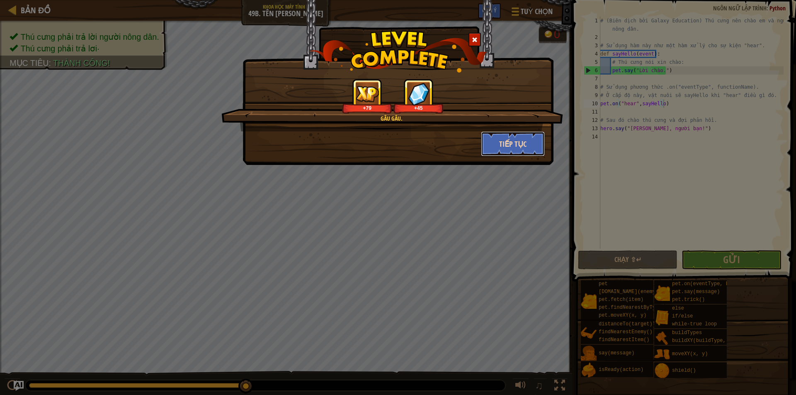
click at [486, 151] on button "Tiếp tục" at bounding box center [513, 143] width 64 height 25
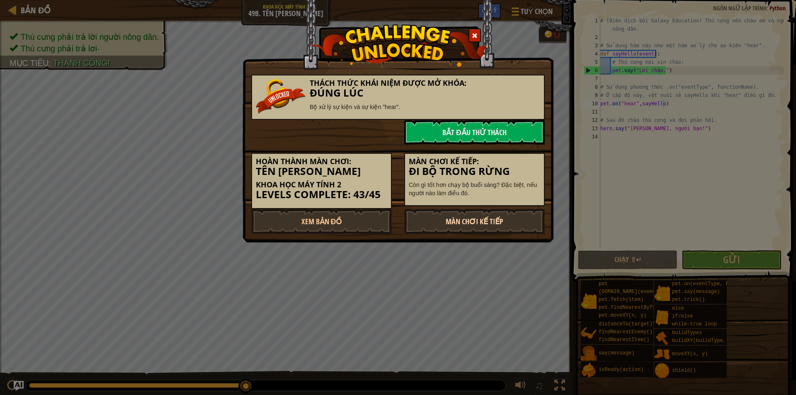
click at [444, 209] on link "Màn chơi kế tiếp" at bounding box center [474, 221] width 141 height 25
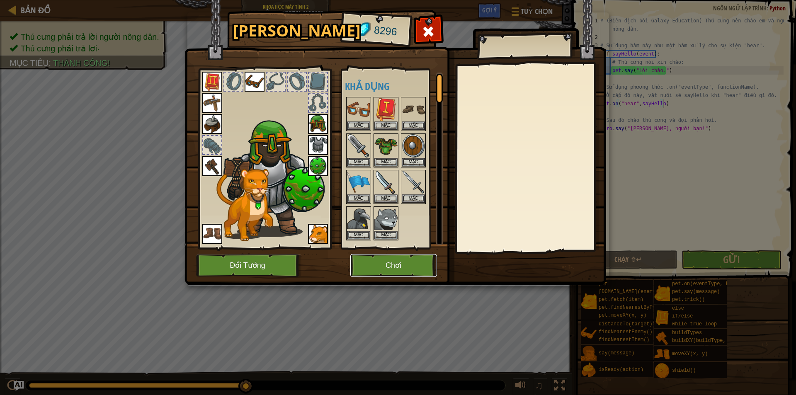
click at [395, 266] on button "Chơi" at bounding box center [393, 265] width 87 height 23
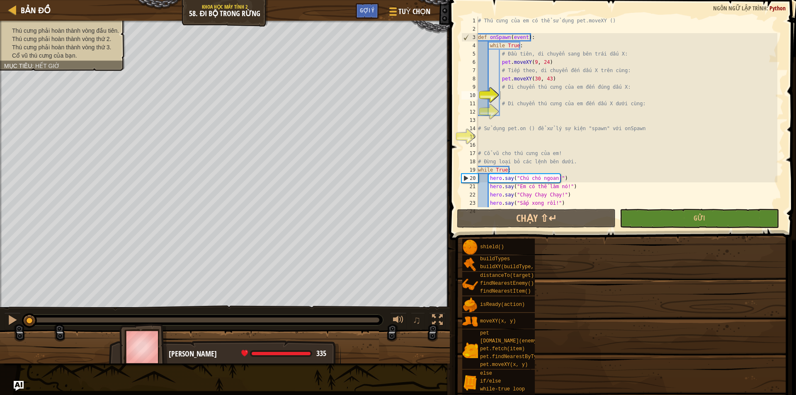
click at [589, 339] on div "Mục tiêu Thú cưng phải hoàn thành vòng đầu tiên. Thú cưng phải hoàn thành vòng …" at bounding box center [398, 197] width 796 height 395
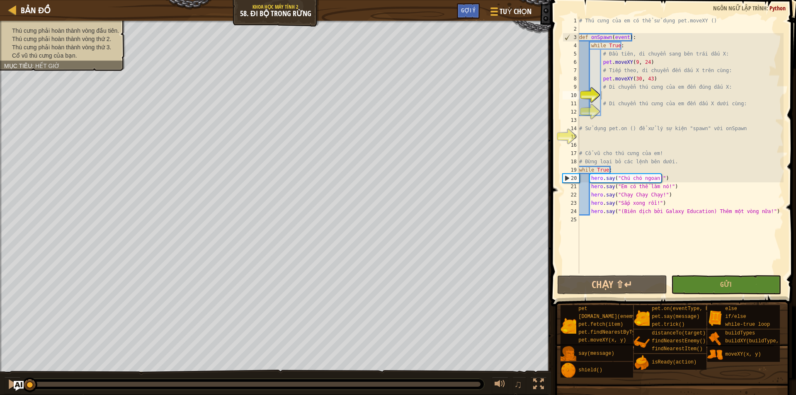
drag, startPoint x: 567, startPoint y: 296, endPoint x: 649, endPoint y: 95, distance: 216.9
click at [649, 95] on div "# Thú cưng của em có thể sử dụng pet.moveXY () def onSpawn ( event ) : while Tr…" at bounding box center [680, 154] width 206 height 274
click at [636, 90] on div "# Thú cưng của em có thể sử dụng pet.moveXY () def onSpawn ( event ) : while Tr…" at bounding box center [680, 154] width 206 height 274
type textarea "# Di chuyển thú cưng của em đến đúng dấu X:"
click at [632, 92] on div "# Thú cưng của em có thể sử dụng pet.moveXY () def onSpawn ( event ) : while Tr…" at bounding box center [680, 154] width 206 height 274
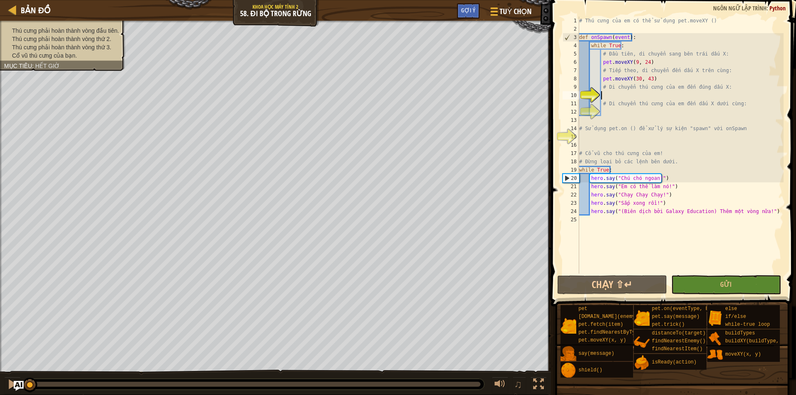
click at [632, 92] on div "# Thú cưng của em có thể sử dụng pet.moveXY () def onSpawn ( event ) : while Tr…" at bounding box center [680, 154] width 206 height 274
click at [631, 92] on div "# Thú cưng của em có thể sử dụng pet.moveXY () def onSpawn ( event ) : while Tr…" at bounding box center [680, 145] width 206 height 257
click at [621, 94] on div "# Thú cưng của em có thể sử dụng pet.moveXY () def onSpawn ( event ) : while Tr…" at bounding box center [680, 154] width 206 height 274
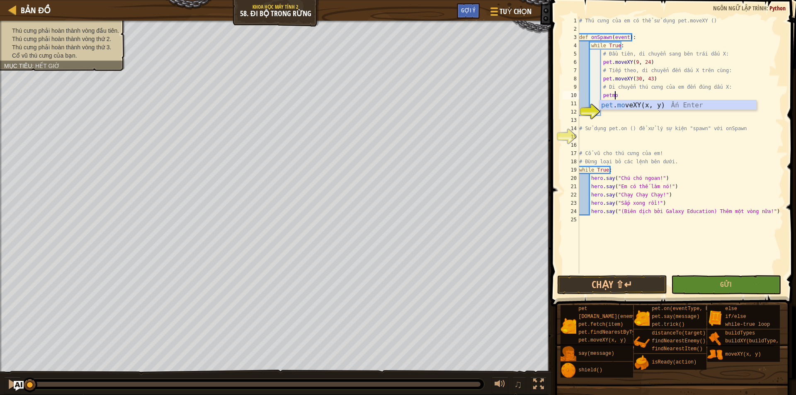
scroll to position [4, 3]
click at [639, 104] on div "pet . move XY(x, y) Ấn Enter" at bounding box center [677, 115] width 157 height 30
click at [648, 96] on div "# Thú cưng của em có thể sử dụng pet.moveXY () def onSpawn ( event ) : while Tr…" at bounding box center [680, 154] width 206 height 274
click at [631, 96] on div "# Thú cưng của em có thể sử dụng pet.moveXY () def onSpawn ( event ) : while Tr…" at bounding box center [680, 154] width 206 height 274
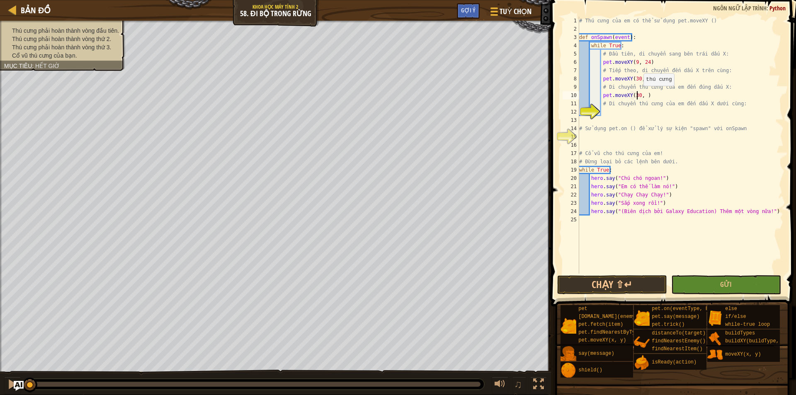
click at [640, 94] on div "# Thú cưng của em có thể sử dụng pet.moveXY () def onSpawn ( event ) : while Tr…" at bounding box center [680, 154] width 206 height 274
type textarea "pet.moveXY(30,43 )"
click at [607, 109] on div "# Thú cưng của em có thể sử dụng pet.moveXY () def onSpawn ( event ) : while Tr…" at bounding box center [680, 154] width 206 height 274
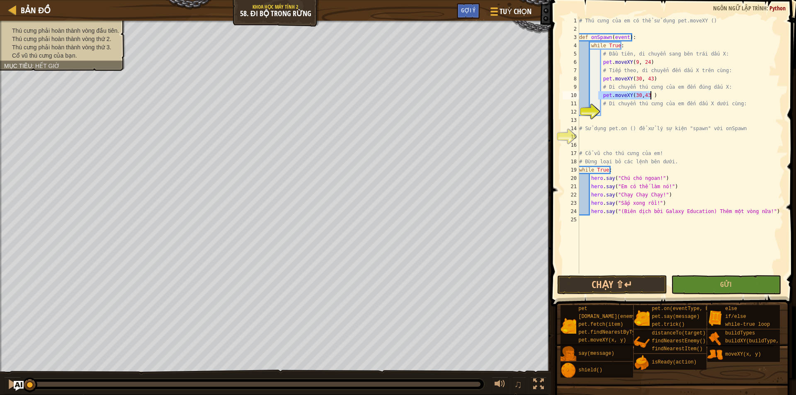
drag, startPoint x: 599, startPoint y: 97, endPoint x: 651, endPoint y: 93, distance: 52.4
click at [651, 93] on div "# Thú cưng của em có thể sử dụng pet.moveXY () def onSpawn ( event ) : while Tr…" at bounding box center [680, 154] width 206 height 274
type textarea "pet.moveXY(30,43 )"
click at [616, 115] on div "# Thú cưng của em có thể sử dụng pet.moveXY () def onSpawn ( event ) : while Tr…" at bounding box center [680, 154] width 206 height 274
paste textarea "pet.moveXY(30,43 )"
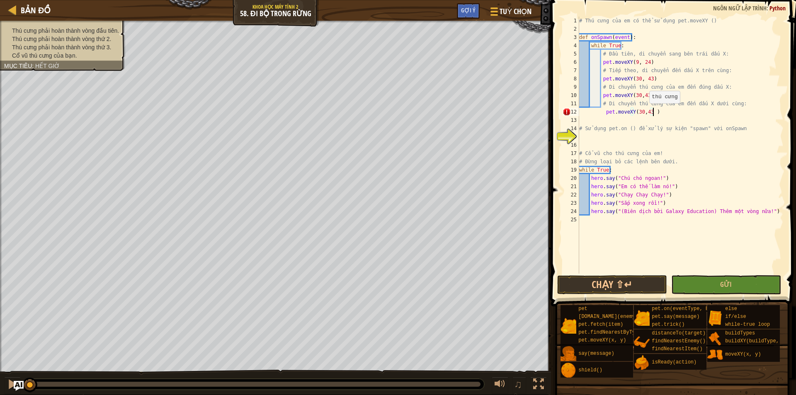
click at [648, 110] on div "# Thú cưng của em có thể sử dụng pet.moveXY () def onSpawn ( event ) : while Tr…" at bounding box center [680, 154] width 206 height 274
click at [640, 112] on div "# Thú cưng của em có thể sử dụng pet.moveXY () def onSpawn ( event ) : while Tr…" at bounding box center [680, 154] width 206 height 274
click at [645, 112] on div "# Thú cưng của em có thể sử dụng pet.moveXY () def onSpawn ( event ) : while Tr…" at bounding box center [680, 154] width 206 height 274
type textarea "pet.moveXY(30,5)"
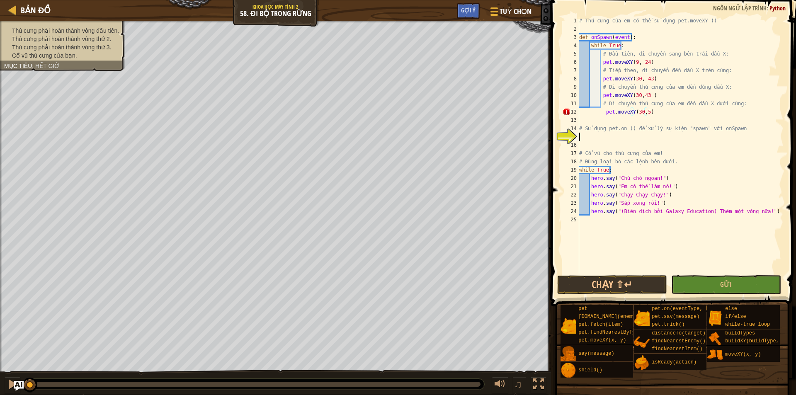
click at [590, 135] on div "# Thú cưng của em có thể sử dụng pet.moveXY () def onSpawn ( event ) : while Tr…" at bounding box center [680, 154] width 206 height 274
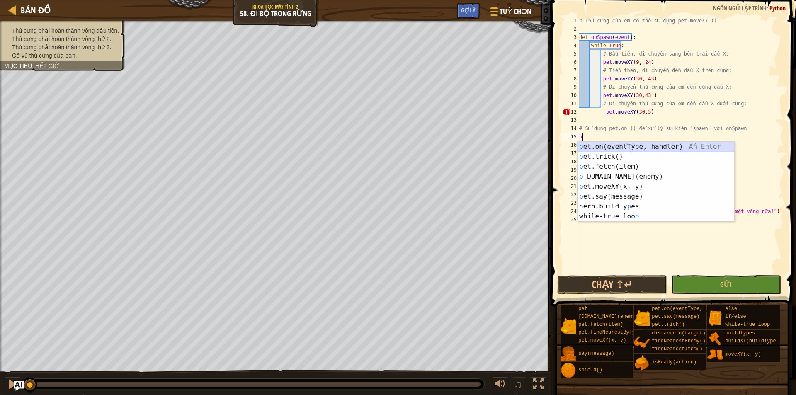
click at [607, 149] on div "p et.on(eventType, handler) Ấn Enter p et.trick() Ấn Enter p et.fetch(item) Ấn …" at bounding box center [655, 191] width 157 height 99
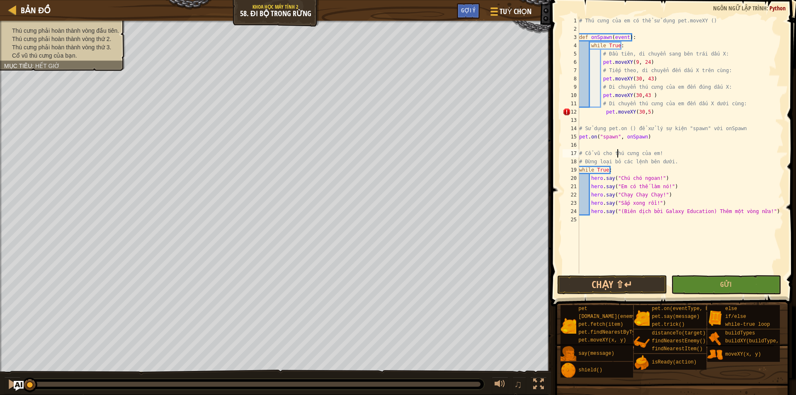
click at [617, 150] on div "# Thú cưng của em có thể sử dụng pet.moveXY () def onSpawn ( event ) : while Tr…" at bounding box center [680, 154] width 206 height 274
click at [603, 112] on div "# Thú cưng của em có thể sử dụng pet.moveXY () def onSpawn ( event ) : while Tr…" at bounding box center [680, 154] width 206 height 274
drag, startPoint x: 626, startPoint y: 286, endPoint x: 626, endPoint y: 278, distance: 7.9
click at [627, 286] on button "Chạy ⇧↵" at bounding box center [612, 284] width 110 height 19
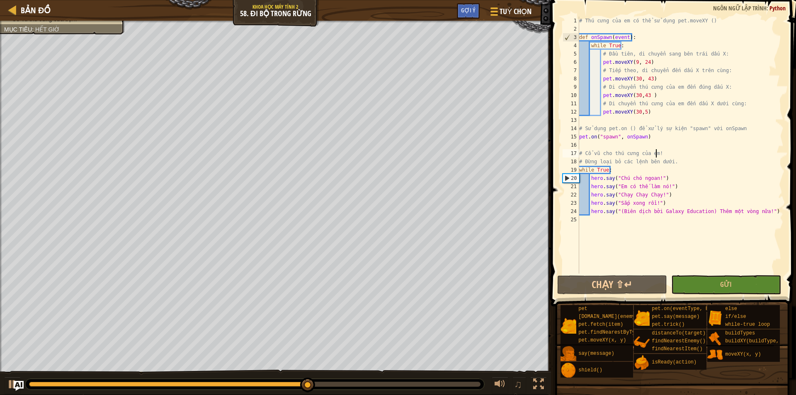
click at [656, 155] on div "# Thú cưng của em có thể sử dụng pet.moveXY () def onSpawn ( event ) : while Tr…" at bounding box center [680, 154] width 206 height 274
type textarea "# Cổ vũ cho thú cưng của em!"
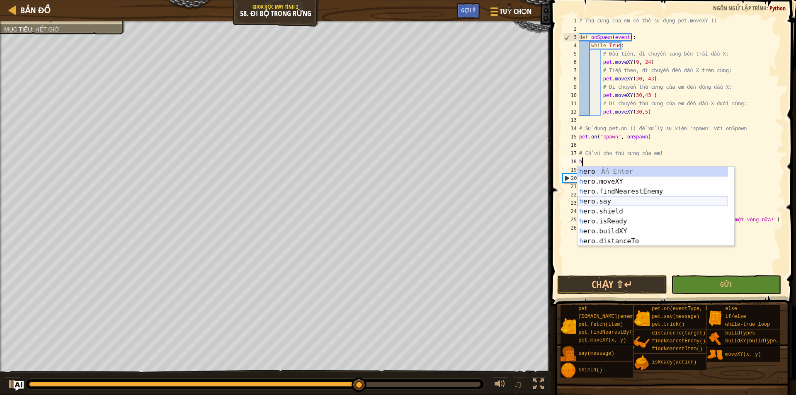
click at [593, 203] on div "h ero Ấn Enter h ero.moveXY Ấn Enter h ero.findNearestEnemy Ấn Enter h ero.say …" at bounding box center [652, 216] width 150 height 99
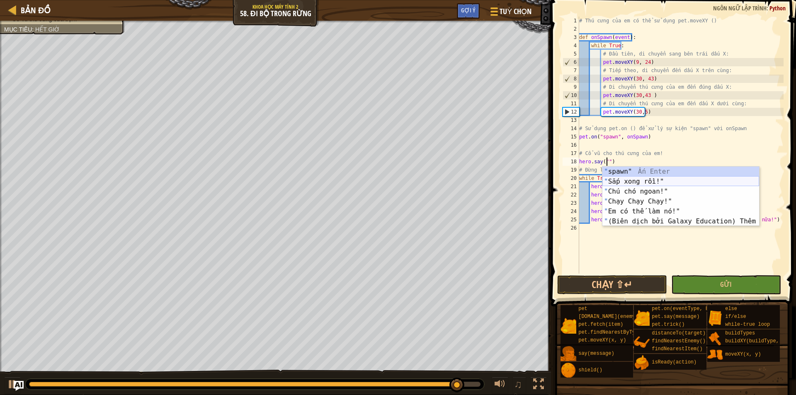
click at [615, 179] on div "" spawn" Ấn Enter " Sắp xong rồi!" Ấn Enter " Chú chó ngoan!" Ấn Enter " Chạy C…" at bounding box center [680, 207] width 157 height 80
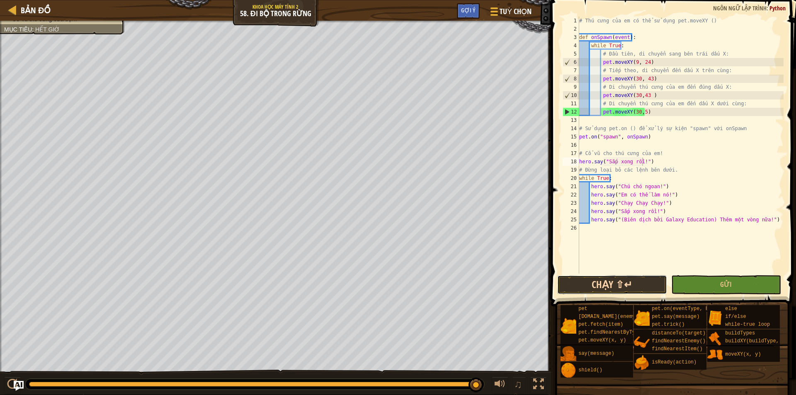
drag, startPoint x: 630, startPoint y: 286, endPoint x: 625, endPoint y: 285, distance: 5.4
click at [629, 286] on button "Chạy ⇧↵" at bounding box center [612, 284] width 110 height 19
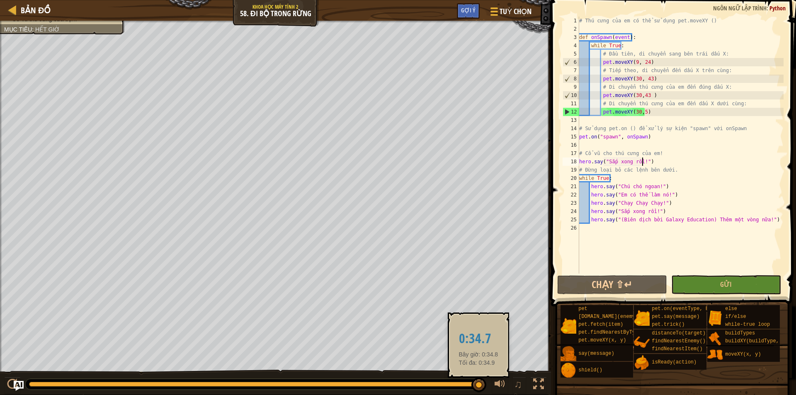
drag, startPoint x: 478, startPoint y: 385, endPoint x: 121, endPoint y: 365, distance: 358.3
click at [121, 0] on body "Bản đồ Khoa học máy tính 2 58. Đi bộ trong rừng Tuỳ chọn Xong Gợi ý 1 ההההההההה…" at bounding box center [398, 0] width 796 height 0
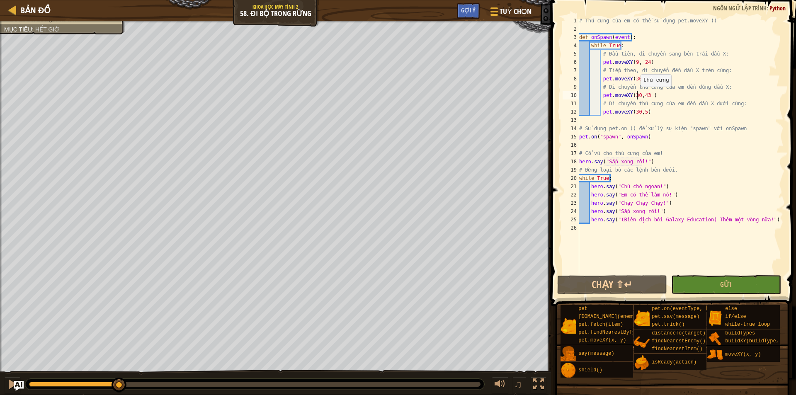
click at [636, 95] on div "# Thú cưng của em có thể sử dụng pet.moveXY () def onSpawn ( event ) : while Tr…" at bounding box center [680, 154] width 206 height 274
click at [644, 96] on div "# Thú cưng của em có thể sử dụng pet.moveXY () def onSpawn ( event ) : while Tr…" at bounding box center [680, 154] width 206 height 274
type textarea "pet.moveXY(51,24 )"
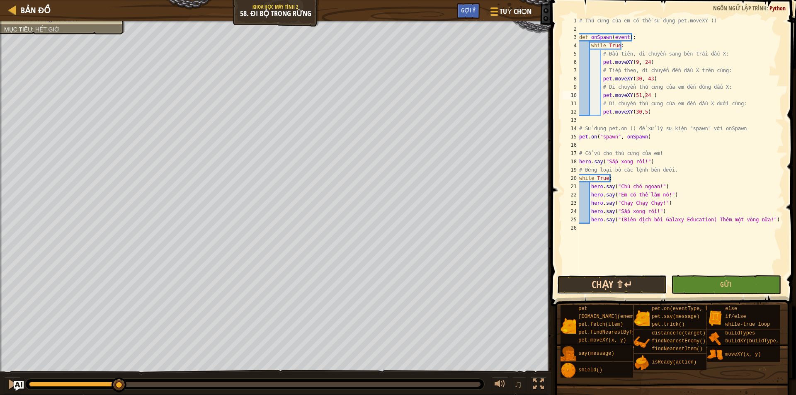
click at [602, 286] on button "Chạy ⇧↵" at bounding box center [612, 284] width 110 height 19
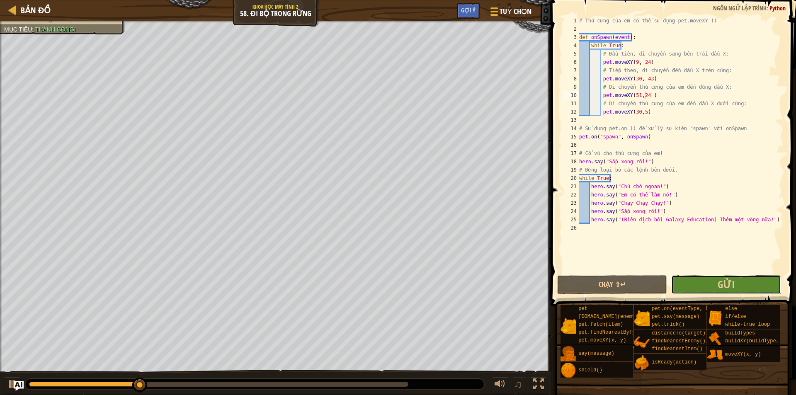
click at [706, 280] on button "Gửi" at bounding box center [726, 284] width 110 height 19
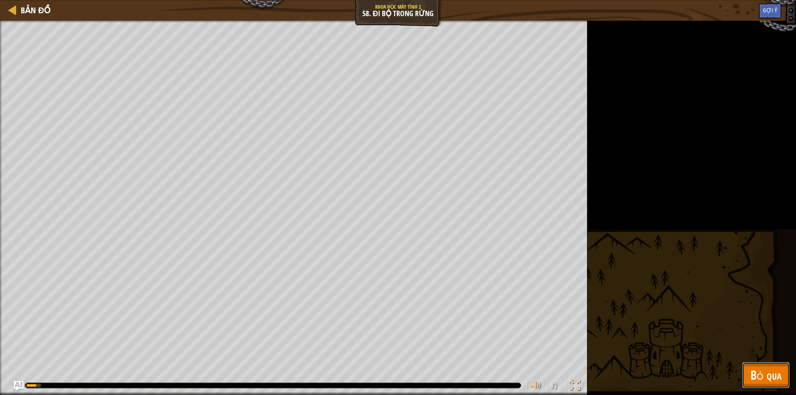
drag, startPoint x: 788, startPoint y: 382, endPoint x: 783, endPoint y: 383, distance: 5.0
click at [783, 383] on button "Bỏ qua" at bounding box center [766, 375] width 48 height 27
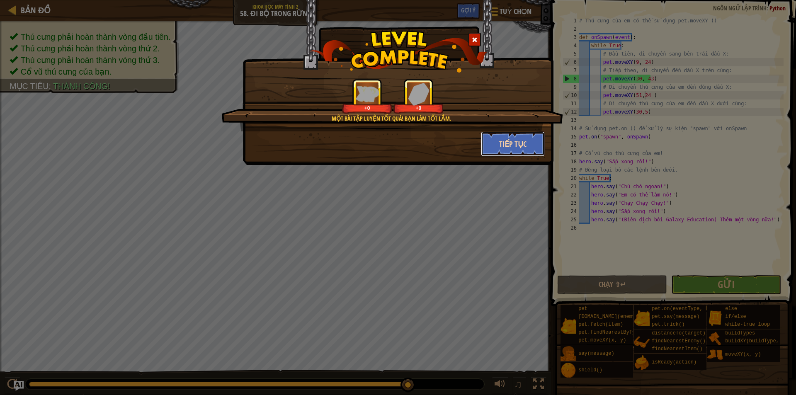
click at [524, 146] on button "Tiếp tục" at bounding box center [513, 143] width 64 height 25
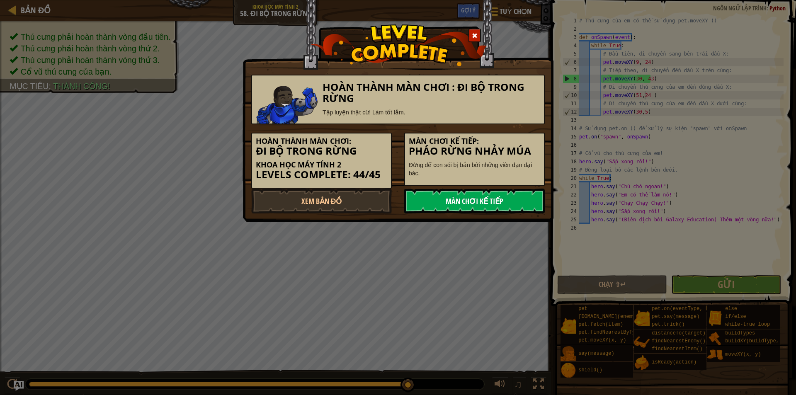
click at [464, 199] on link "Màn chơi kế tiếp" at bounding box center [474, 201] width 141 height 25
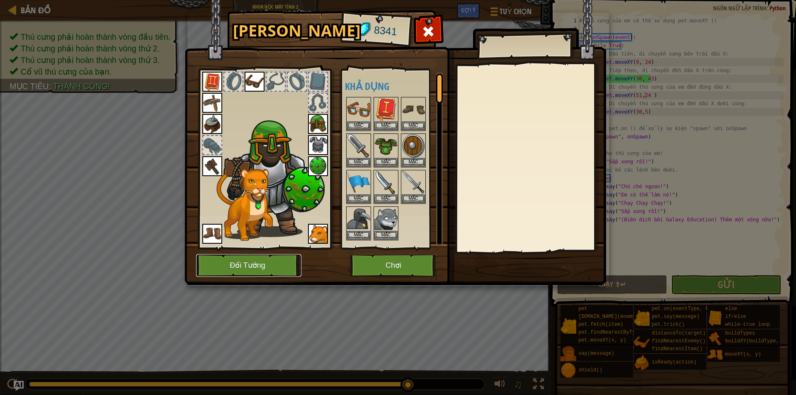
drag, startPoint x: 258, startPoint y: 260, endPoint x: 390, endPoint y: 256, distance: 131.9
click at [408, 256] on div "Hành Trang 8341 Khả dụng [PERSON_NAME] (click đúp để trang bị) Bị khóa Mặc Cởi …" at bounding box center [398, 149] width 422 height 274
click at [388, 256] on button "Chơi" at bounding box center [393, 265] width 87 height 23
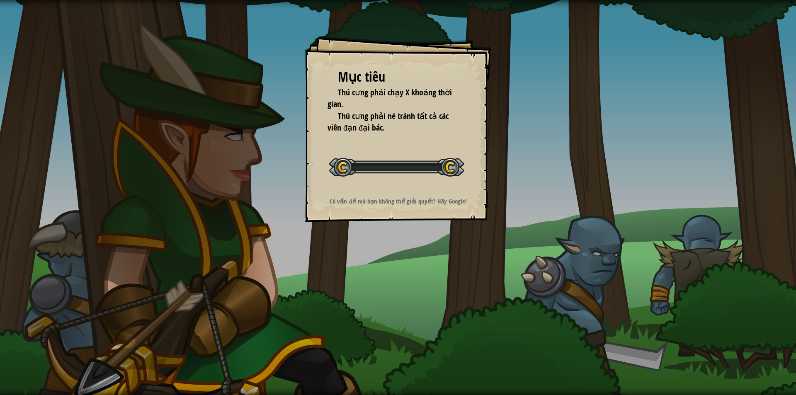
click at [389, 259] on div "Mục tiêu Thú cưng phải chạy X khoảng thời gian. Thú cưng phải né tránh tất cả c…" at bounding box center [398, 197] width 796 height 395
click at [389, 260] on div "Mục tiêu Thú cưng phải chạy X khoảng thời gian. Thú cưng phải né tránh tất cả c…" at bounding box center [398, 197] width 796 height 395
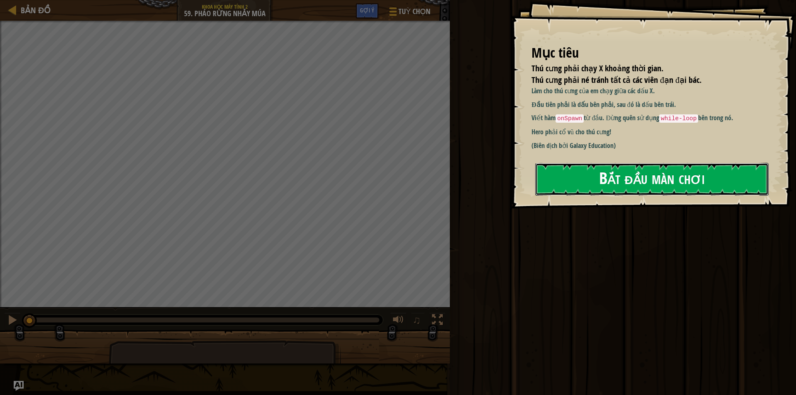
click at [641, 170] on button "Bắt đầu màn chơi" at bounding box center [651, 179] width 233 height 33
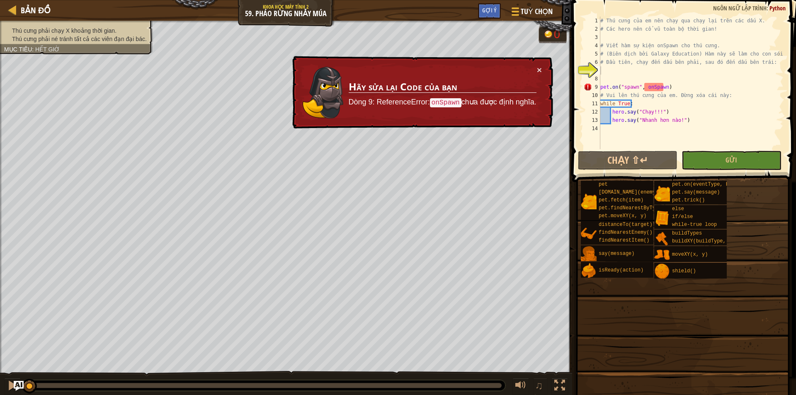
click at [507, 82] on h3 "Hãy sửa lại Code của bạn" at bounding box center [443, 87] width 188 height 12
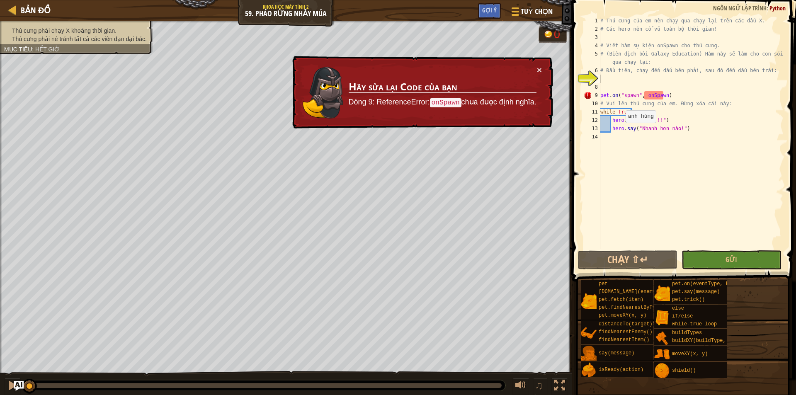
click at [536, 68] on td "Hãy sửa lại Code của bạn Dòng 9: ReferenceError: onSpawn chưa được định nghĩa." at bounding box center [442, 93] width 189 height 54
click at [537, 68] on button "×" at bounding box center [539, 70] width 5 height 9
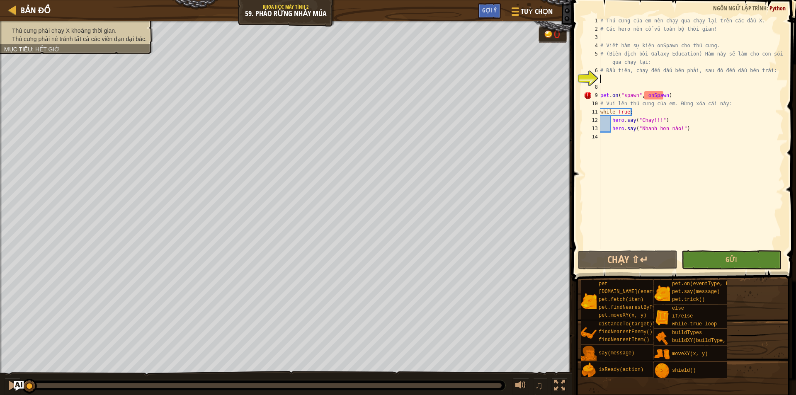
scroll to position [4, 0]
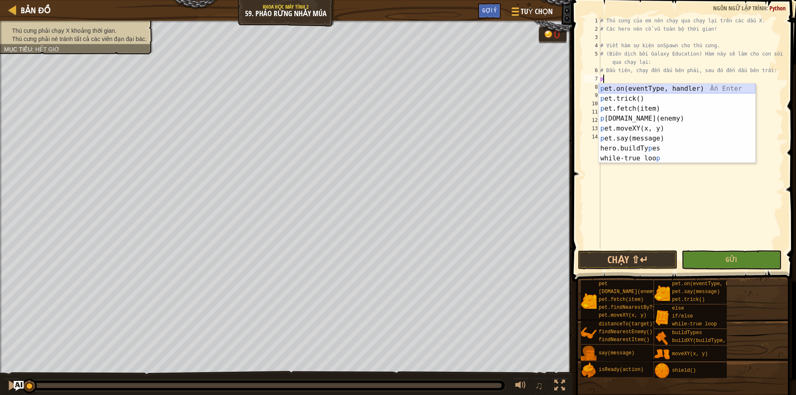
click at [619, 92] on div "p et.on(eventType, handler) Ấn Enter p et.trick() Ấn Enter p et.fetch(item) Ấn …" at bounding box center [677, 133] width 157 height 99
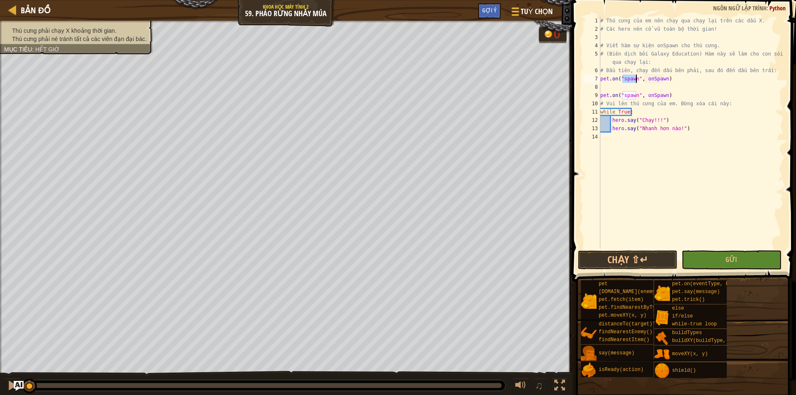
click at [673, 79] on div "# Thú cưng của em nên chạy qua chạy lại trên các dấu X. # Các hero nên cổ vũ to…" at bounding box center [691, 141] width 185 height 249
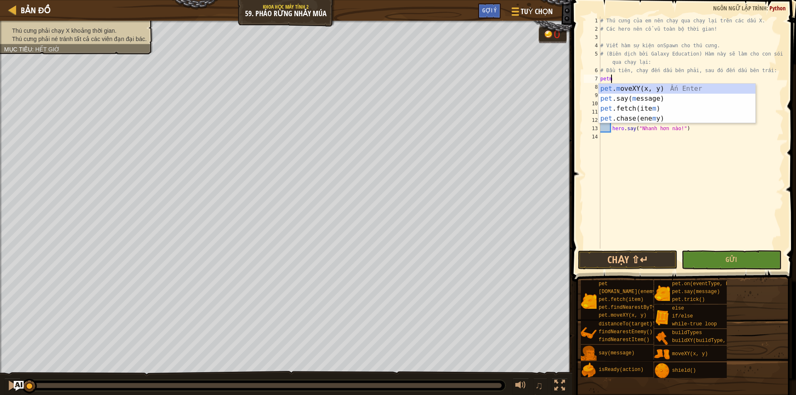
scroll to position [4, 0]
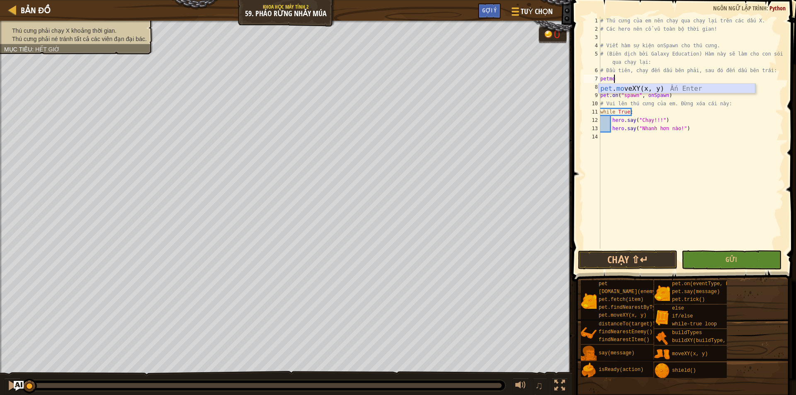
click at [654, 89] on div "pet . mo veXY(x, y) Ấn Enter" at bounding box center [677, 99] width 157 height 30
click at [646, 78] on div "# Thú cưng của em nên chạy qua chạy lại trên các dấu X. # Các hero nên cổ vũ to…" at bounding box center [691, 141] width 185 height 249
click at [628, 77] on div "# Thú cưng của em nên chạy qua chạy lại trên các dấu X. # Các hero nên cổ vũ to…" at bounding box center [691, 141] width 185 height 249
click at [631, 79] on div "# Thú cưng của em nên chạy qua chạy lại trên các dấu X. # Các hero nên cổ vũ to…" at bounding box center [691, 141] width 185 height 249
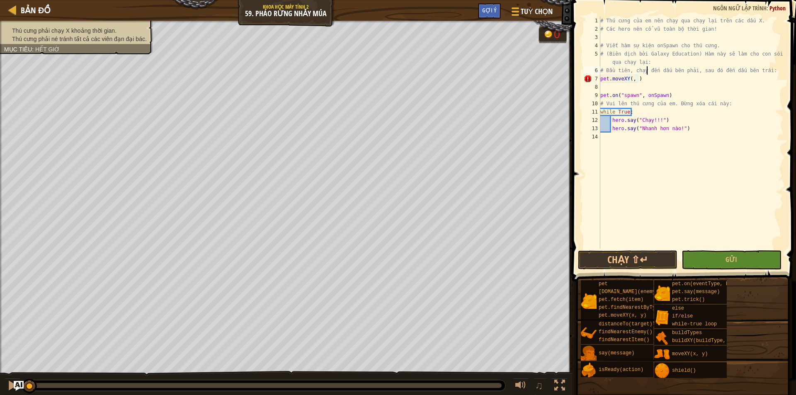
click at [645, 74] on div "# Thú cưng của em nên chạy qua chạy lại trên các dấu X. # Các hero nên cổ vũ to…" at bounding box center [691, 141] width 185 height 249
click at [636, 81] on div "# Thú cưng của em nên chạy qua chạy lại trên các dấu X. # Các hero nên cổ vũ to…" at bounding box center [691, 141] width 185 height 249
type textarea "pet.moveXY(, )"
click at [643, 87] on div "# Thú cưng của em nên chạy qua chạy lại trên các dấu X. # Các hero nên cổ vũ to…" at bounding box center [691, 141] width 185 height 249
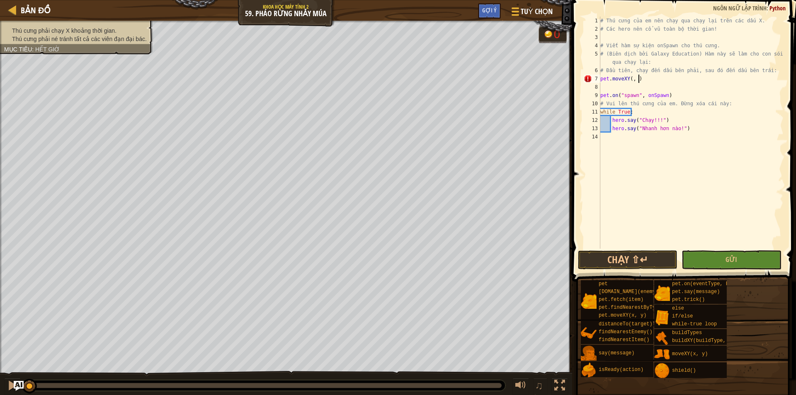
click at [644, 77] on div "# Thú cưng của em nên chạy qua chạy lại trên các dấu X. # Các hero nên cổ vũ to…" at bounding box center [691, 141] width 185 height 249
type textarea "p"
drag, startPoint x: 649, startPoint y: 46, endPoint x: 677, endPoint y: 49, distance: 27.9
click at [677, 49] on div "# Thú cưng của em nên chạy qua chạy lại trên các dấu X. # Các hero nên cổ vũ to…" at bounding box center [691, 141] width 185 height 249
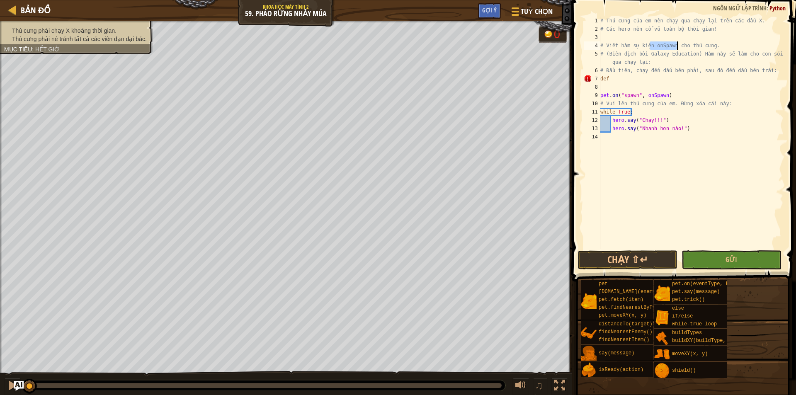
type textarea "# Viết hàm sự kiện onSpawn cho thú cưng."
click at [658, 44] on div "# Thú cưng của em nên chạy qua chạy lại trên các dấu X. # Các hero nên cổ vũ to…" at bounding box center [691, 133] width 185 height 232
drag, startPoint x: 652, startPoint y: 44, endPoint x: 670, endPoint y: 45, distance: 18.7
click at [670, 45] on div "# Thú cưng của em nên chạy qua chạy lại trên các dấu X. # Các hero nên cổ vũ to…" at bounding box center [691, 141] width 185 height 249
click at [611, 85] on div "# Thú cưng của em nên chạy qua chạy lại trên các dấu X. # Các hero nên cổ vũ to…" at bounding box center [691, 141] width 185 height 249
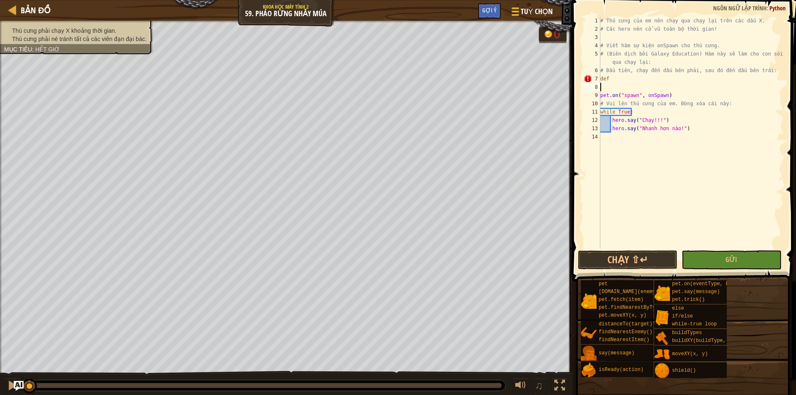
scroll to position [4, 0]
click at [612, 82] on div "# Thú cưng của em nên chạy qua chạy lại trên các dấu X. # Các hero nên cổ vũ to…" at bounding box center [691, 141] width 185 height 249
paste textarea "onSpawn"
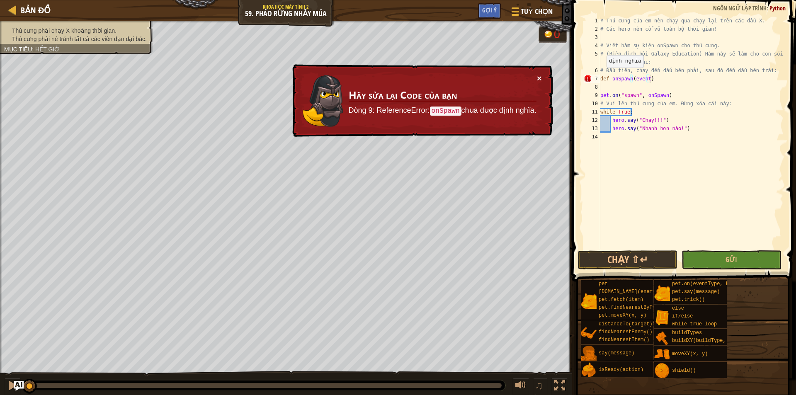
click at [539, 76] on button "×" at bounding box center [539, 78] width 5 height 9
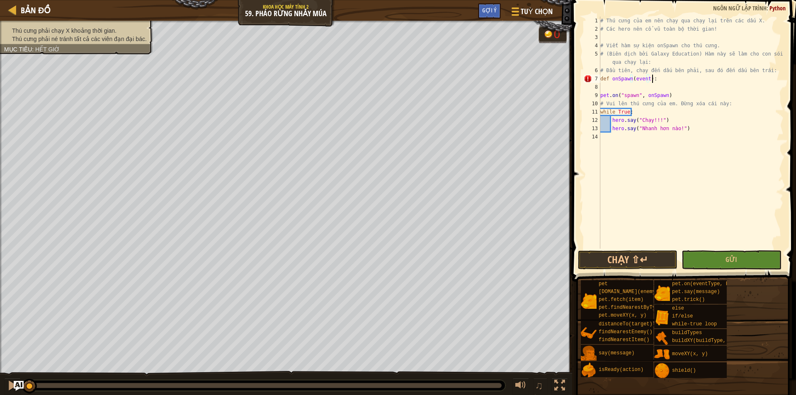
type textarea "def onSpawn(event):"
click at [625, 85] on div "# Thú cưng của em nên chạy qua chạy lại trên các dấu X. # Các hero nên cổ vũ to…" at bounding box center [691, 141] width 185 height 249
type textarea "ư"
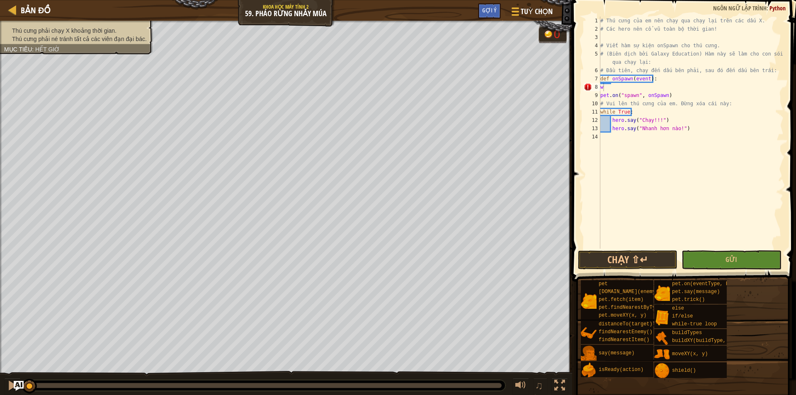
click at [616, 0] on body "Bản đồ Khoa học máy tính 2 59. Pháo Rừng Nhảy Múa Tuỳ chọn Xong Gợi ý 1 ההההההה…" at bounding box center [398, 0] width 796 height 0
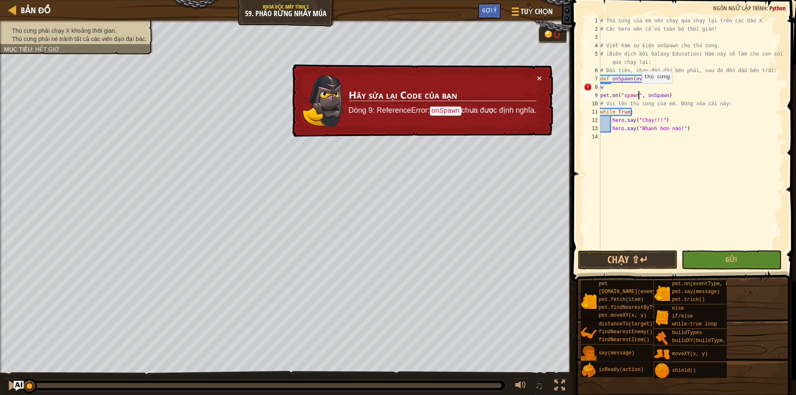
click at [638, 92] on div "# Thú cưng của em nên chạy qua chạy lại trên các dấu X. # Các hero nên cổ vũ to…" at bounding box center [691, 141] width 185 height 249
click at [636, 87] on div "# Thú cưng của em nên chạy qua chạy lại trên các dấu X. # Các hero nên cổ vũ to…" at bounding box center [691, 141] width 185 height 249
type textarea "w"
type textarea "·"
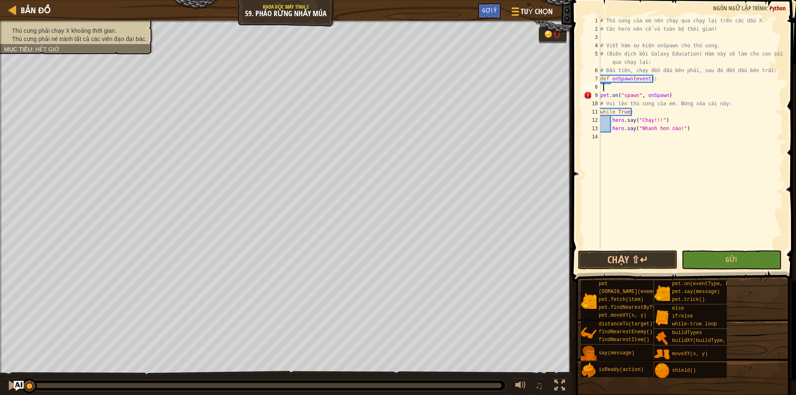
type textarea "·"
click at [605, 86] on div "# Thú cưng của em nên chạy qua chạy lại trên các dấu X. # Các hero nên cổ vũ to…" at bounding box center [691, 141] width 185 height 249
type textarea "ư"
type textarea "w"
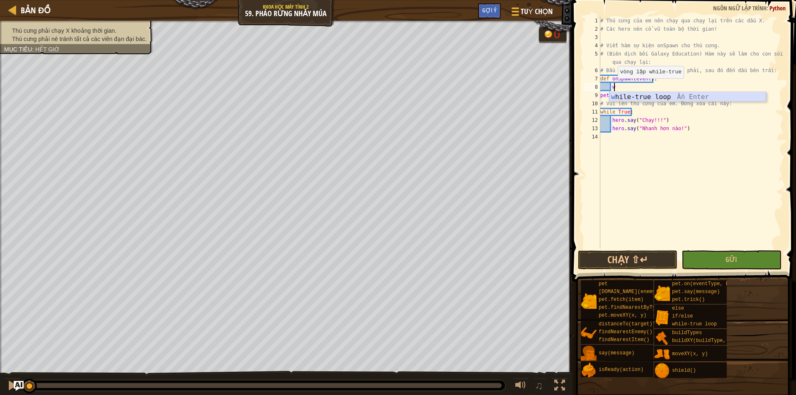
click at [631, 96] on div "w hile-true loop Ấn Enter" at bounding box center [687, 107] width 157 height 30
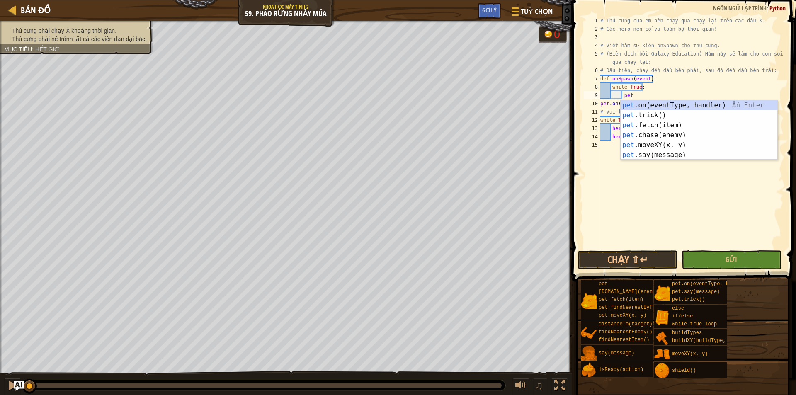
scroll to position [4, 2]
click at [642, 145] on div "pet .on(eventType, handler) Ấn Enter pet .trick() Ấn Enter pet .fetch(item) Ấn …" at bounding box center [699, 140] width 157 height 80
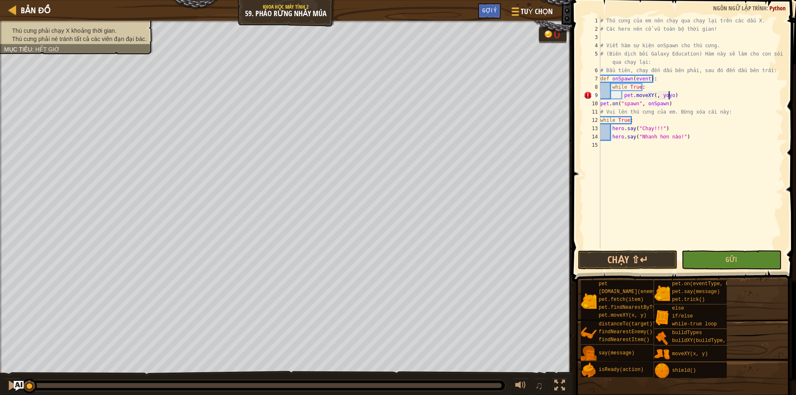
click at [668, 93] on div "# Thú cưng của em nên chạy qua chạy lại trên các dấu X. # Các hero nên cổ vũ to…" at bounding box center [691, 141] width 185 height 249
click at [651, 96] on div "# Thú cưng của em nên chạy qua chạy lại trên các dấu X. # Các hero nên cổ vũ to…" at bounding box center [691, 141] width 185 height 249
click at [662, 95] on div "# Thú cưng của em nên chạy qua chạy lại trên các dấu X. # Các hero nên cổ vũ to…" at bounding box center [691, 141] width 185 height 249
type textarea "pet.moveXY(48,8 )"
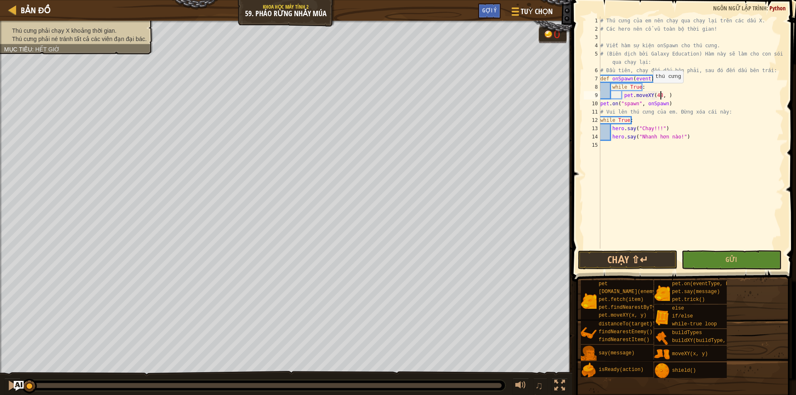
scroll to position [4, 5]
click at [672, 93] on div "# Thú cưng của em nên chạy qua chạy lại trên các dấu X. # Các hero nên cổ vũ to…" at bounding box center [691, 141] width 185 height 249
drag, startPoint x: 622, startPoint y: 96, endPoint x: 673, endPoint y: 94, distance: 50.6
click at [672, 94] on div "# Thú cưng của em nên chạy qua chạy lại trên các dấu X. # Các hero nên cổ vũ to…" at bounding box center [691, 141] width 185 height 249
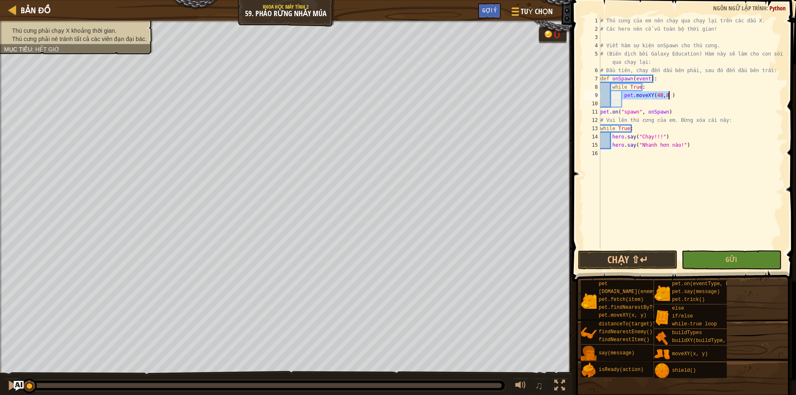
type textarea "pet.moveXY(48,8 )"
click at [626, 102] on div "# Thú cưng của em nên chạy qua chạy lại trên các dấu X. # Các hero nên cổ vũ to…" at bounding box center [691, 141] width 185 height 249
paste textarea "pet.moveXY(48,8 )"
click at [657, 104] on div "# Thú cưng của em nên chạy qua chạy lại trên các dấu X. # Các hero nên cổ vũ to…" at bounding box center [691, 141] width 185 height 249
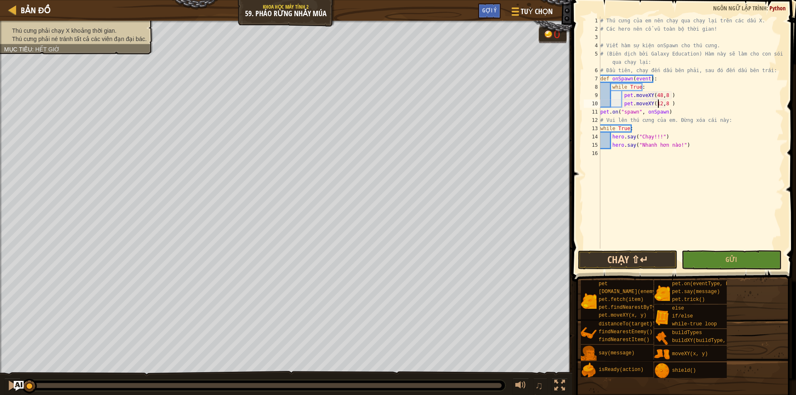
type textarea "pet.moveXY(12,8 )"
drag, startPoint x: 639, startPoint y: 259, endPoint x: 661, endPoint y: 41, distance: 218.7
click at [668, 44] on div "pet.moveXY(12,8 ) 1 2 3 4 5 6 7 8 9 10 11 12 13 14 15 16 # Thú cưng của em nên …" at bounding box center [683, 157] width 226 height 306
drag, startPoint x: 614, startPoint y: 252, endPoint x: 606, endPoint y: 257, distance: 9.2
click at [613, 252] on button "Chạy ⇧↵" at bounding box center [627, 259] width 99 height 19
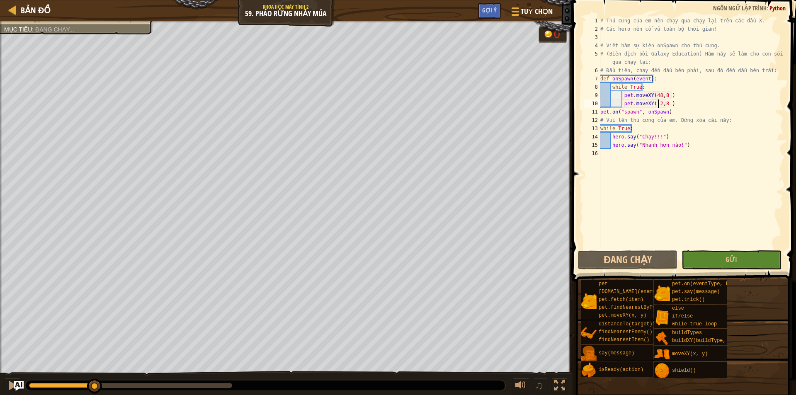
drag, startPoint x: 72, startPoint y: 390, endPoint x: 156, endPoint y: 378, distance: 84.5
click at [102, 381] on div at bounding box center [94, 386] width 15 height 15
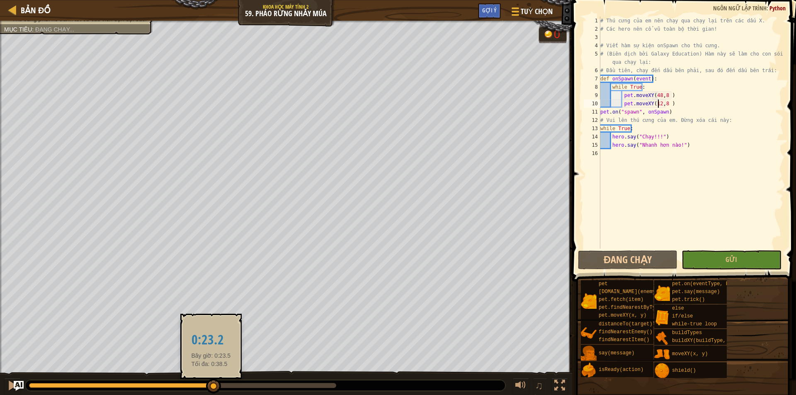
drag, startPoint x: 179, startPoint y: 388, endPoint x: 211, endPoint y: 385, distance: 32.1
click at [217, 385] on div at bounding box center [213, 386] width 15 height 15
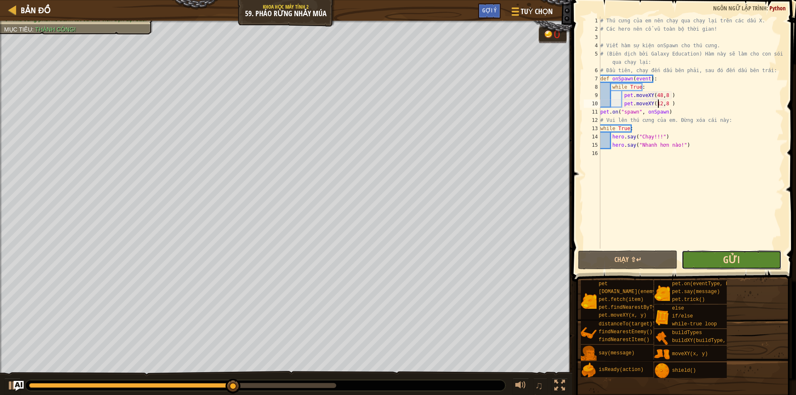
click at [733, 256] on span "Gửi" at bounding box center [731, 259] width 17 height 13
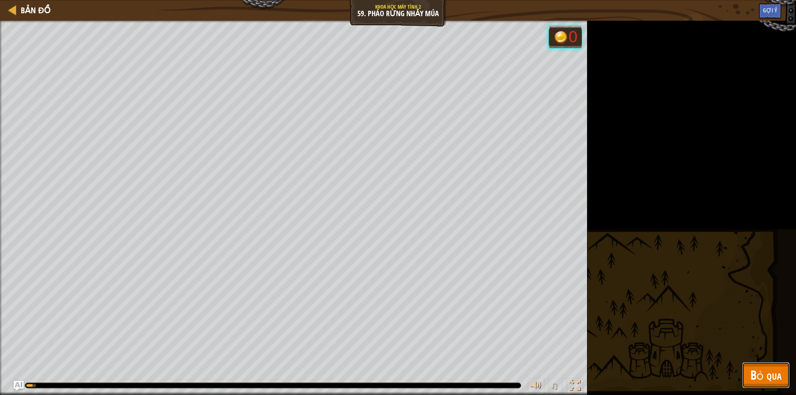
click at [763, 374] on span "Bỏ qua" at bounding box center [765, 374] width 31 height 17
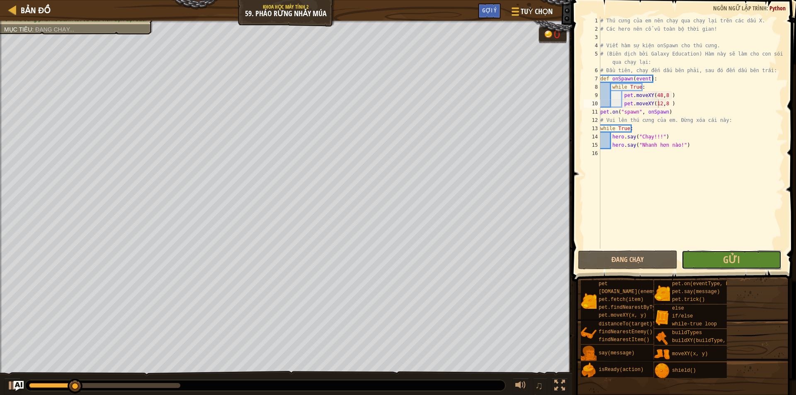
drag, startPoint x: 734, startPoint y: 262, endPoint x: 700, endPoint y: 254, distance: 35.1
click at [733, 260] on span "Gửi" at bounding box center [731, 259] width 17 height 13
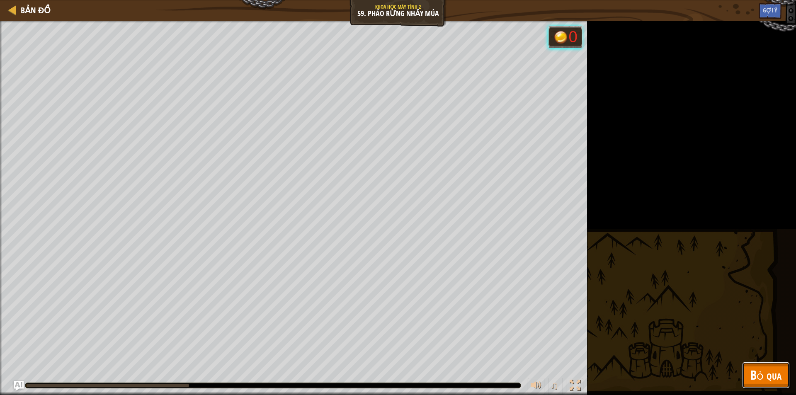
click at [758, 378] on span "Bỏ qua" at bounding box center [765, 374] width 31 height 17
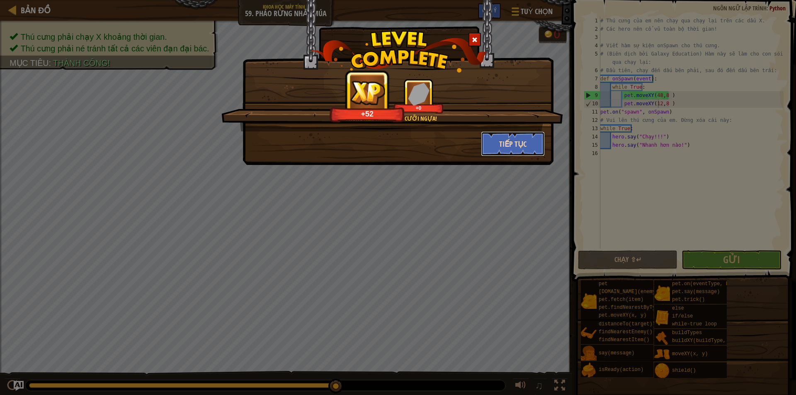
click at [525, 139] on button "Tiếp tục" at bounding box center [513, 143] width 64 height 25
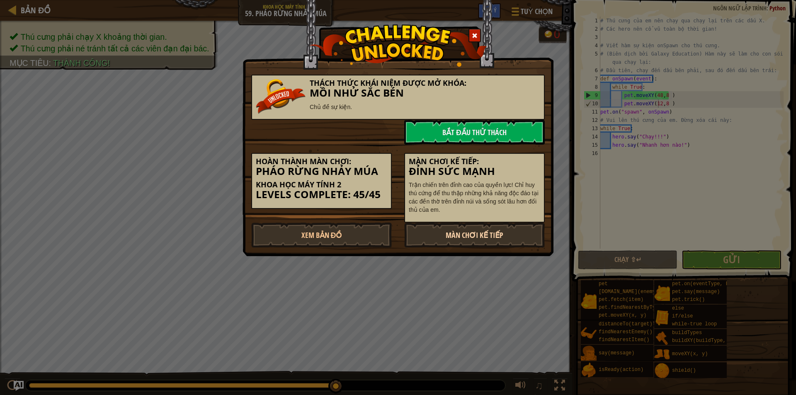
click at [443, 236] on link "Màn chơi kế tiếp" at bounding box center [474, 235] width 141 height 25
click at [437, 239] on link "Màn chơi kế tiếp" at bounding box center [474, 235] width 141 height 25
click at [435, 238] on link "Màn chơi kế tiếp" at bounding box center [474, 235] width 141 height 25
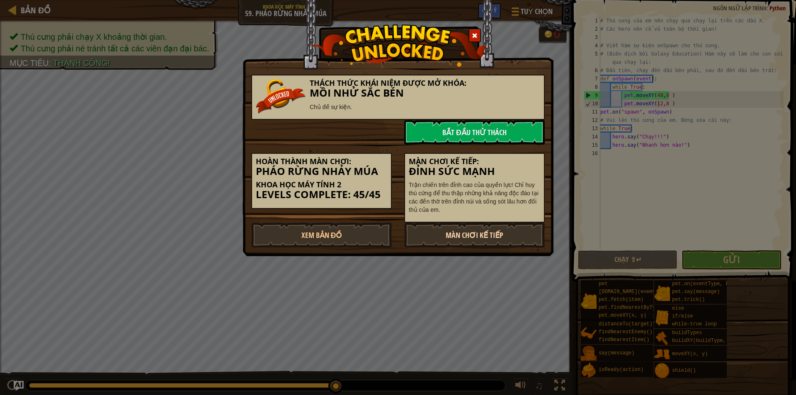
click at [435, 238] on link "Màn chơi kế tiếp" at bounding box center [474, 235] width 141 height 25
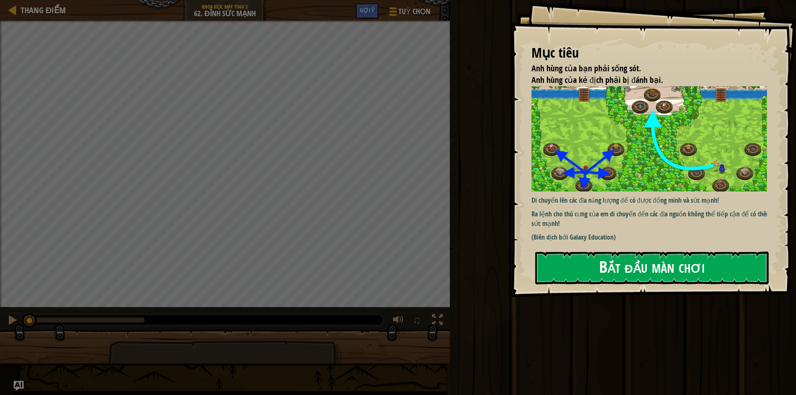
click at [598, 275] on button "Bắt đầu màn chơi" at bounding box center [651, 268] width 233 height 33
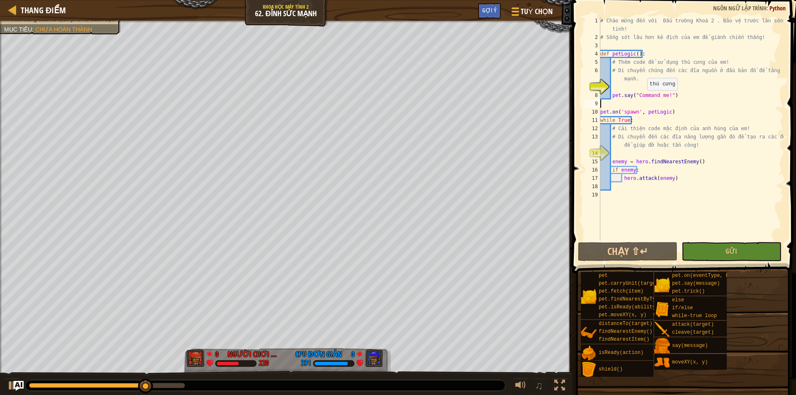
drag, startPoint x: 643, startPoint y: 99, endPoint x: 670, endPoint y: 80, distance: 32.5
click at [670, 80] on div "1 2 3 4 5 6 7 8 9 10 11 12 13 14 15 16 17 18 19 # Chào mừng đến với Đấu trường …" at bounding box center [683, 153] width 226 height 298
click at [635, 88] on div "# Chào mừng đến với Đấu trường Khoá 2 . Bảo vệ trước làn sóng yêu tinh! # Sống …" at bounding box center [691, 141] width 185 height 249
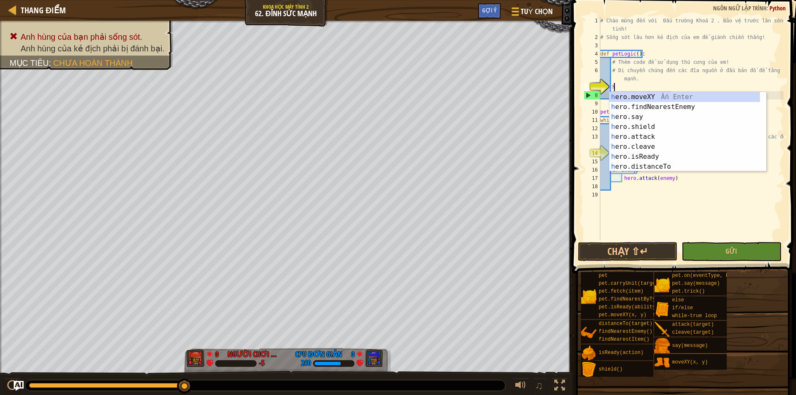
scroll to position [4, 0]
click at [638, 97] on div "h ero.moveXY Ấn Enter h ero.findNearestEnemy Ấn Enter h ero.say Ấn Enter h ero.…" at bounding box center [684, 141] width 150 height 99
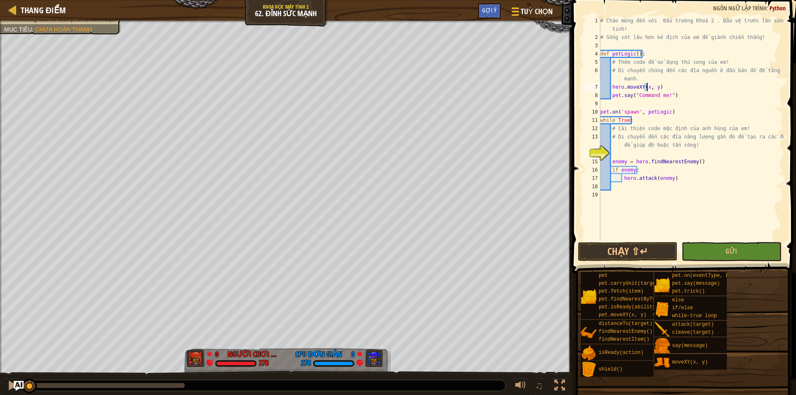
drag, startPoint x: 186, startPoint y: 385, endPoint x: 0, endPoint y: 374, distance: 186.5
click at [0, 384] on div "♫" at bounding box center [286, 383] width 572 height 25
click at [658, 90] on div "# Chào mừng đến với Đấu trường Khoá 2 . Bảo vệ trước làn sóng yêu tinh! # Sống …" at bounding box center [691, 141] width 185 height 249
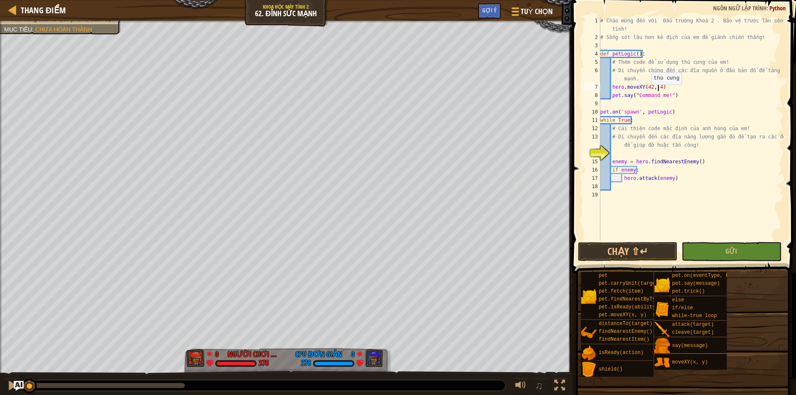
type textarea "hero.moveXY(42, 47)"
click at [669, 85] on div "# Chào mừng đến với Đấu trường Khoá 2 . Bảo vệ trước làn sóng yêu tinh! # Sống …" at bounding box center [691, 141] width 185 height 249
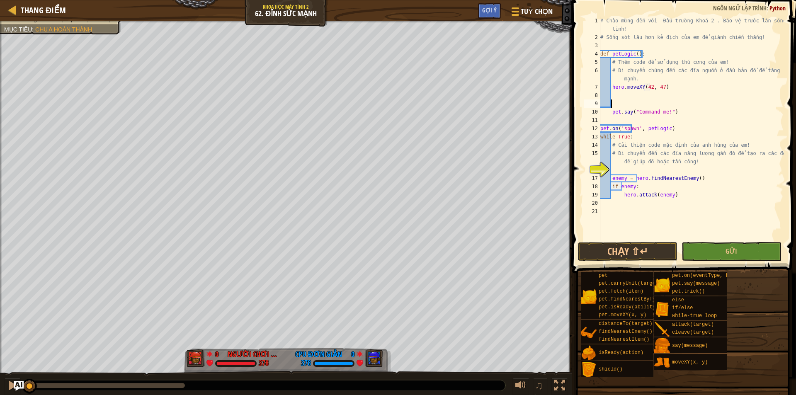
click at [617, 95] on div "# Chào mừng đến với Đấu trường Khoá 2 . Bảo vệ trước làn sóng yêu tinh! # Sống …" at bounding box center [691, 141] width 185 height 249
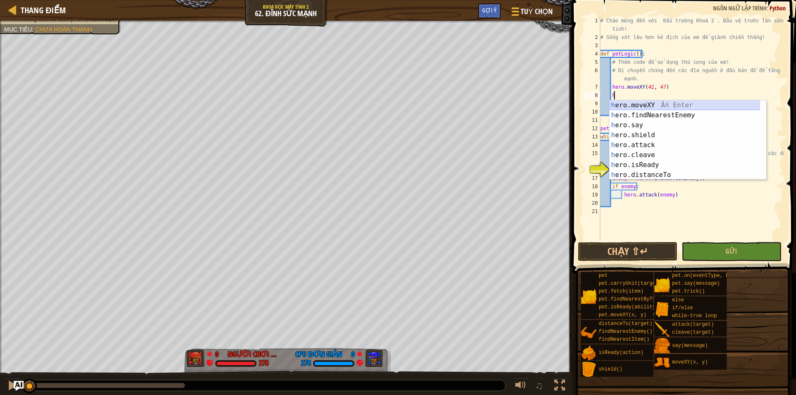
click at [650, 106] on div "h ero.moveXY Ấn Enter h ero.findNearestEnemy Ấn Enter h ero.say Ấn Enter h ero.…" at bounding box center [684, 149] width 150 height 99
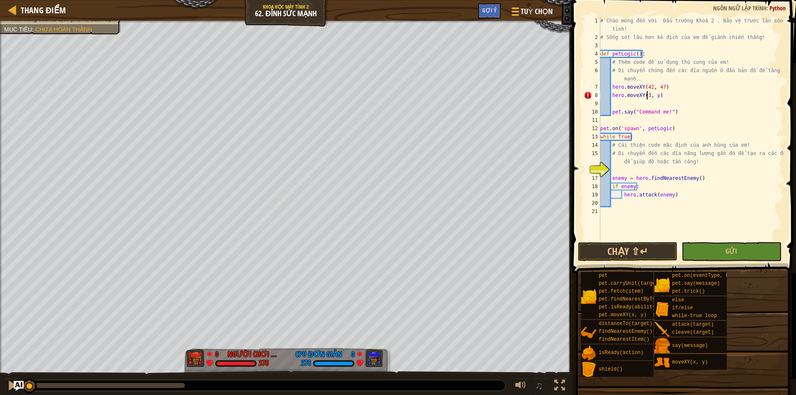
scroll to position [4, 4]
click at [660, 94] on div "# Chào mừng đến với Đấu trường Khoá 2 . Bảo vệ trước làn sóng yêu tinh! # Sống …" at bounding box center [691, 141] width 185 height 249
click at [656, 95] on div "# Chào mừng đến với Đấu trường Khoá 2 . Bảo vệ trước làn sóng yêu tinh! # Sống …" at bounding box center [691, 141] width 185 height 249
type textarea "hero.moveXY(38, 31)"
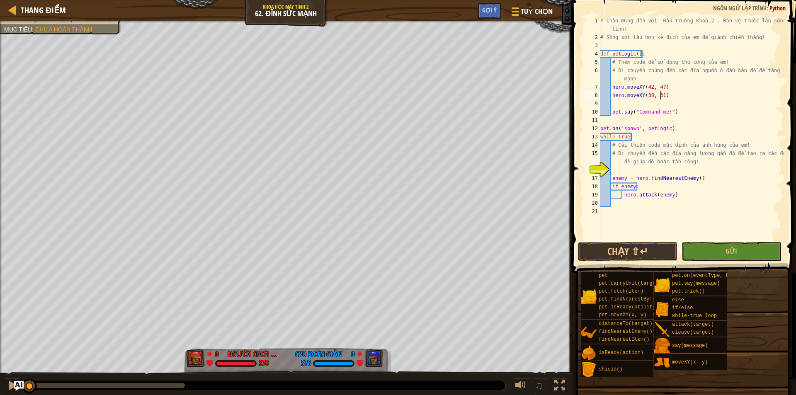
click at [629, 104] on div "# Chào mừng đến với Đấu trường Khoá 2 . Bảo vệ trước làn sóng yêu tinh! # Sống …" at bounding box center [691, 141] width 185 height 249
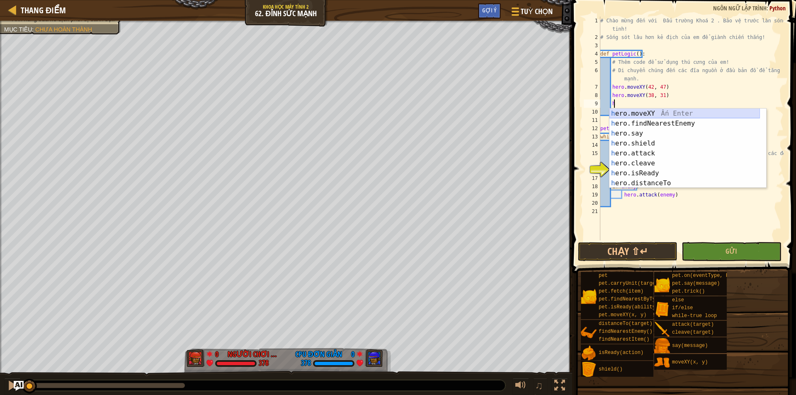
click at [635, 115] on div "h ero.moveXY Ấn Enter h ero.findNearestEnemy Ấn Enter h ero.say Ấn Enter h ero.…" at bounding box center [684, 158] width 150 height 99
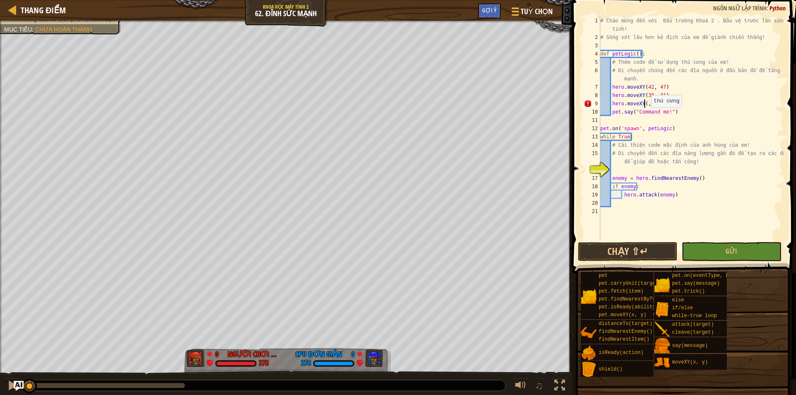
scroll to position [4, 4]
click at [656, 103] on div "# Chào mừng đến với Đấu trường Khoá 2 . Bảo vệ trước làn sóng yêu tinh! # Sống …" at bounding box center [691, 141] width 185 height 249
click at [659, 102] on div "# Chào mừng đến với Đấu trường Khoá 2 . Bảo vệ trước làn sóng yêu tinh! # Sống …" at bounding box center [691, 141] width 185 height 249
type textarea "hero.moveXY(26, 23)"
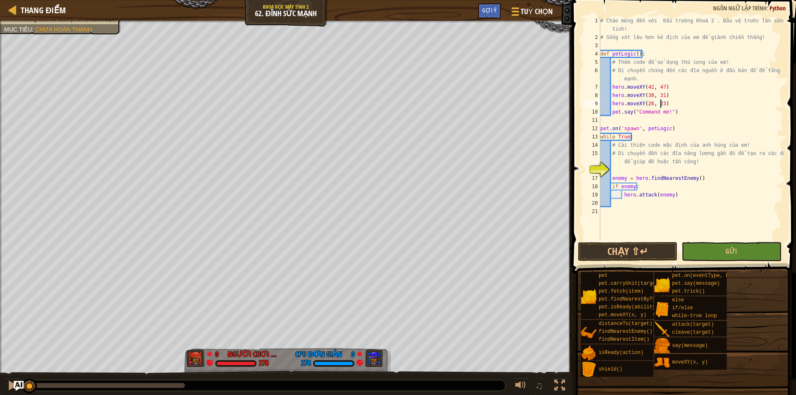
click at [674, 104] on div "# Chào mừng đến với Đấu trường Khoá 2 . Bảo vệ trước làn sóng yêu tinh! # Sống …" at bounding box center [691, 141] width 185 height 249
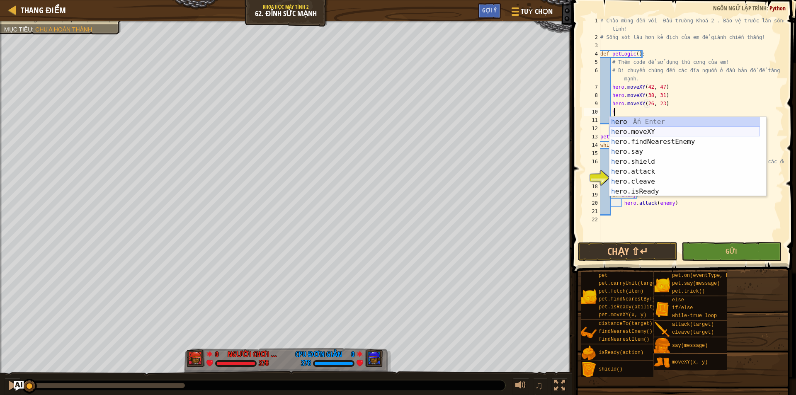
click at [633, 131] on div "h ero Ấn Enter h ero.moveXY Ấn Enter h ero.findNearestEnemy Ấn Enter h ero.say …" at bounding box center [684, 166] width 150 height 99
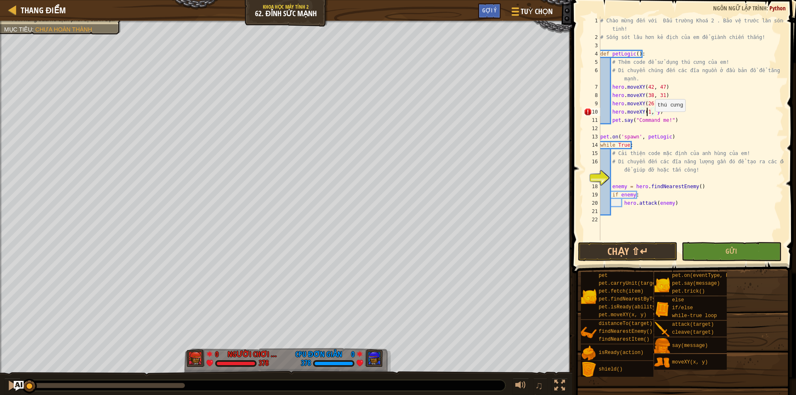
scroll to position [4, 4]
click at [658, 113] on div "# Chào mừng đến với Đấu trường Khoá 2 . Bảo vệ trước làn sóng yêu tinh! # Sống …" at bounding box center [691, 141] width 185 height 249
click at [626, 124] on div "# Chào mừng đến với Đấu trường Khoá 2 . Bảo vệ trước làn sóng yêu tinh! # Sống …" at bounding box center [691, 141] width 185 height 249
type textarea "pet.say("Command me!")"
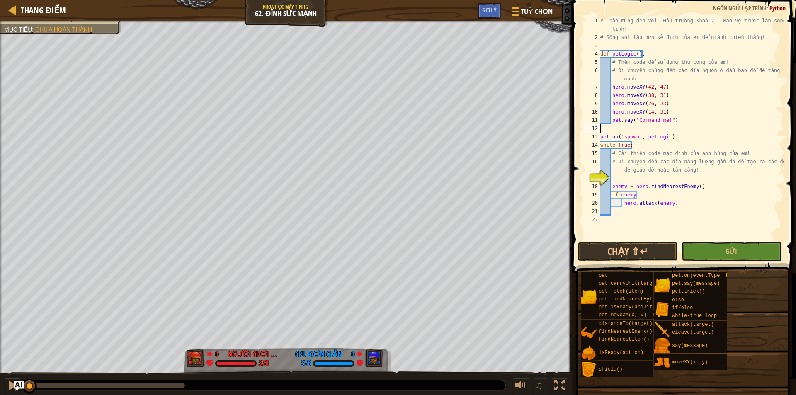
click at [612, 129] on div "# Chào mừng đến với Đấu trường Khoá 2 . Bảo vệ trước làn sóng yêu tinh! # Sống …" at bounding box center [691, 141] width 185 height 249
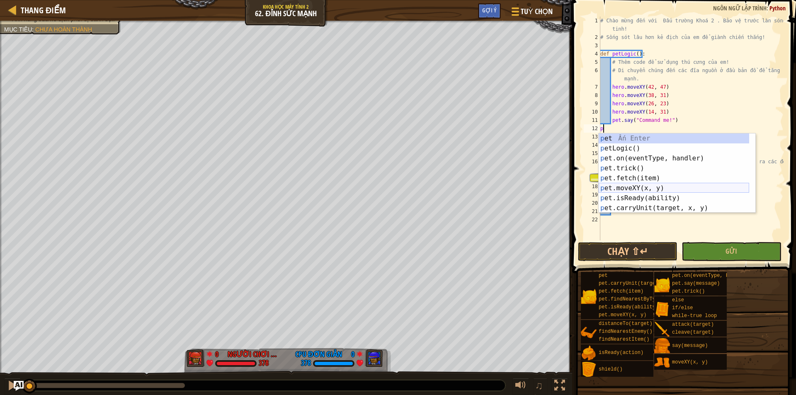
click at [621, 186] on div "p et Ấn Enter p etLogic() Ấn Enter p et.on(eventType, handler) Ấn Enter p et.tr…" at bounding box center [674, 182] width 150 height 99
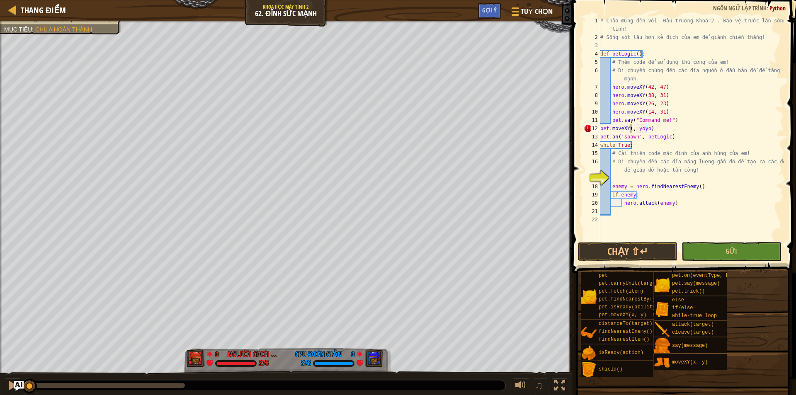
click at [647, 131] on div "# Chào mừng đến với Đấu trường Khoá 2 . Bảo vệ trước làn sóng yêu tinh! # Sống …" at bounding box center [691, 141] width 185 height 249
click at [628, 128] on div "# Chào mừng đến với Đấu trường Khoá 2 . Bảo vệ trước làn sóng yêu tinh! # Sống …" at bounding box center [691, 141] width 185 height 249
click at [627, 129] on div "# Chào mừng đến với Đấu trường Khoá 2 . Bảo vệ trước làn sóng yêu tinh! # Sống …" at bounding box center [691, 141] width 185 height 249
click at [630, 129] on div "# Chào mừng đến với Đấu trường Khoá 2 . Bảo vệ trước làn sóng yêu tinh! # Sống …" at bounding box center [691, 141] width 185 height 249
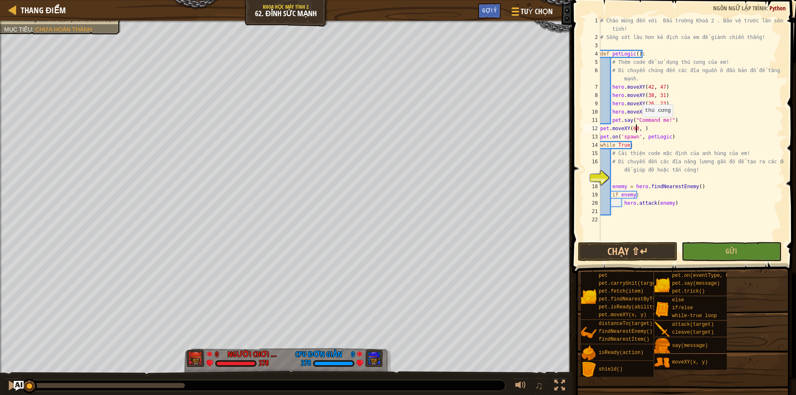
click at [638, 125] on div "# Chào mừng đến với Đấu trường Khoá 2 . Bảo vệ trước làn sóng yêu tinh! # Sống …" at bounding box center [691, 141] width 185 height 249
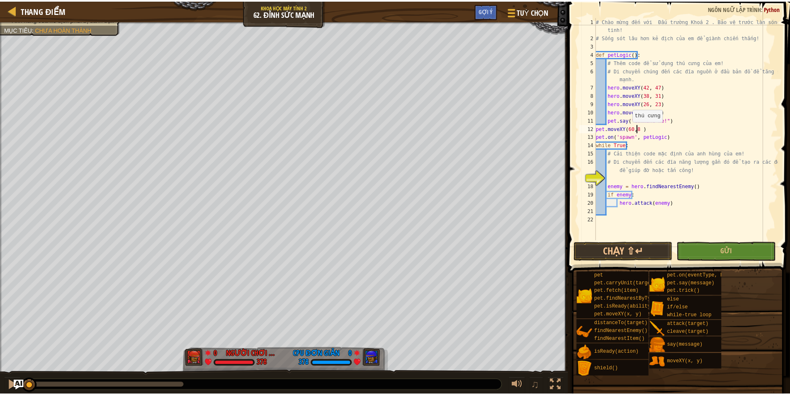
scroll to position [4, 3]
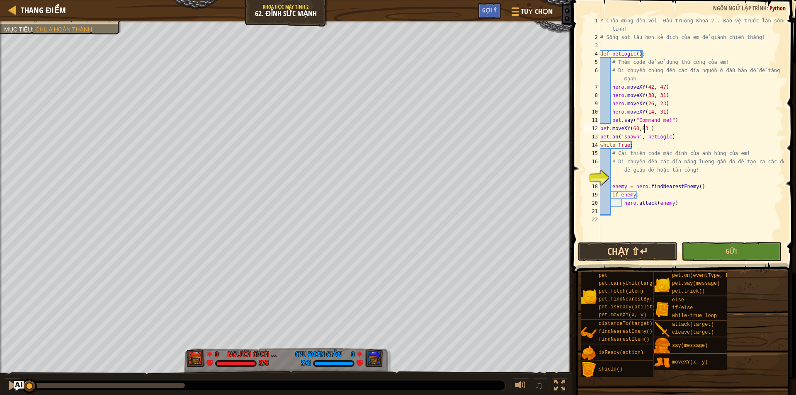
type textarea "pet.moveXY(60,83 )"
click at [624, 248] on button "Chạy ⇧↵" at bounding box center [627, 251] width 99 height 19
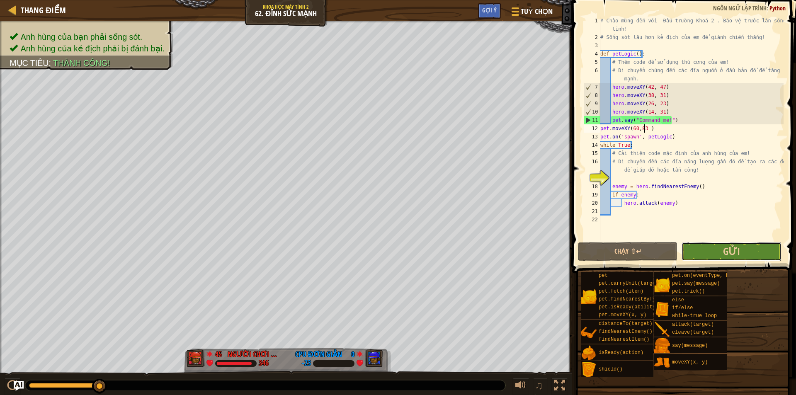
click at [711, 261] on button "Gửi" at bounding box center [731, 251] width 99 height 19
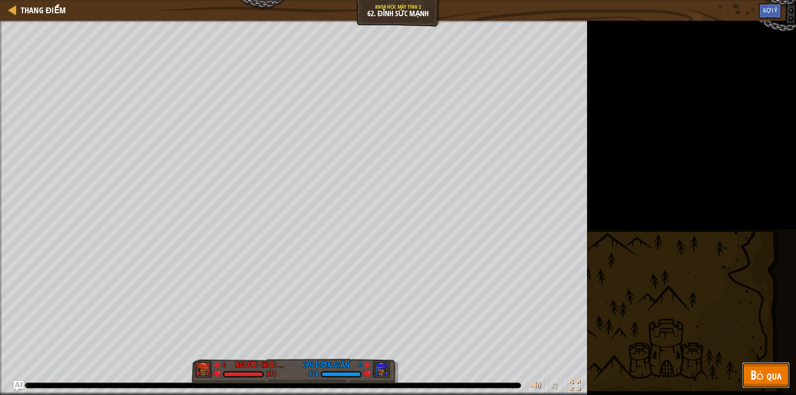
click at [759, 371] on span "Bỏ qua" at bounding box center [765, 374] width 31 height 17
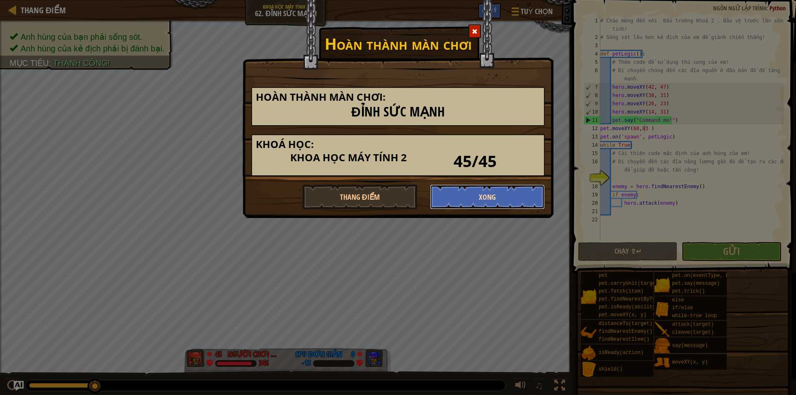
click at [472, 195] on button "Xong" at bounding box center [487, 196] width 115 height 25
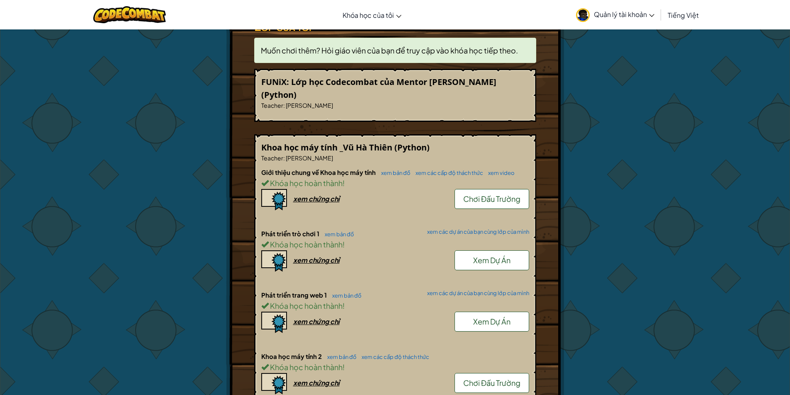
scroll to position [387, 0]
